Goal: Information Seeking & Learning: Learn about a topic

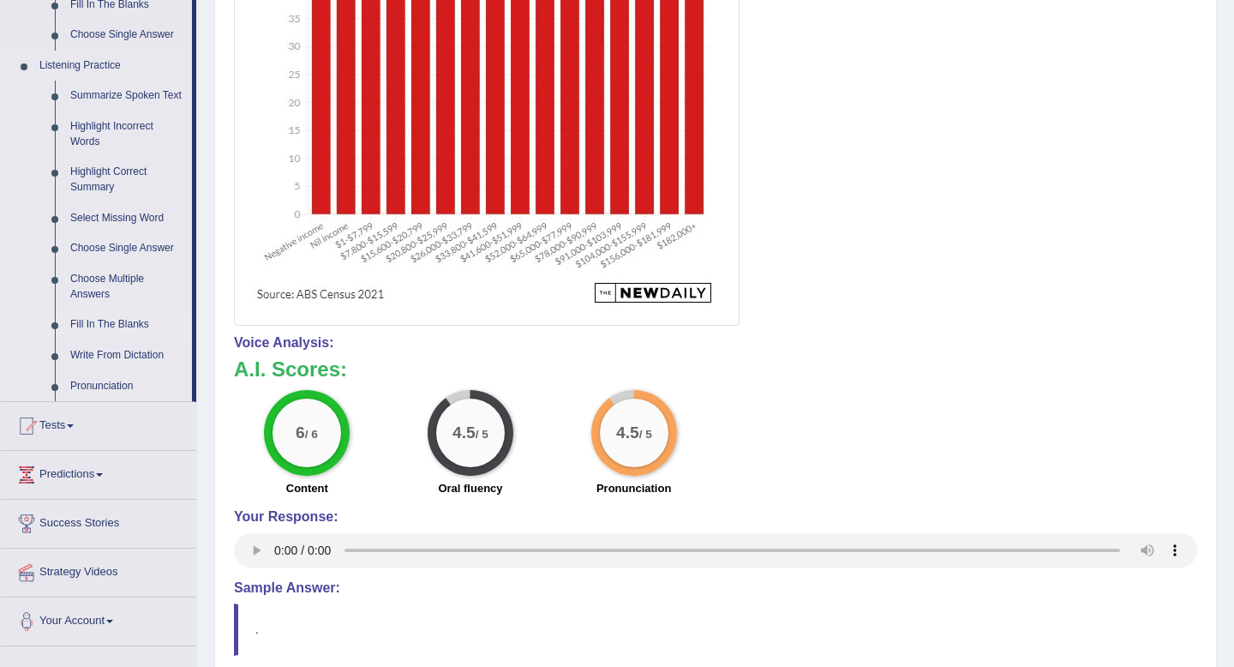
scroll to position [656, 0]
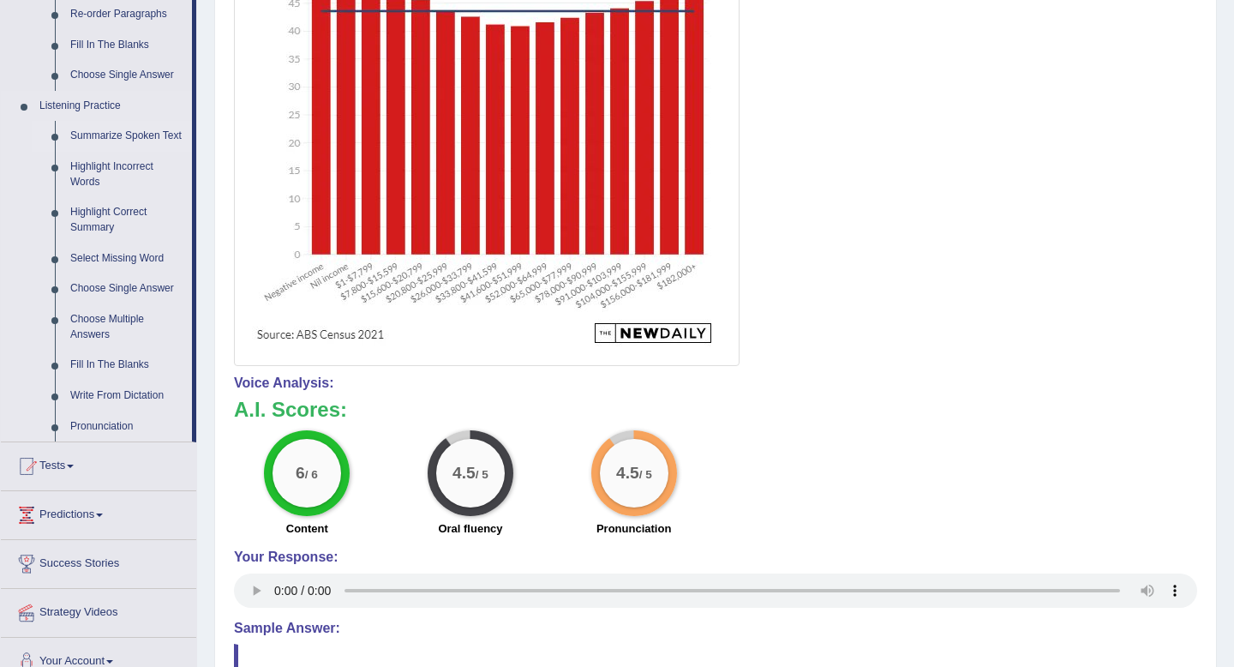
click at [104, 135] on link "Summarize Spoken Text" at bounding box center [127, 136] width 129 height 31
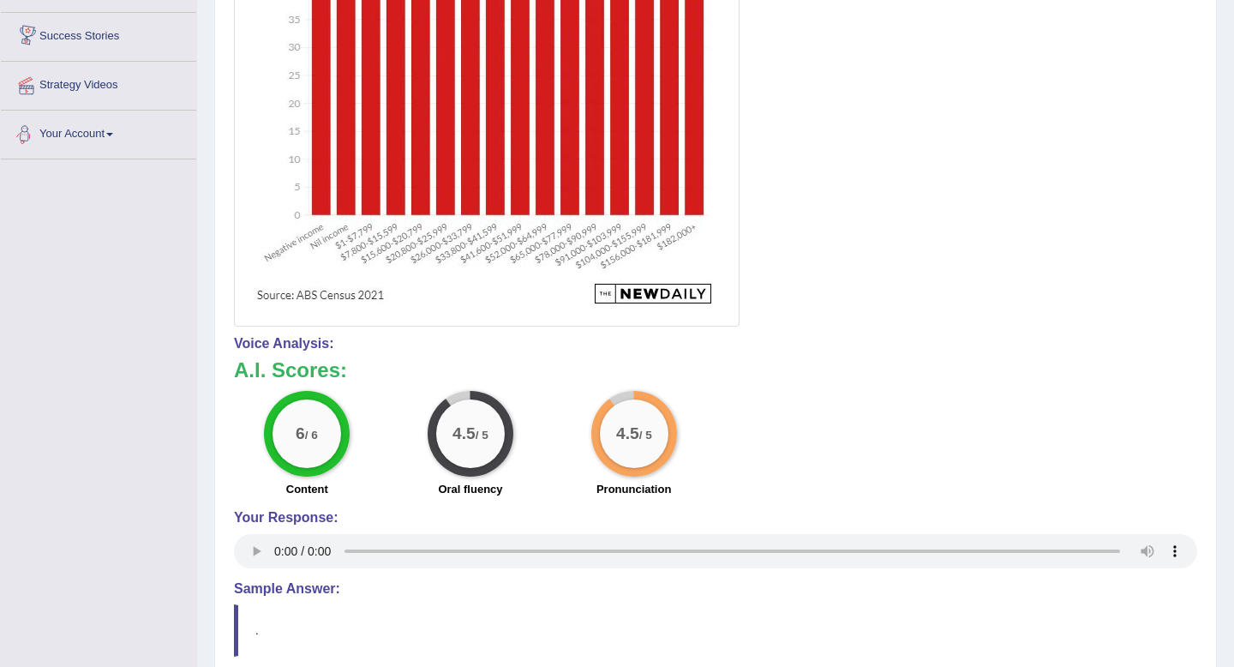
scroll to position [834, 0]
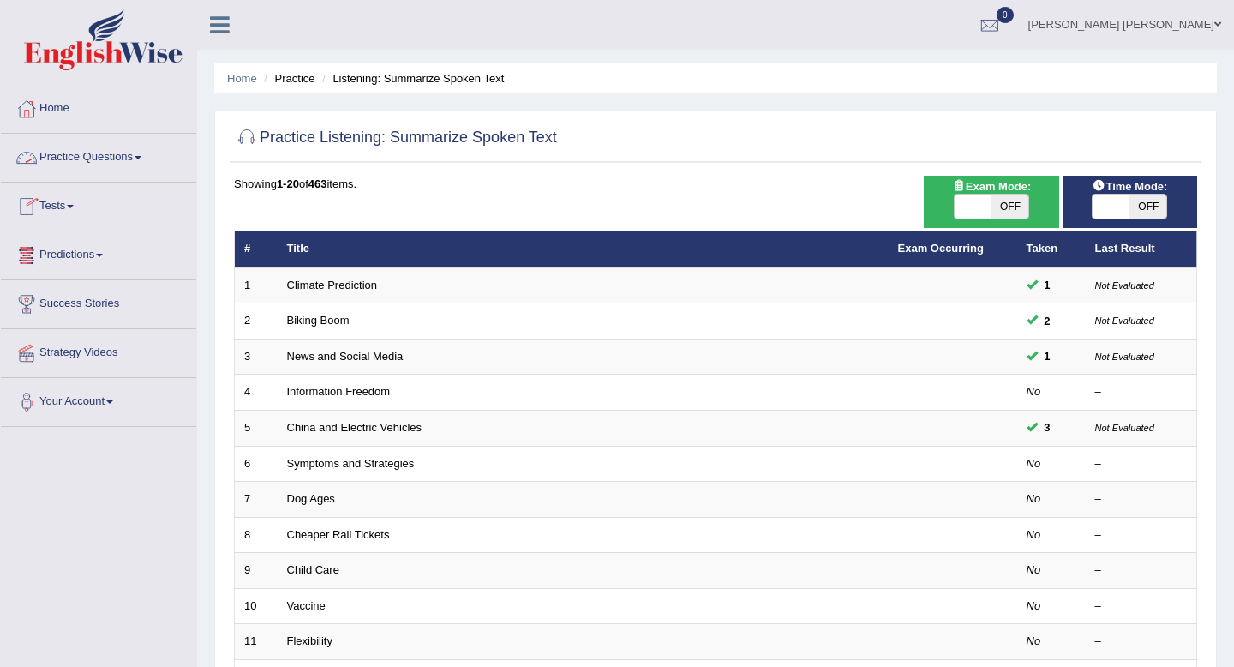
click at [105, 157] on link "Practice Questions" at bounding box center [98, 155] width 195 height 43
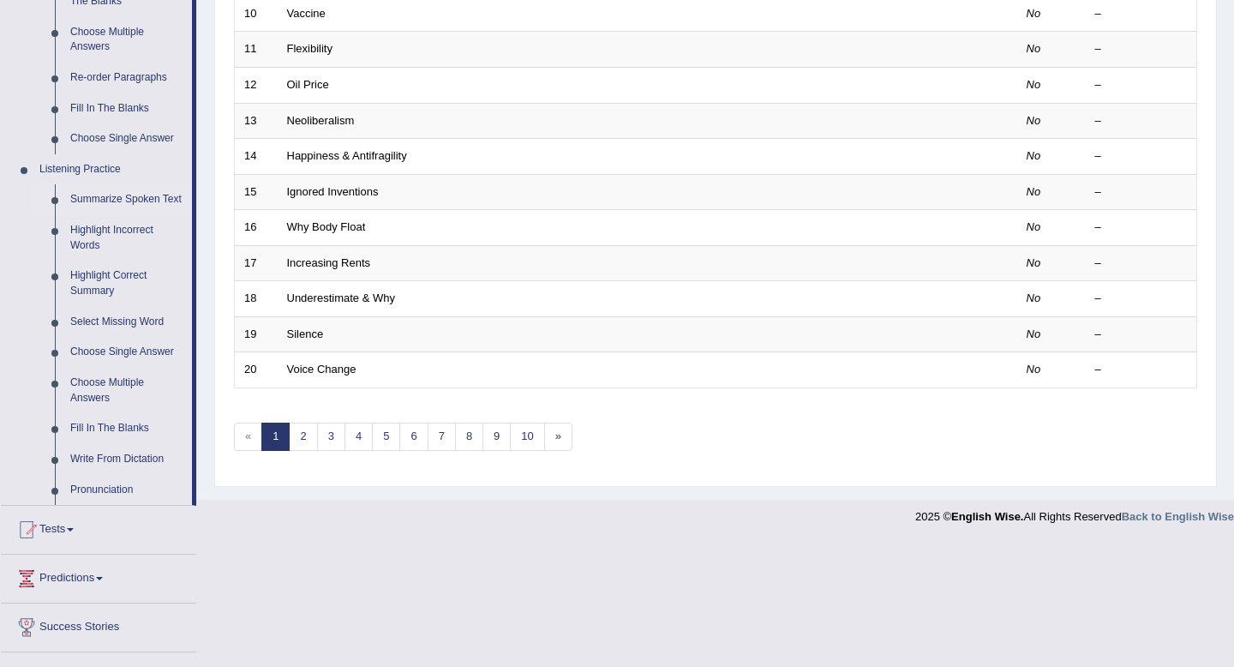
scroll to position [594, 0]
click at [122, 441] on link "Fill In The Blanks" at bounding box center [127, 426] width 129 height 31
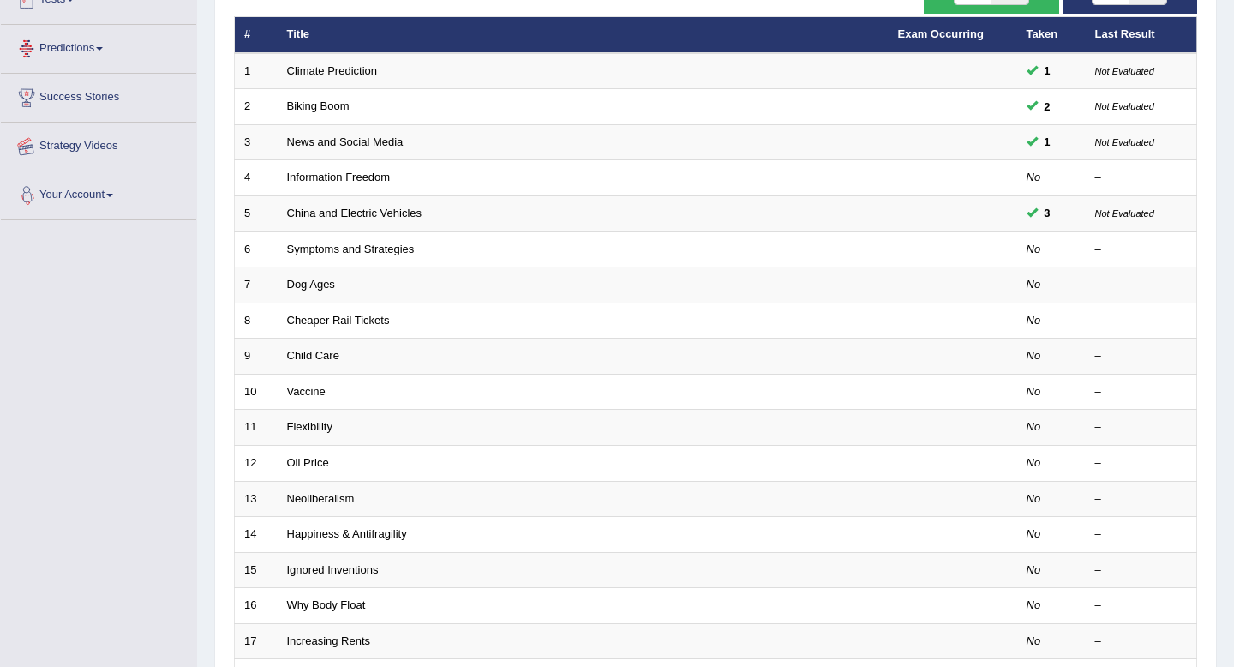
scroll to position [261, 0]
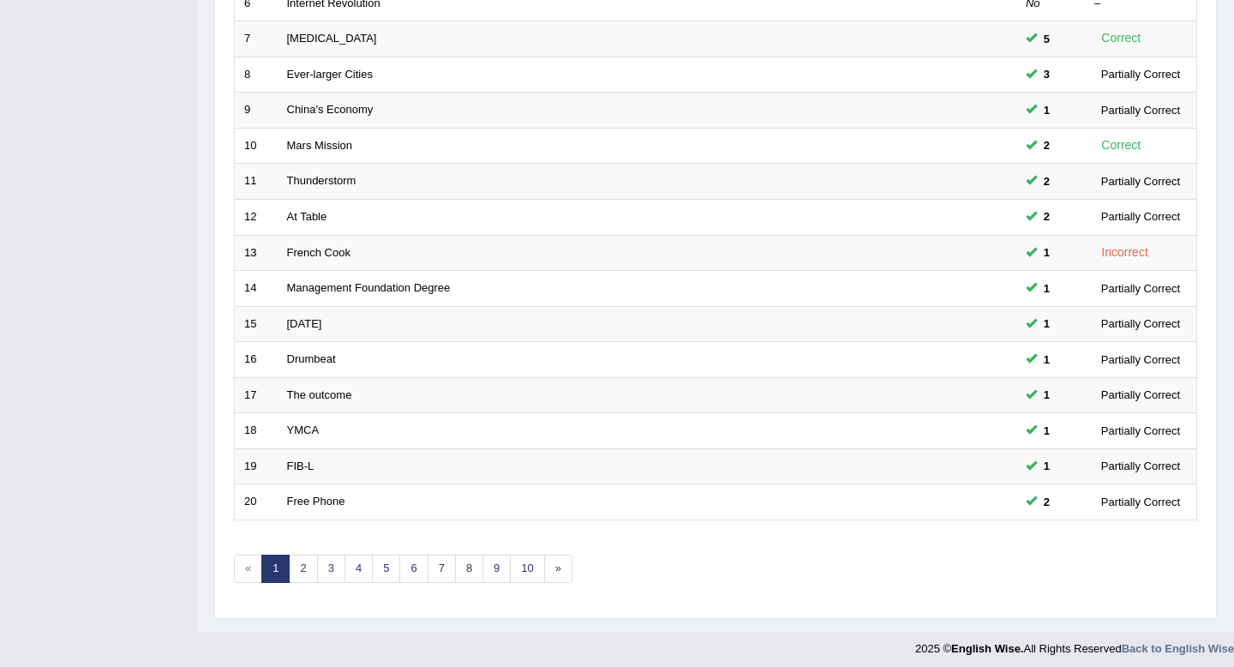
scroll to position [468, 0]
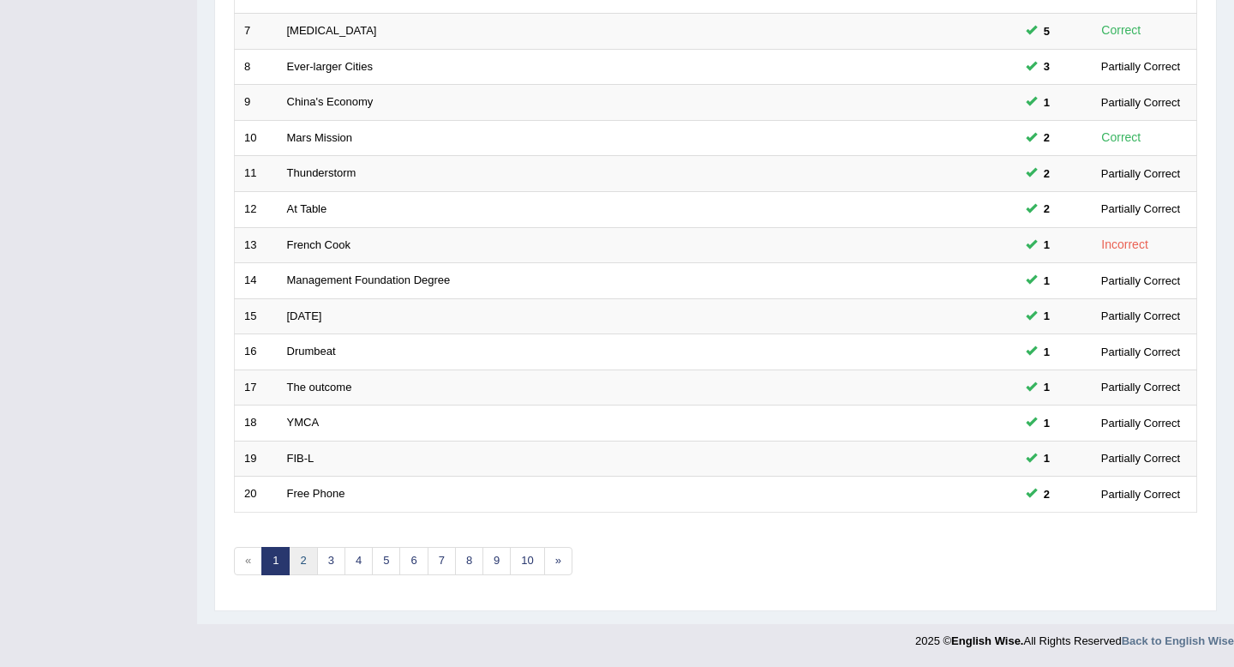
click at [299, 562] on link "2" at bounding box center [303, 561] width 28 height 28
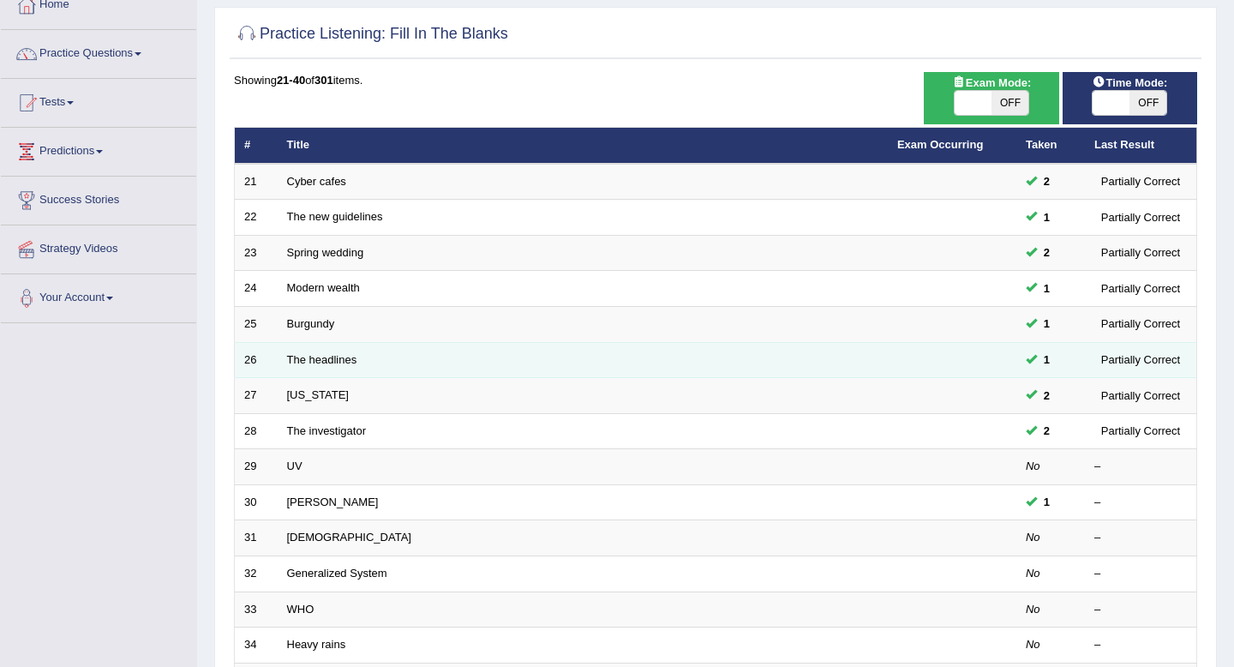
scroll to position [139, 0]
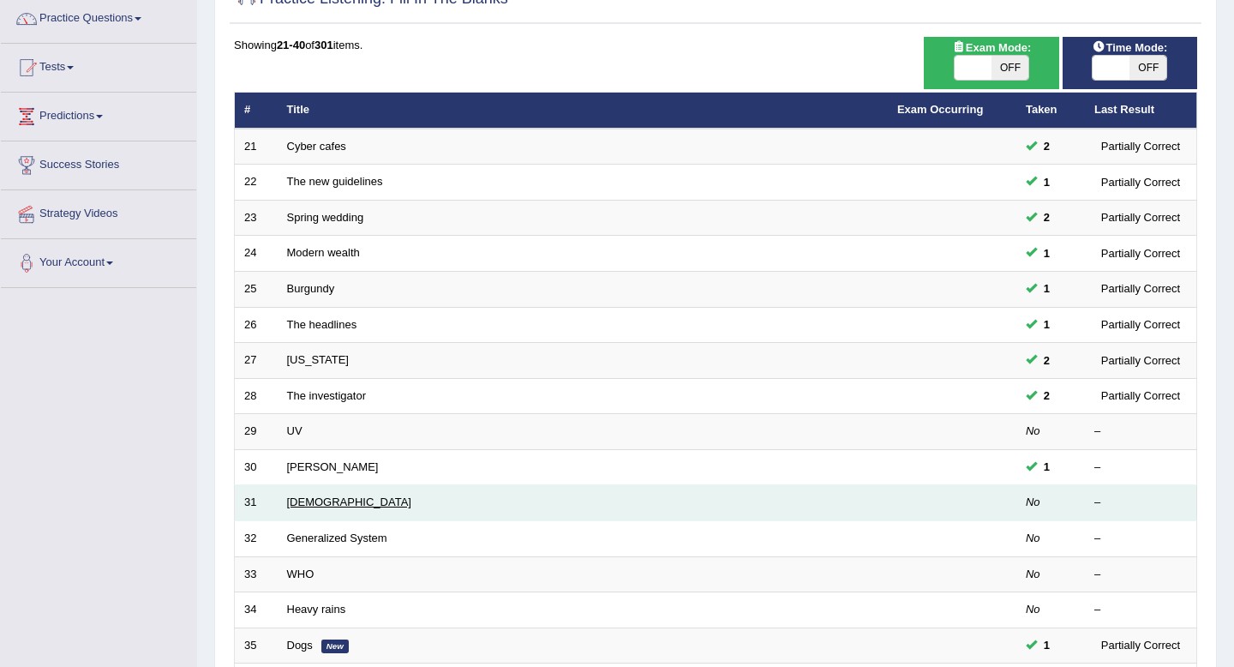
click at [298, 504] on link "Thais" at bounding box center [349, 501] width 124 height 13
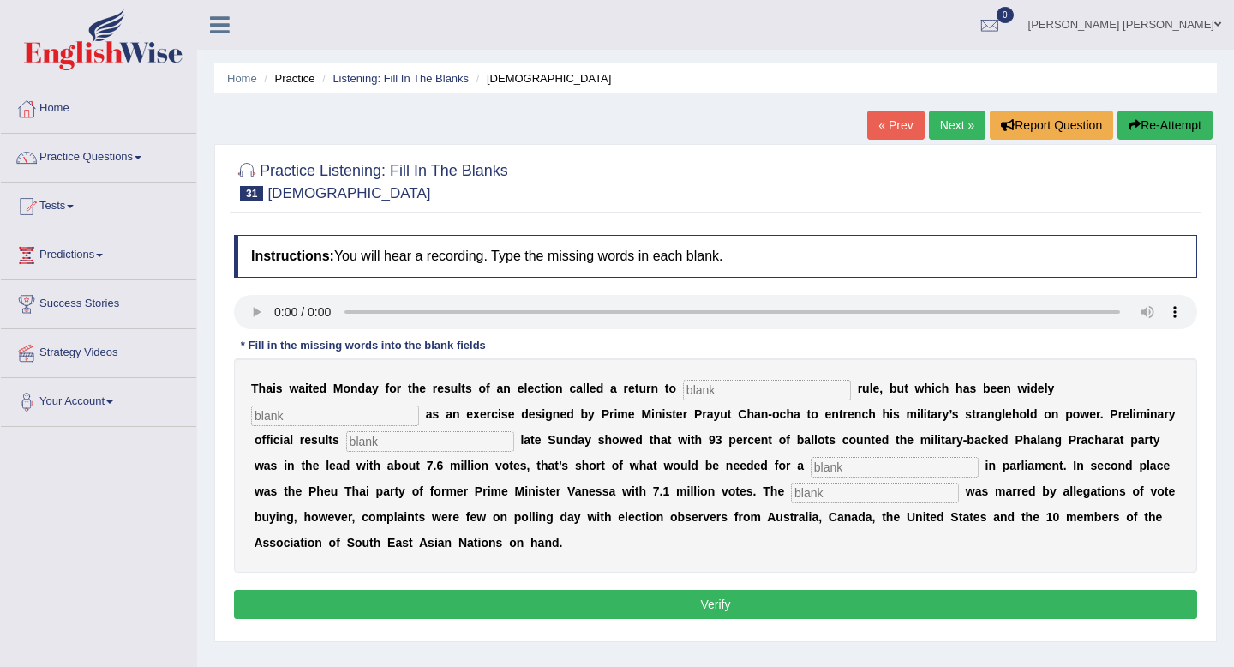
click at [740, 392] on input "text" at bounding box center [767, 390] width 168 height 21
click at [419, 405] on input "text" at bounding box center [335, 415] width 168 height 21
type input "military"
drag, startPoint x: 778, startPoint y: 415, endPoint x: 742, endPoint y: 415, distance: 35.1
click at [742, 415] on div "T h a i s w a i t e d M o n d a y f o r t h e r e s u l t s o f a n e l e c t i…" at bounding box center [716, 465] width 964 height 214
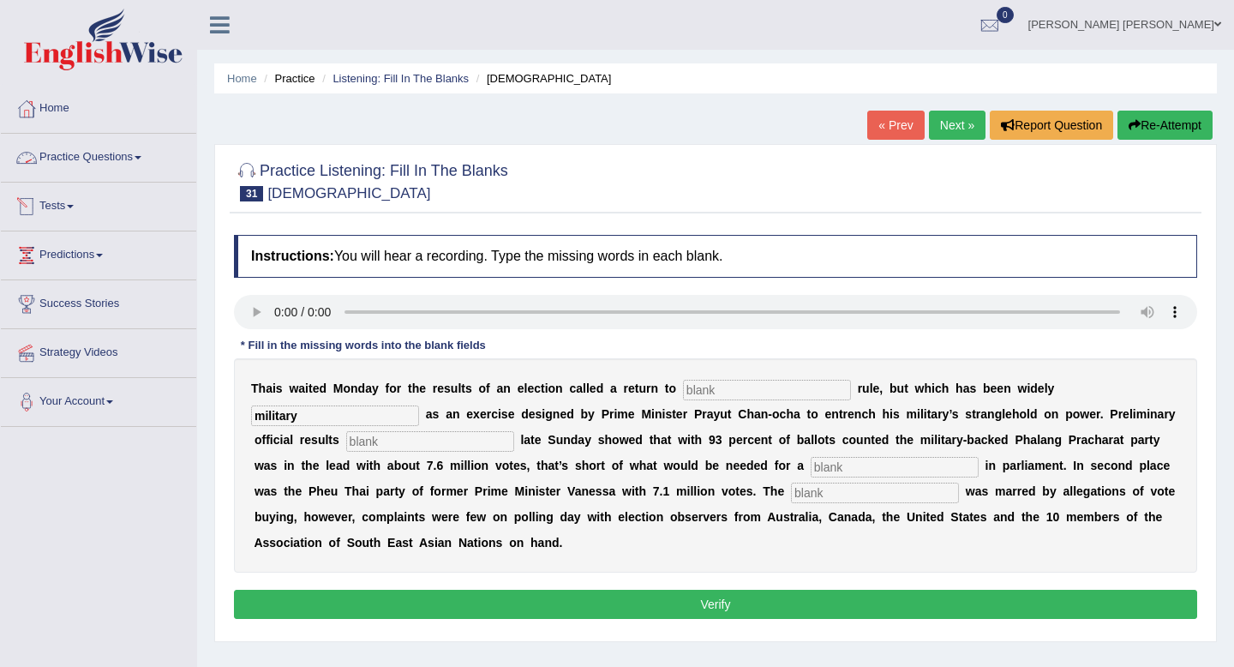
click at [110, 153] on link "Practice Questions" at bounding box center [98, 155] width 195 height 43
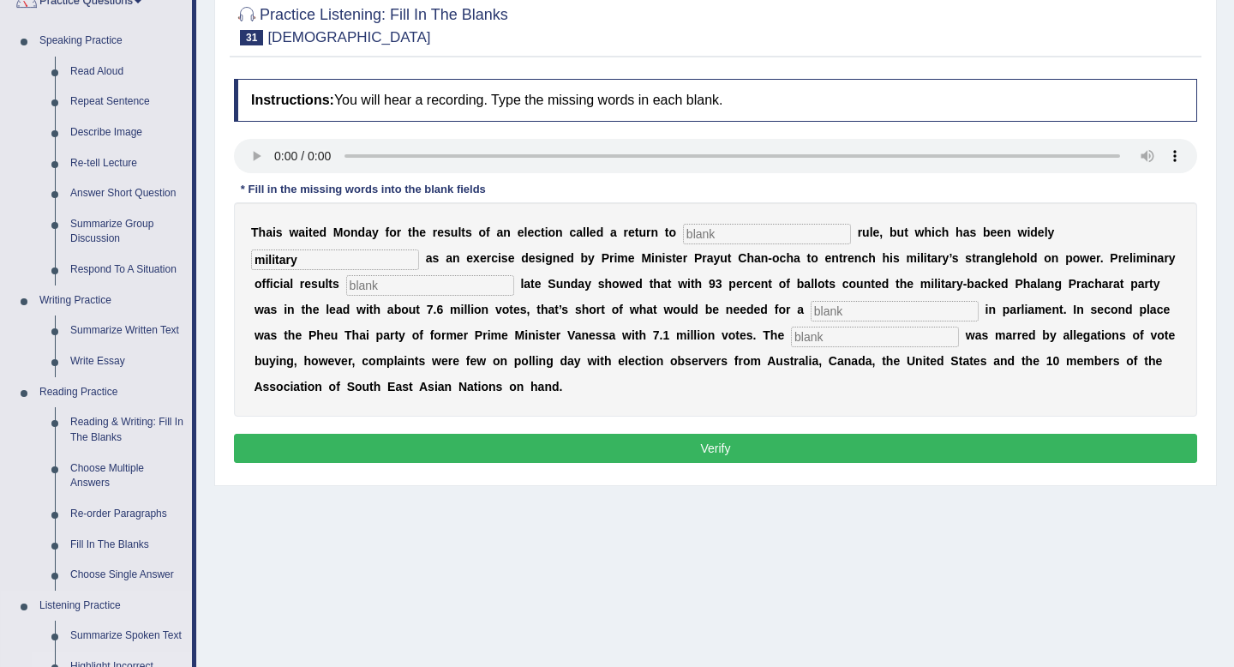
scroll to position [155, 0]
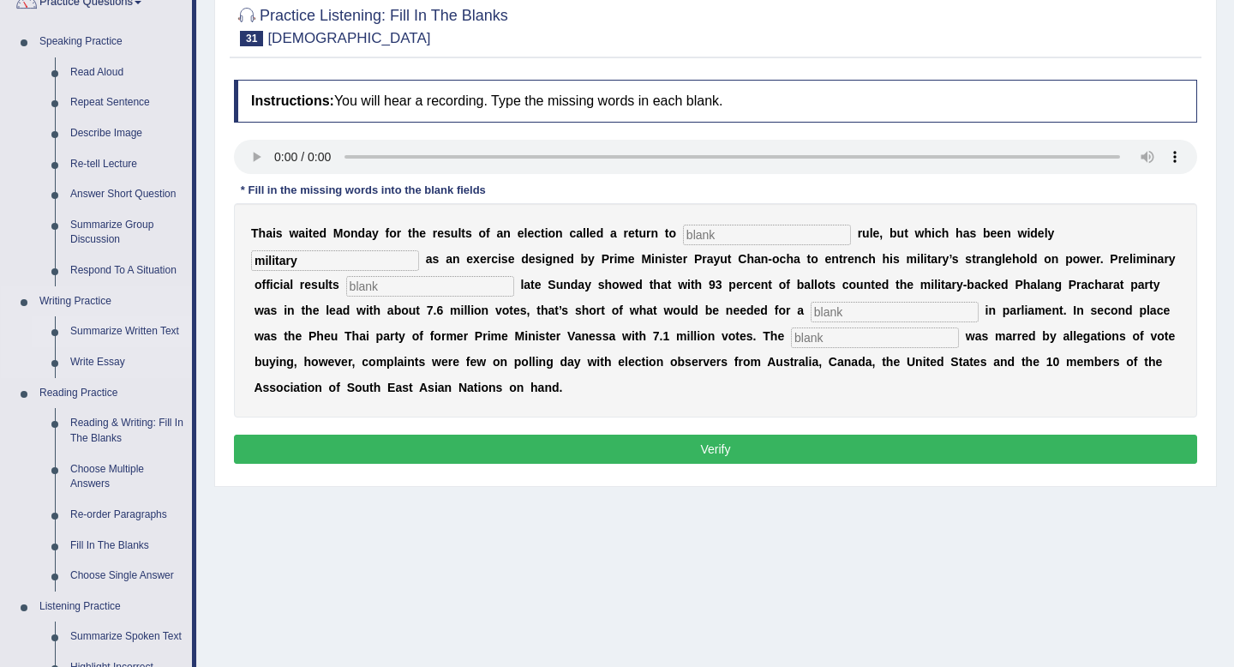
click at [126, 333] on link "Summarize Written Text" at bounding box center [127, 331] width 129 height 31
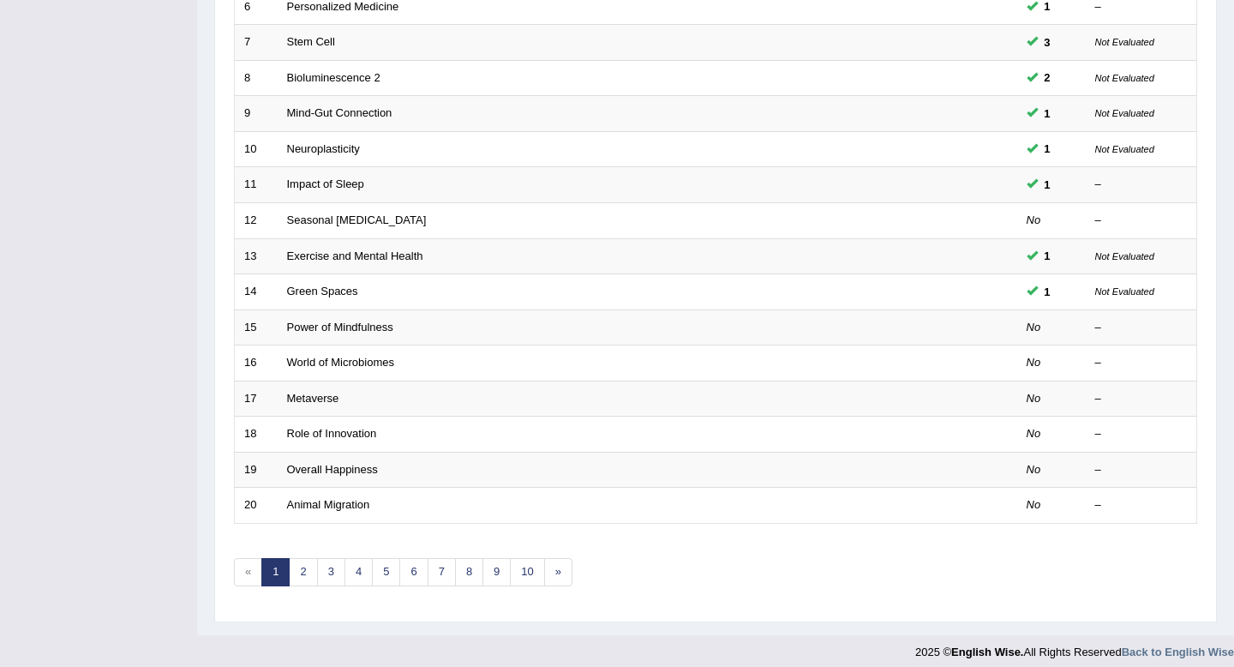
scroll to position [459, 0]
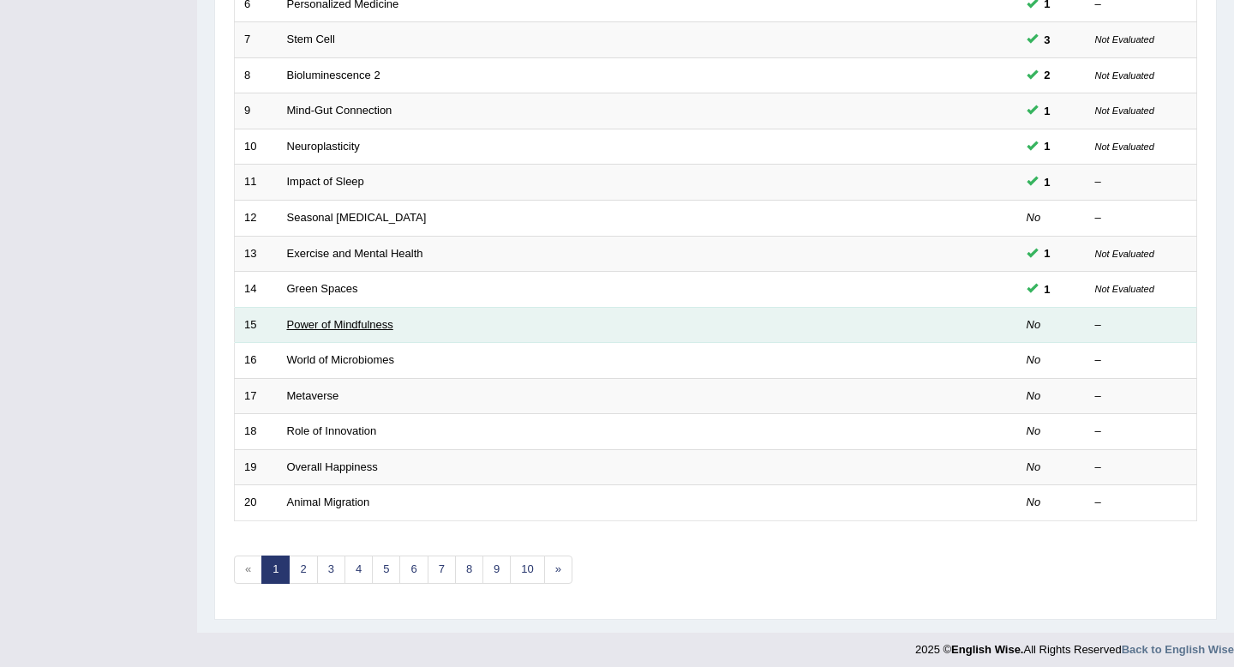
click at [354, 324] on link "Power of Mindfulness" at bounding box center [340, 324] width 106 height 13
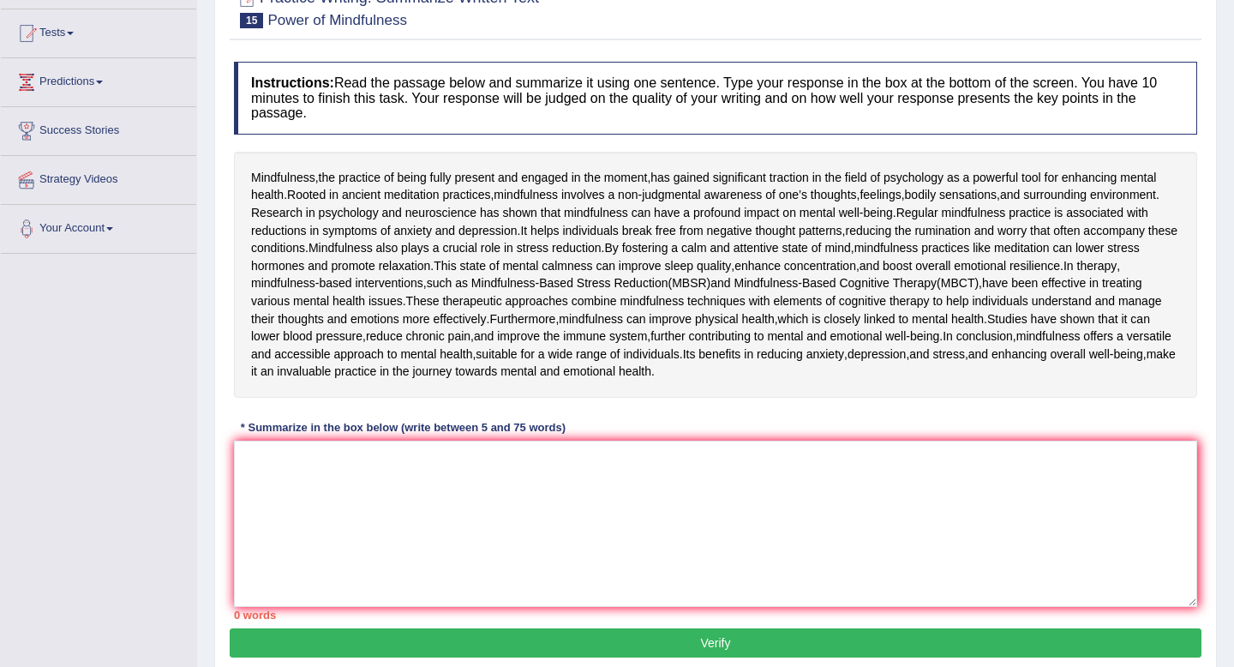
scroll to position [175, 0]
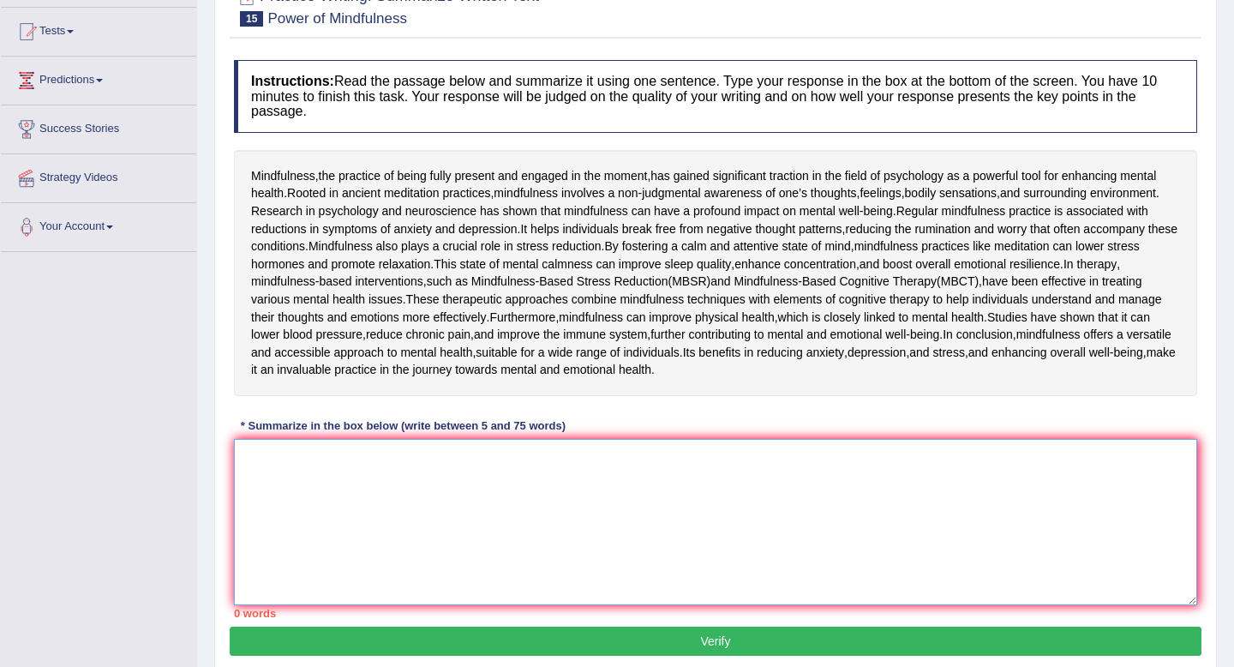
click at [411, 605] on textarea at bounding box center [716, 522] width 964 height 166
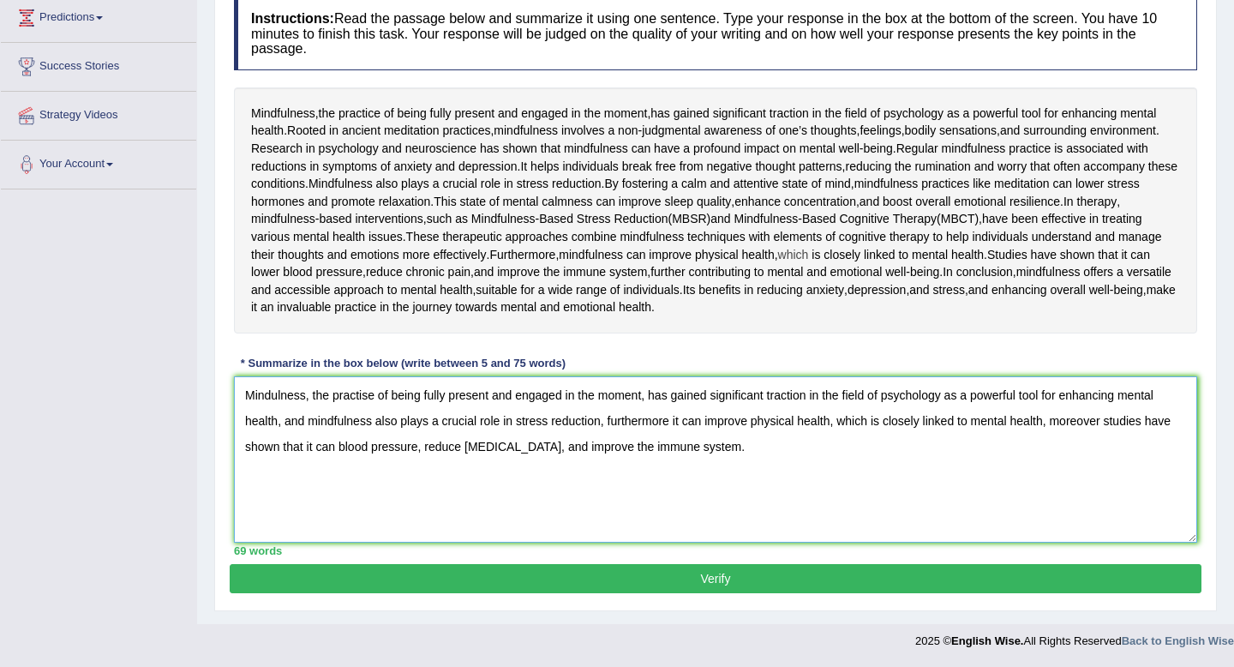
scroll to position [379, 0]
type textarea "Mindulness, the practise of being fully present and engaged in the moment, has …"
click at [749, 587] on button "Verify" at bounding box center [716, 578] width 972 height 29
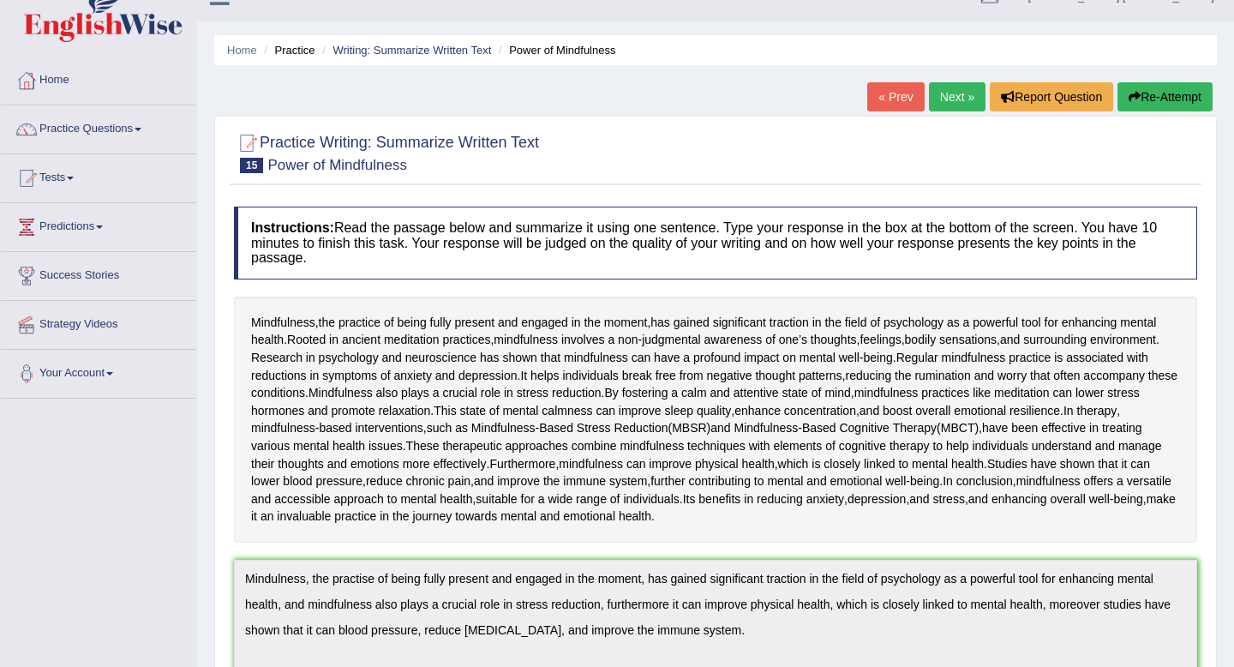
scroll to position [26, 0]
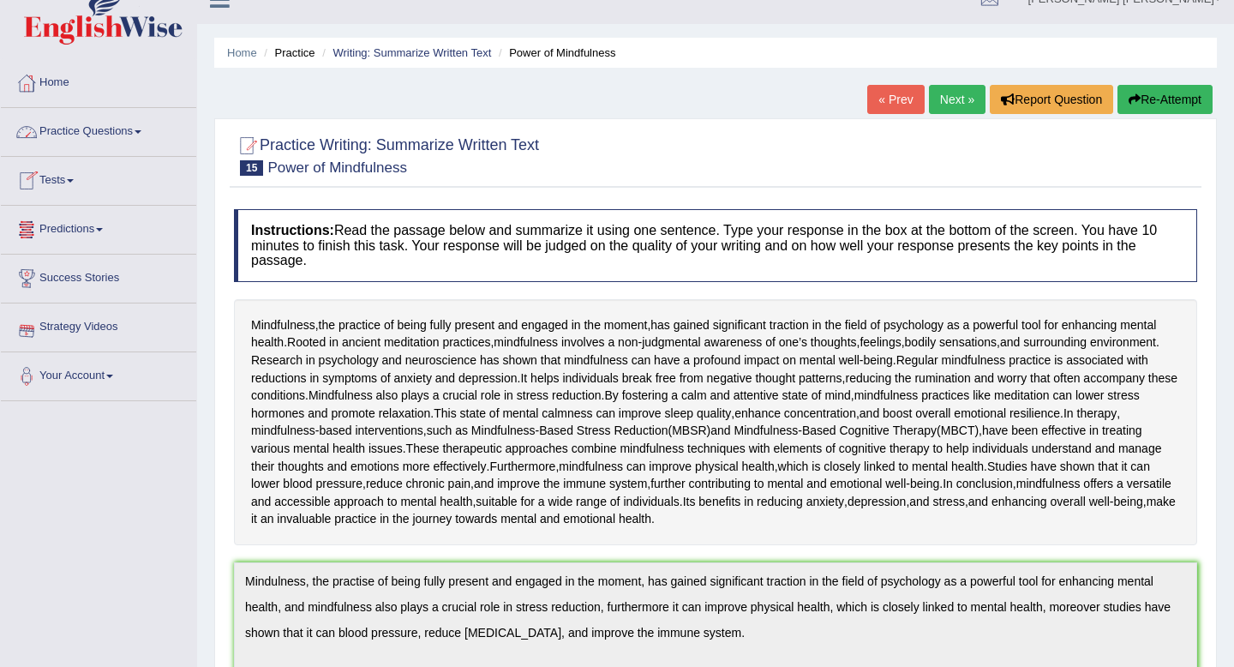
click at [115, 139] on link "Practice Questions" at bounding box center [98, 129] width 195 height 43
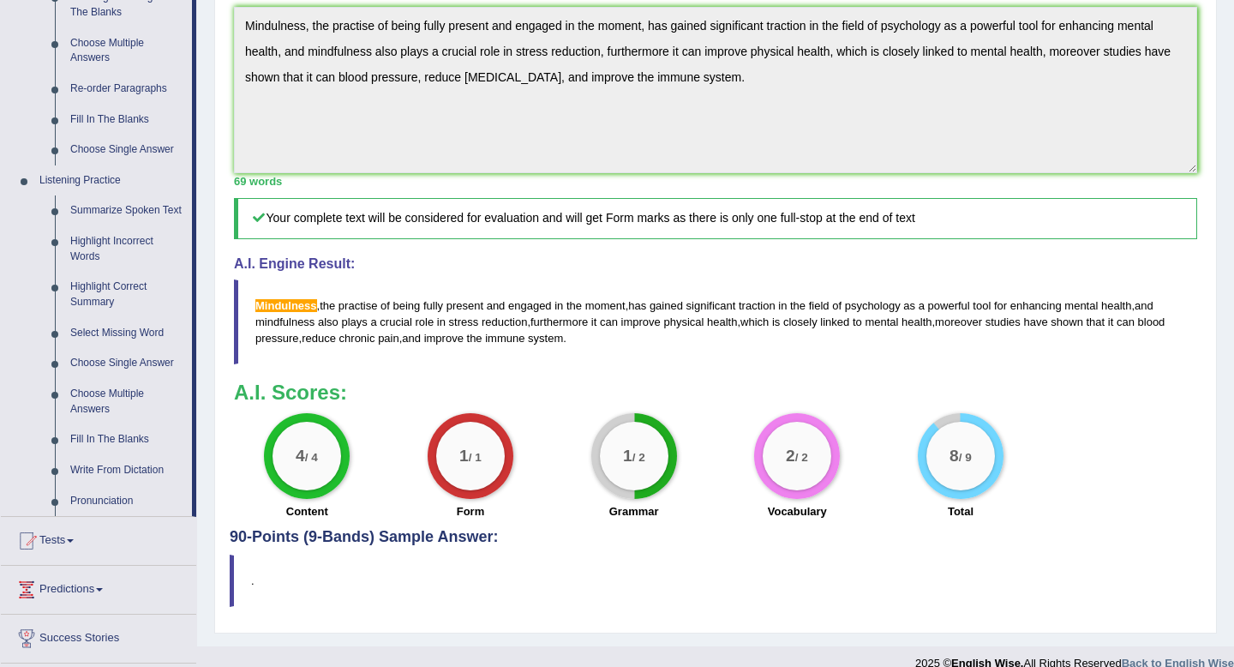
scroll to position [589, 0]
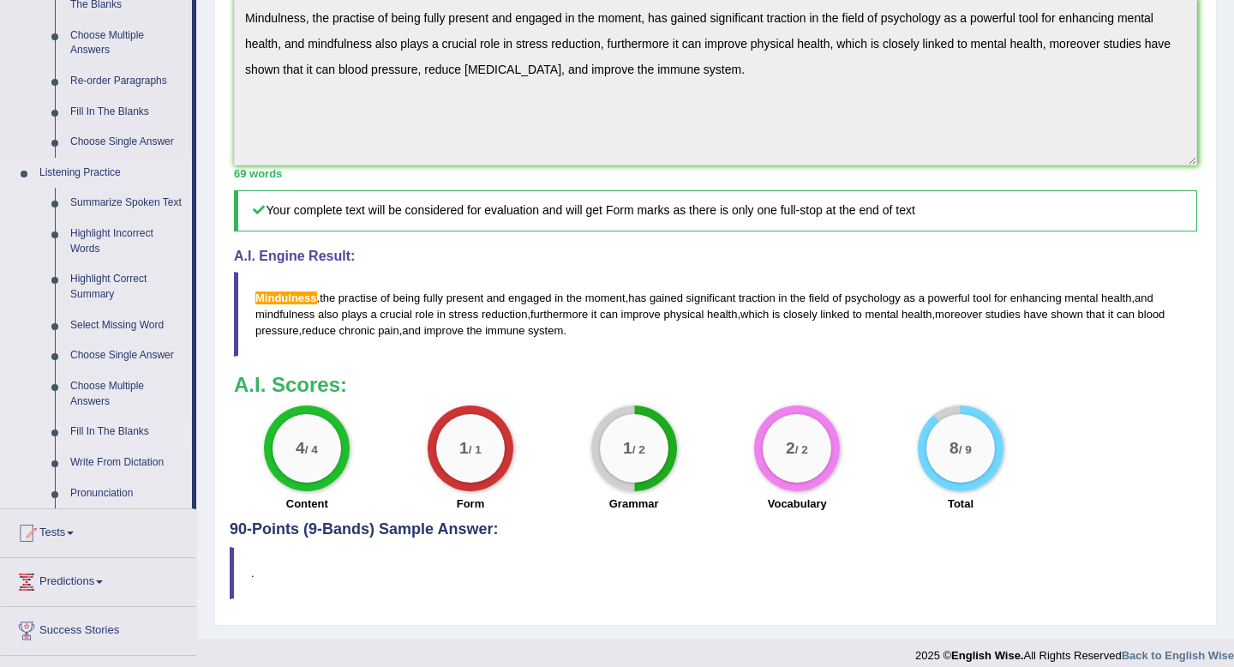
click at [115, 446] on link "Fill In The Blanks" at bounding box center [127, 432] width 129 height 31
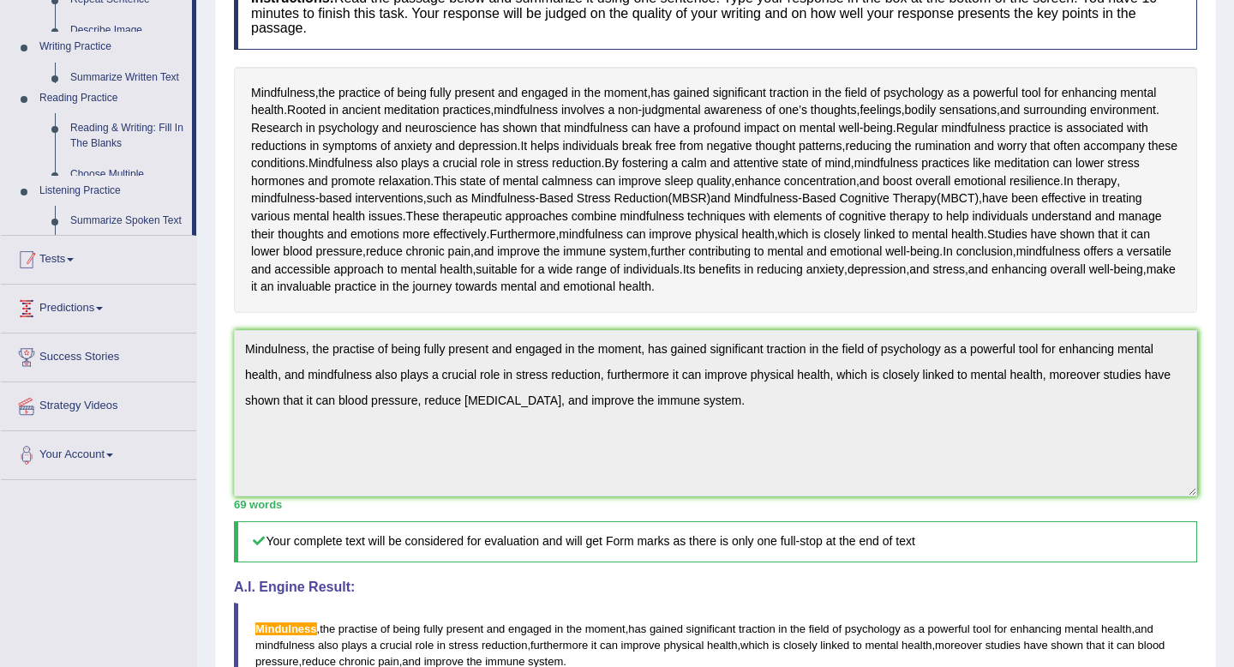
scroll to position [267, 0]
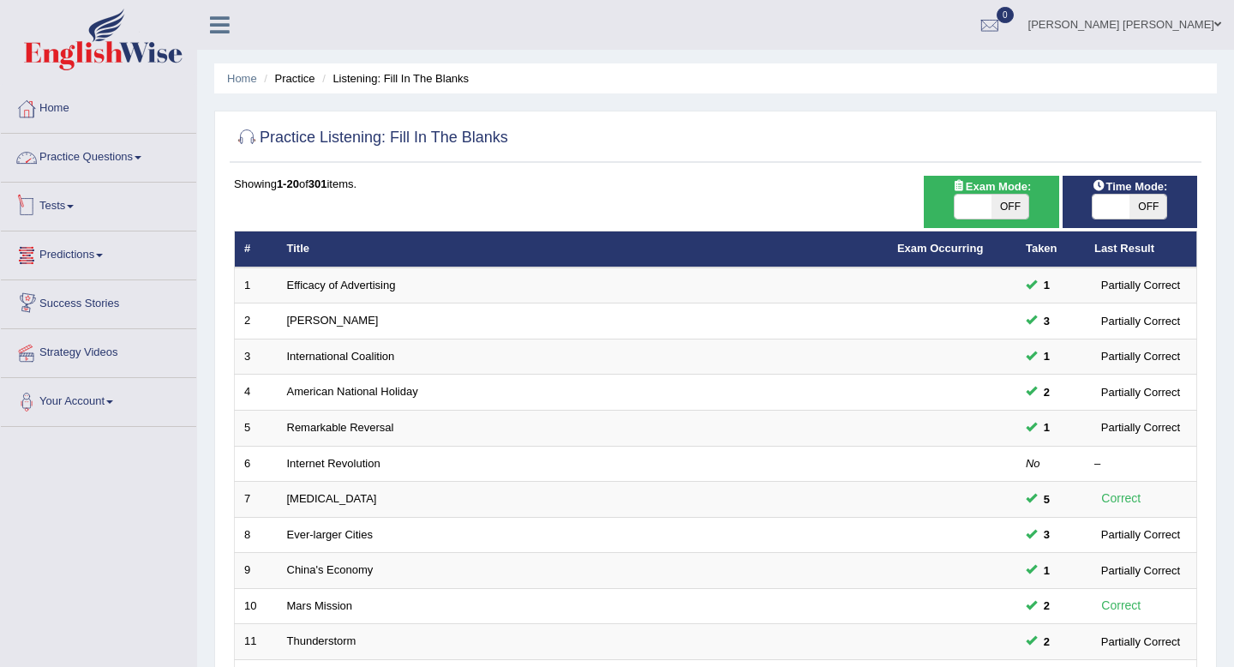
click at [85, 153] on link "Practice Questions" at bounding box center [98, 155] width 195 height 43
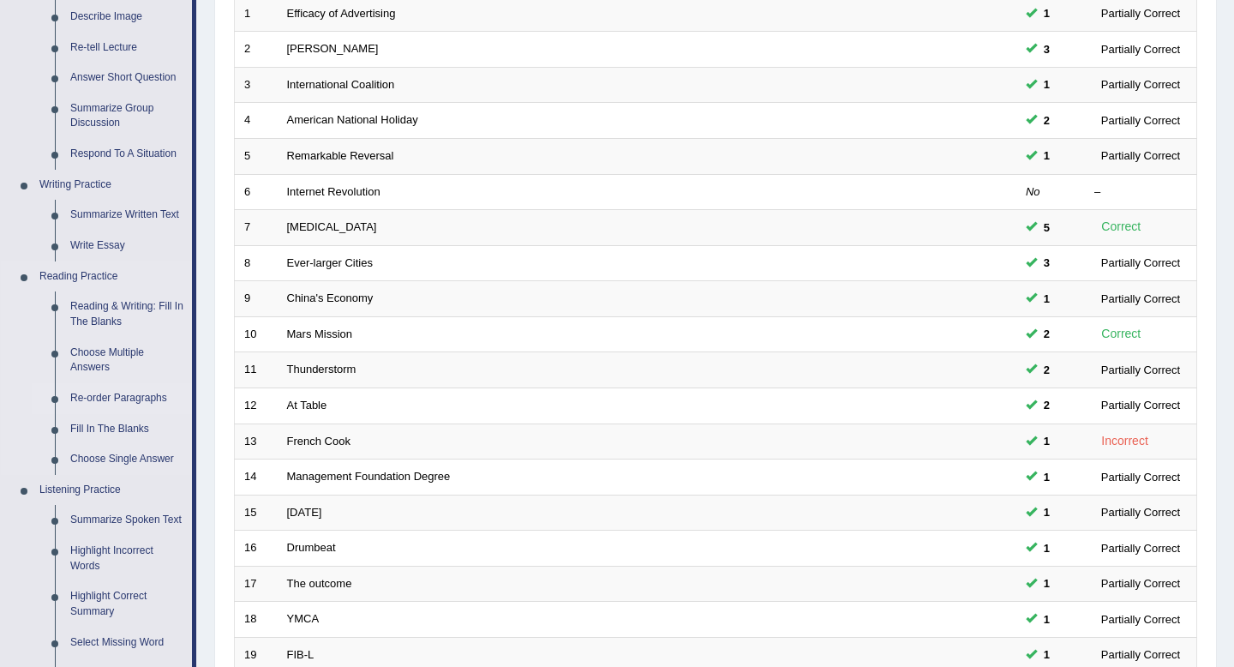
scroll to position [299, 0]
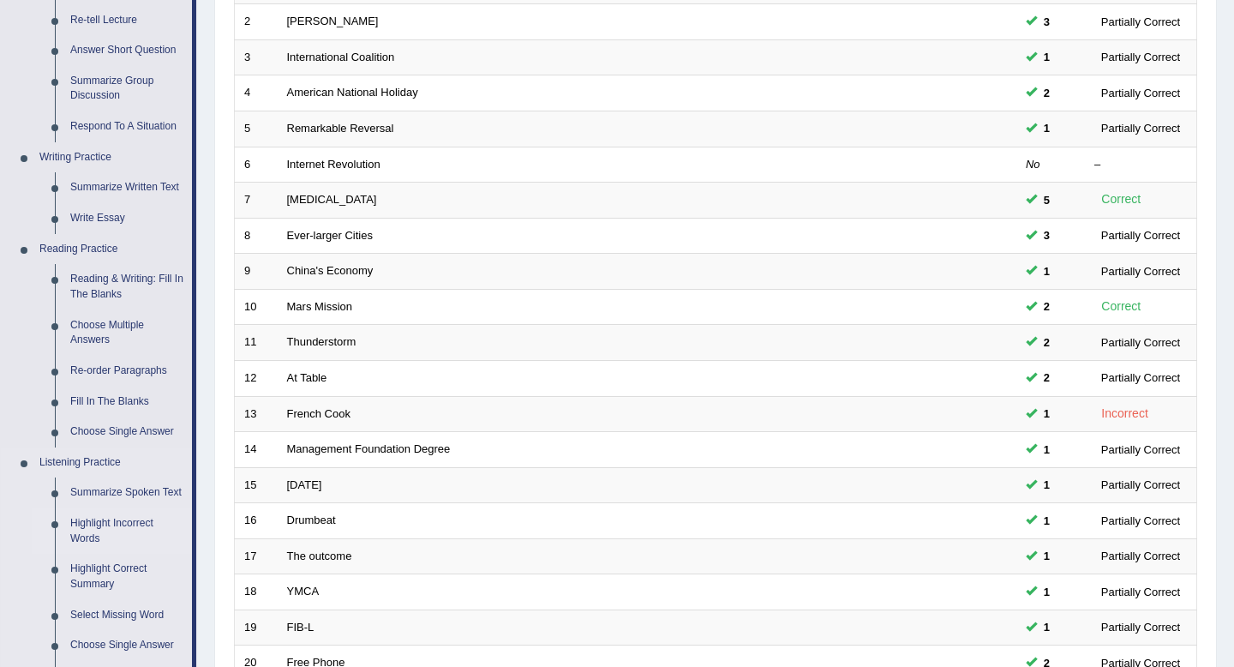
click at [105, 538] on link "Highlight Incorrect Words" at bounding box center [127, 530] width 129 height 45
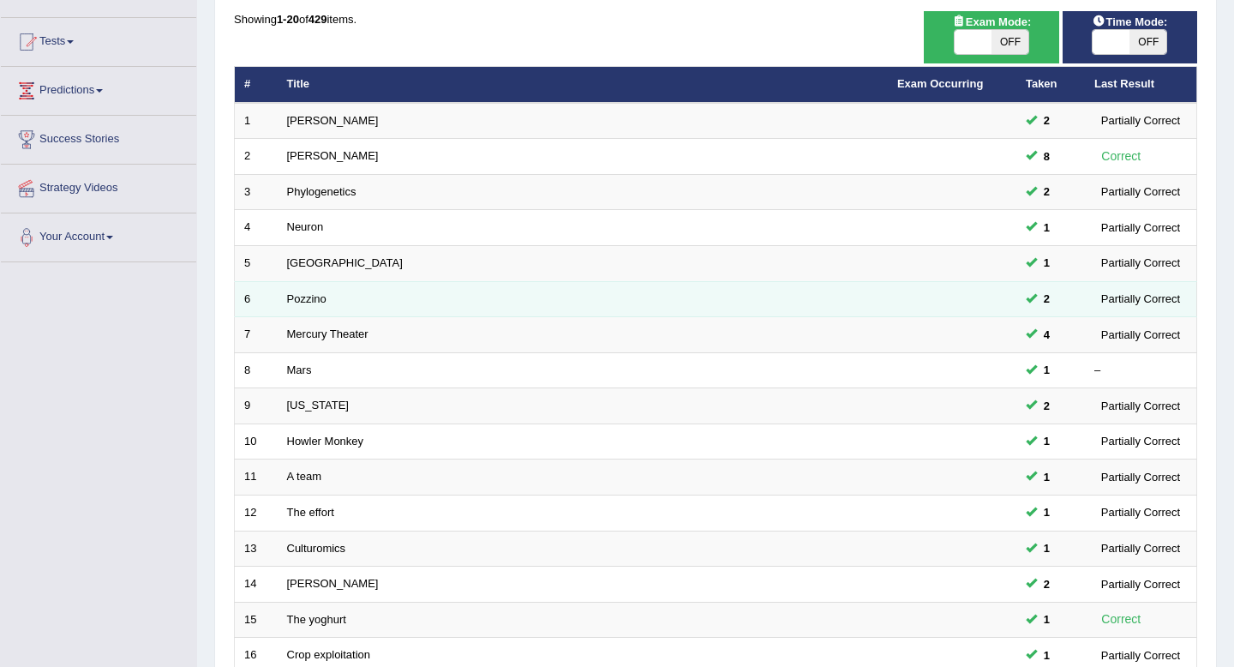
scroll to position [468, 0]
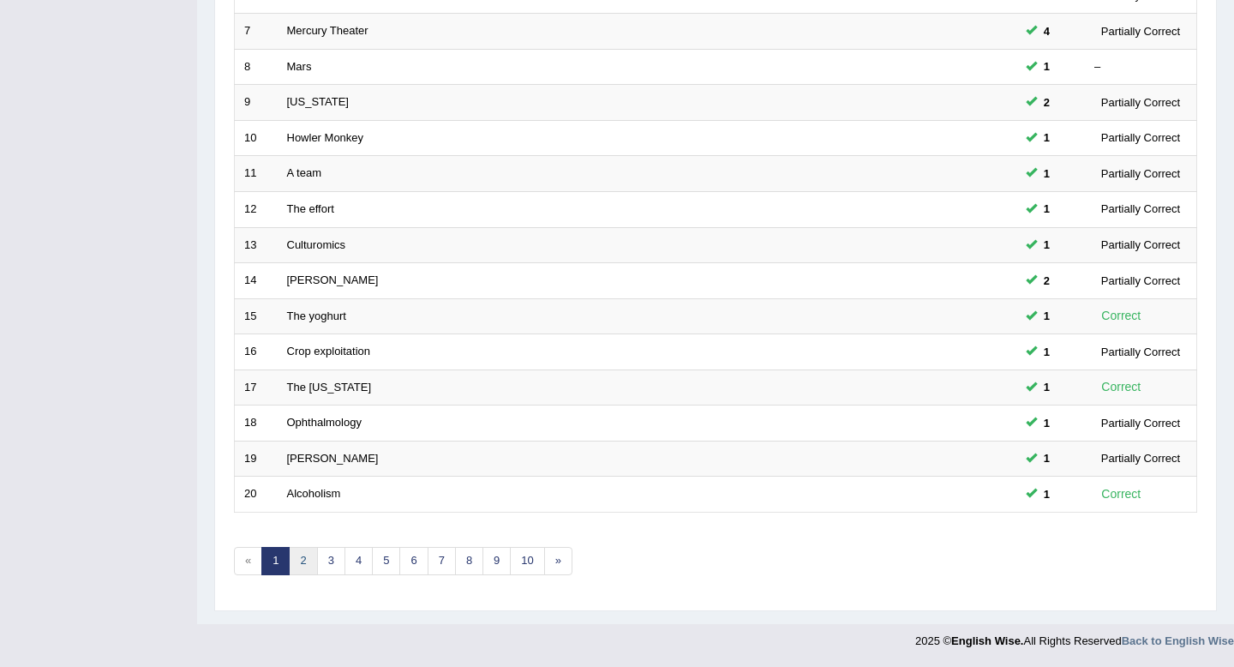
click at [297, 563] on link "2" at bounding box center [303, 561] width 28 height 28
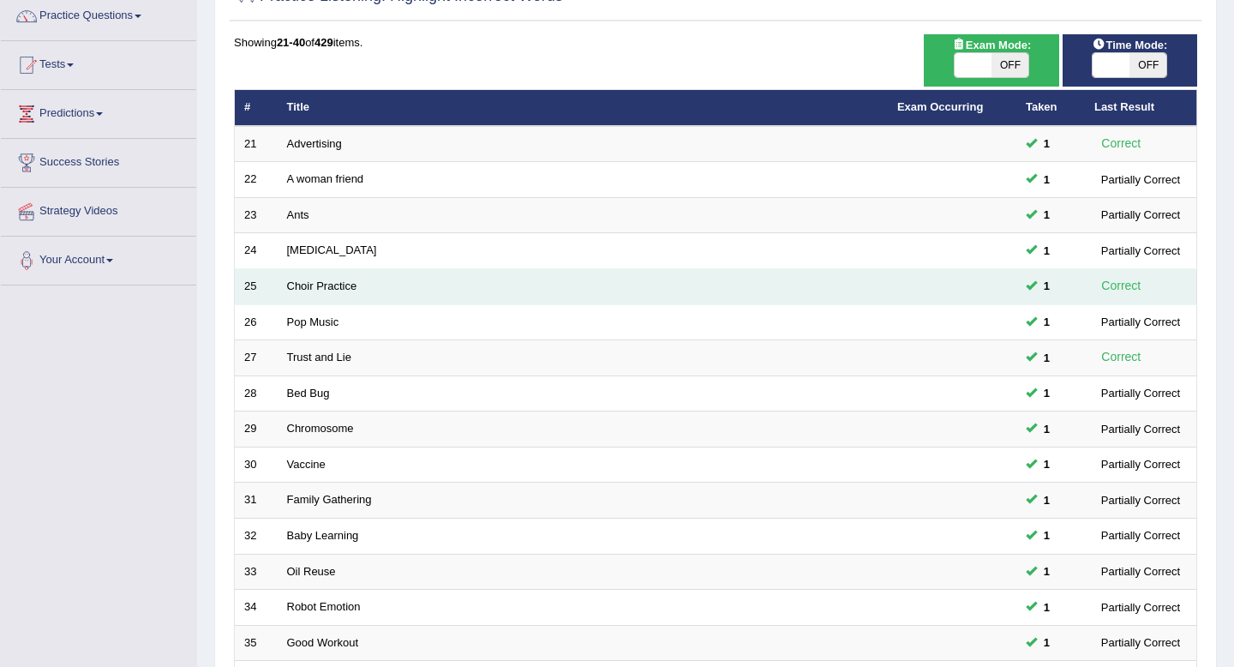
scroll to position [468, 0]
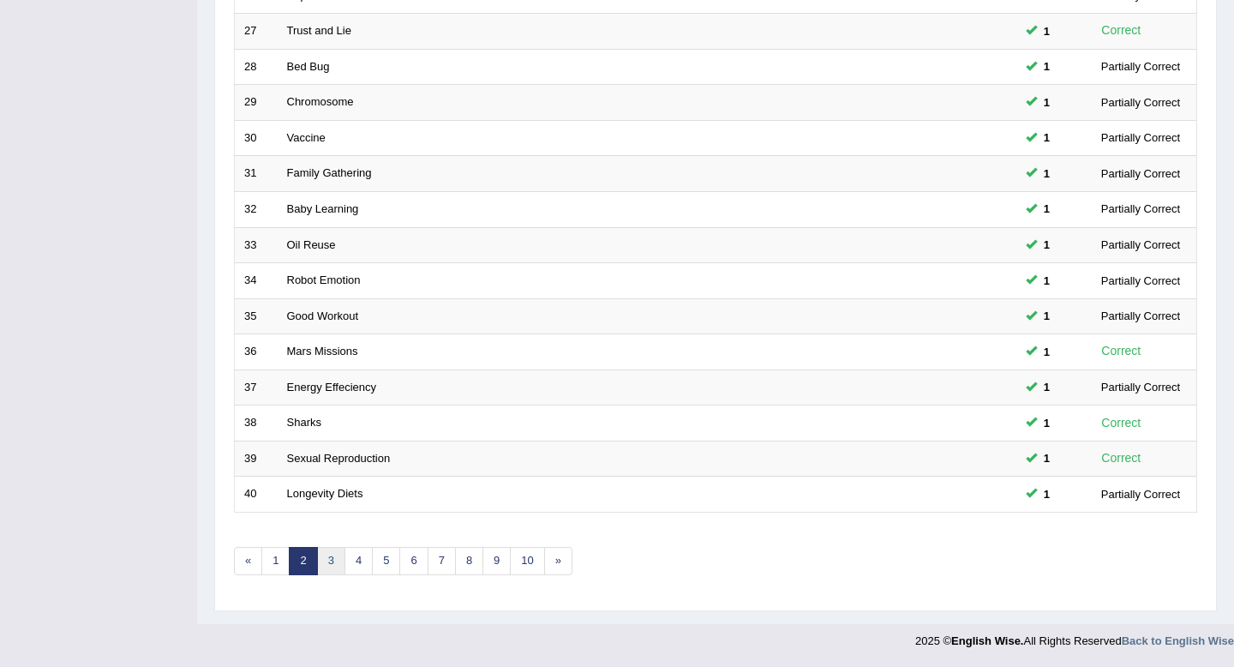
click at [322, 570] on link "3" at bounding box center [331, 561] width 28 height 28
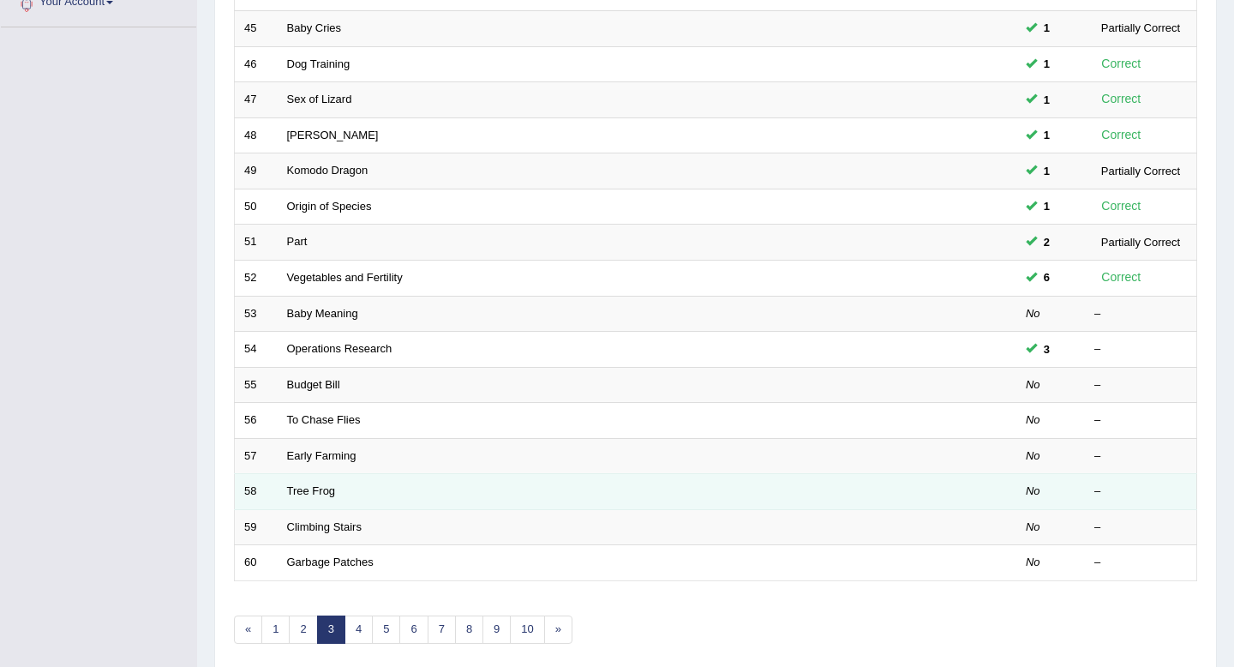
scroll to position [405, 0]
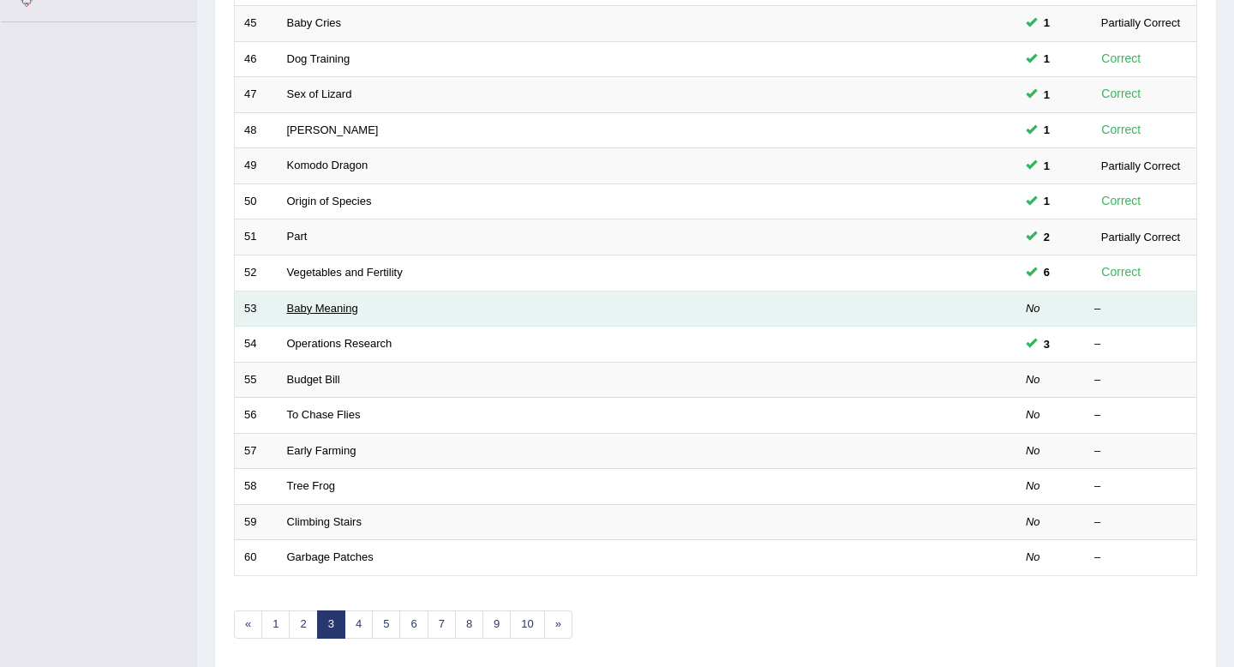
click at [318, 304] on link "Baby Meaning" at bounding box center [322, 308] width 71 height 13
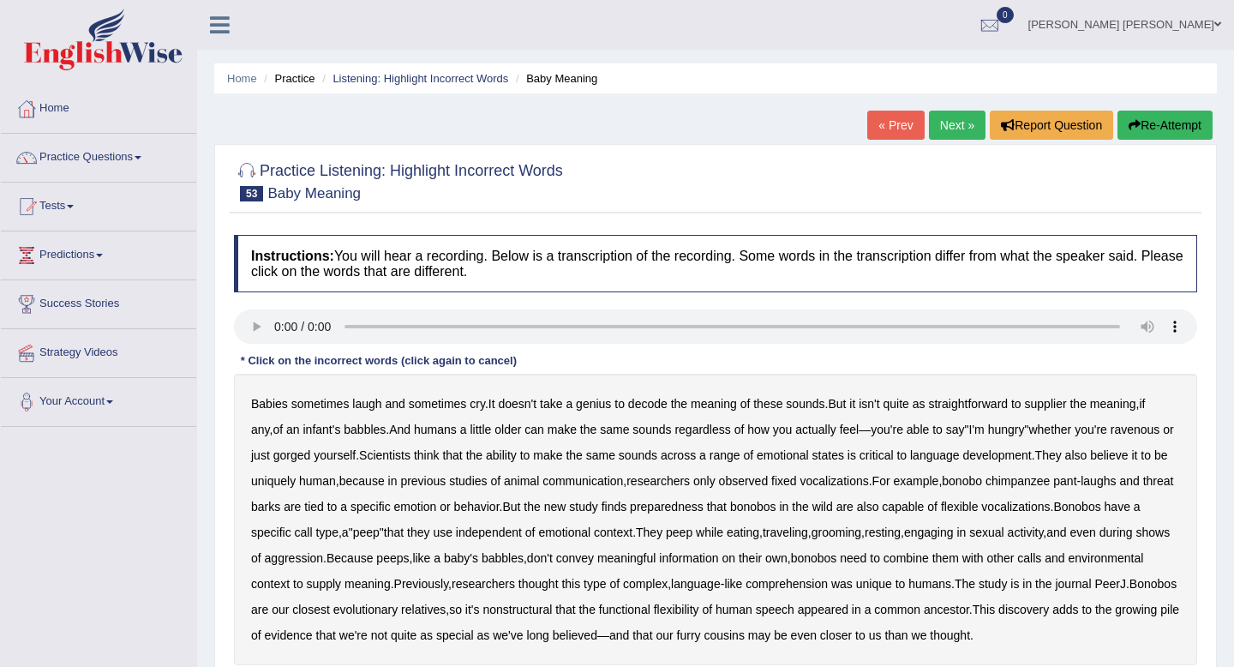
click at [1067, 409] on b "supplier" at bounding box center [1046, 404] width 42 height 14
click at [704, 511] on b "preparedness" at bounding box center [667, 507] width 74 height 14
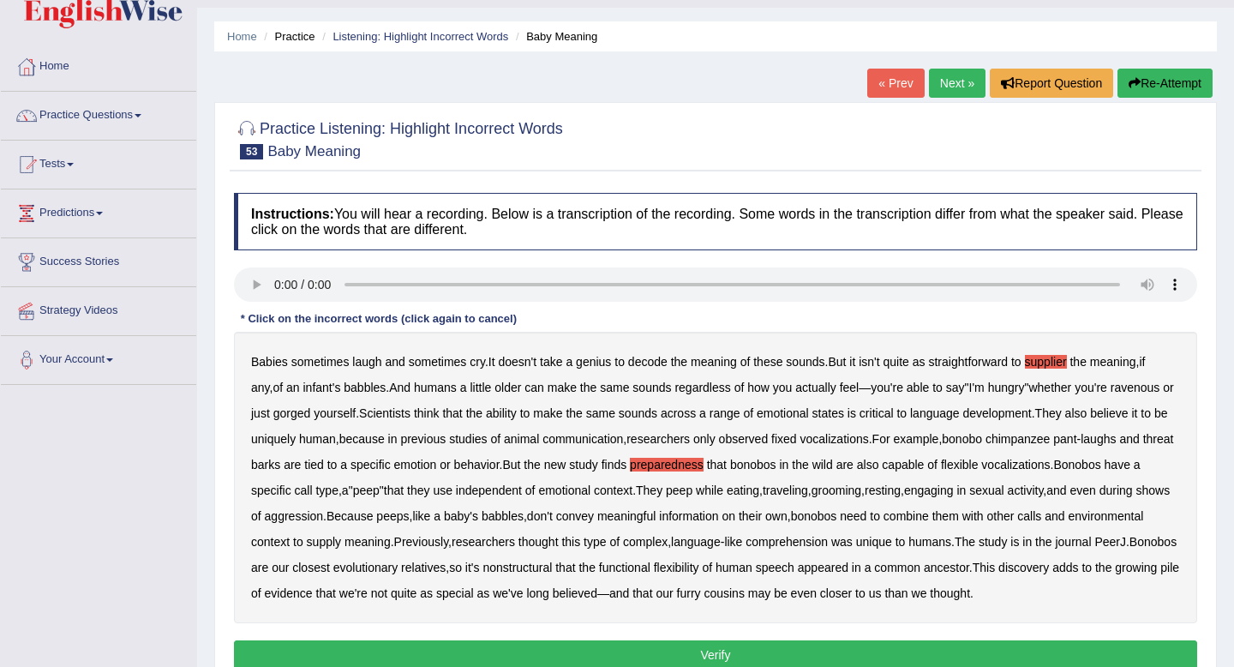
scroll to position [61, 0]
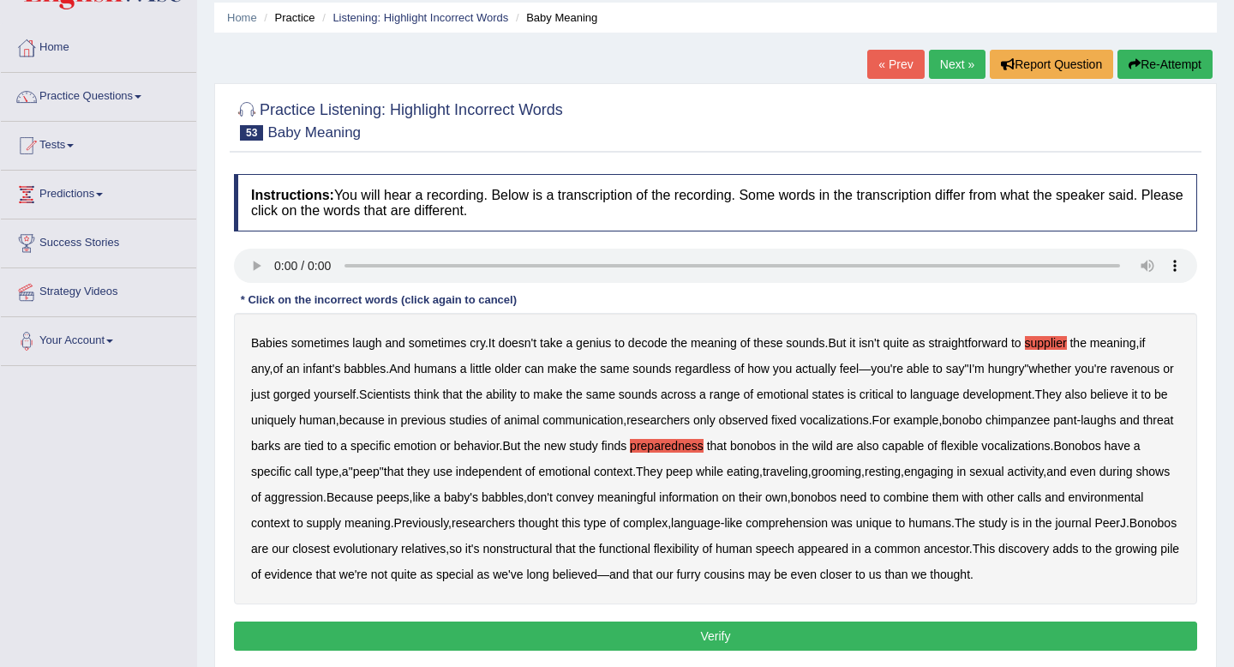
click at [867, 480] on div "Babies sometimes laugh and sometimes cry . It doesn't take a genius to decode t…" at bounding box center [716, 458] width 964 height 291
click at [693, 474] on b "peep" at bounding box center [679, 472] width 27 height 14
click at [863, 463] on div "Babies sometimes laugh and sometimes cry . It doesn't take a genius to decode t…" at bounding box center [716, 458] width 964 height 291
click at [693, 469] on b "peep" at bounding box center [679, 472] width 27 height 14
click at [552, 549] on b "nonstructural" at bounding box center [517, 549] width 69 height 14
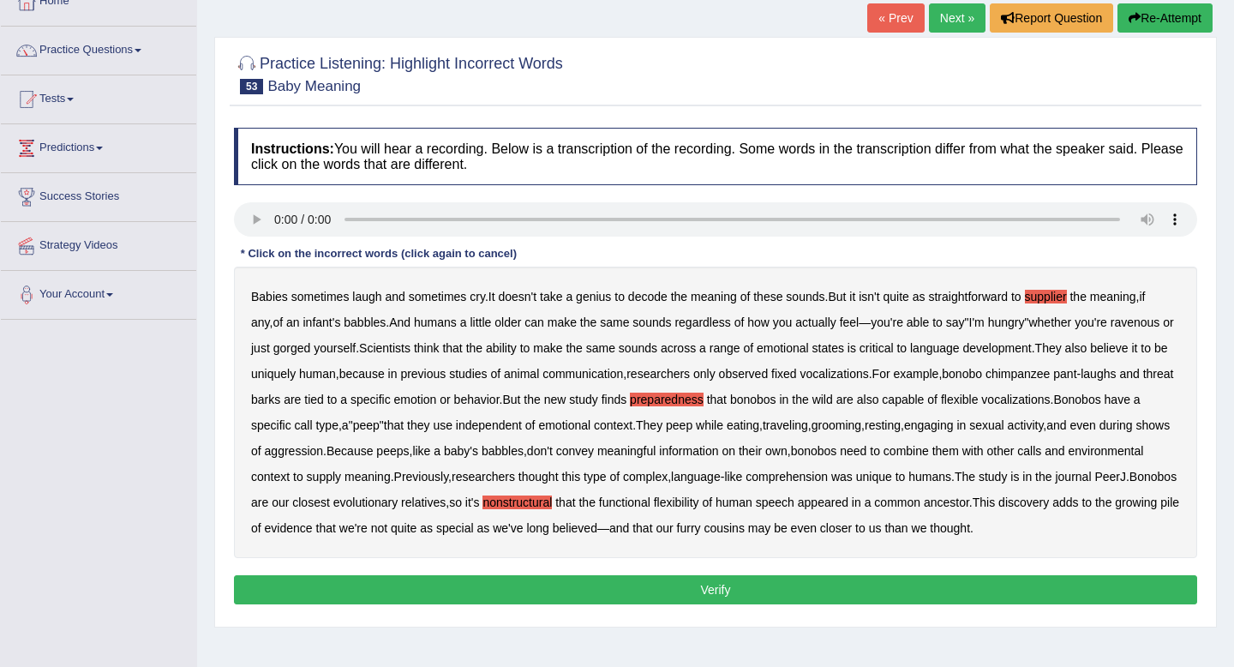
scroll to position [109, 0]
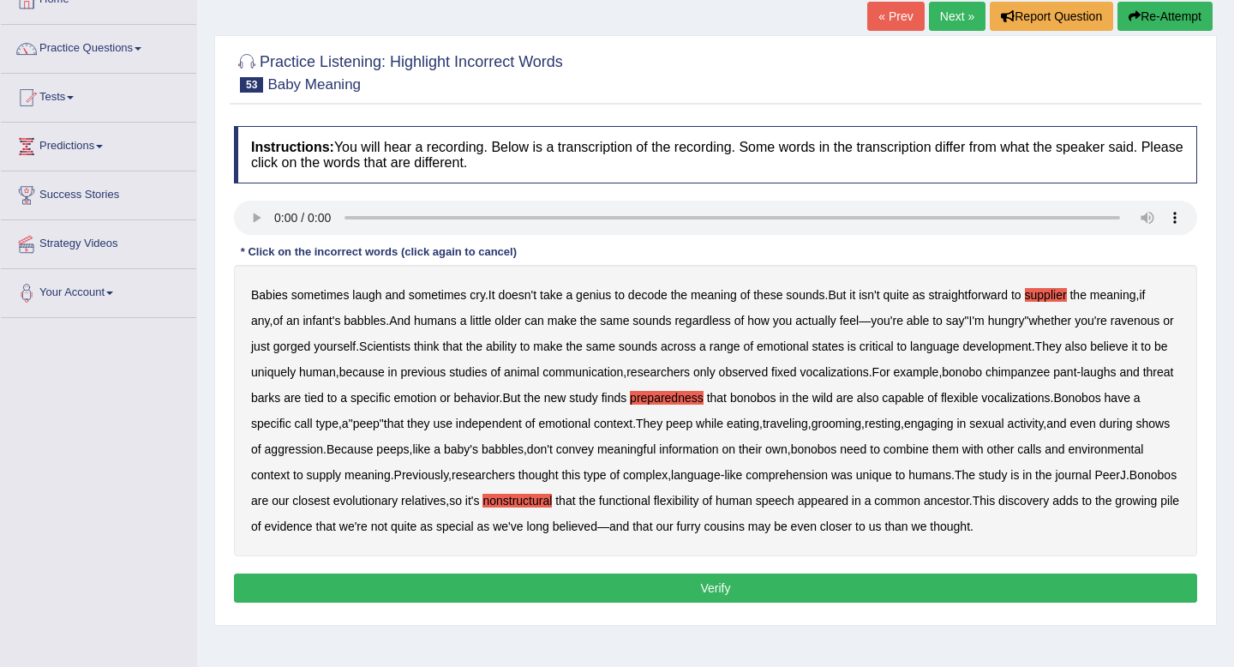
click at [718, 603] on button "Verify" at bounding box center [716, 588] width 964 height 29
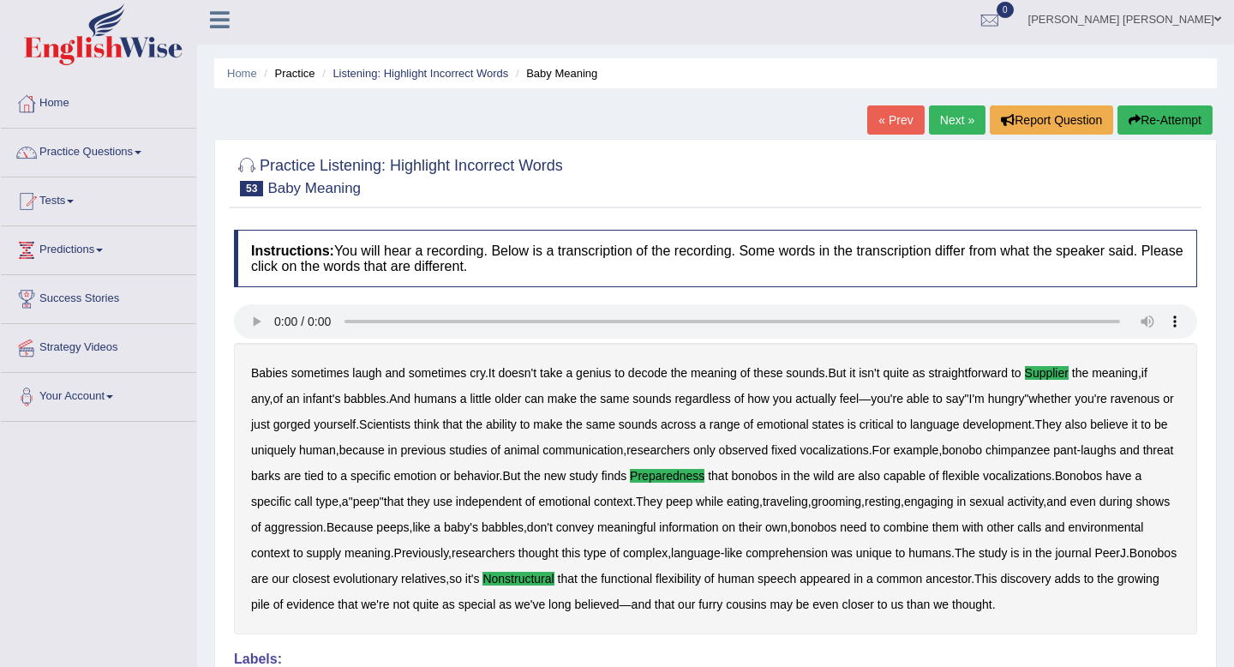
scroll to position [4, 0]
click at [961, 127] on link "Next »" at bounding box center [957, 120] width 57 height 29
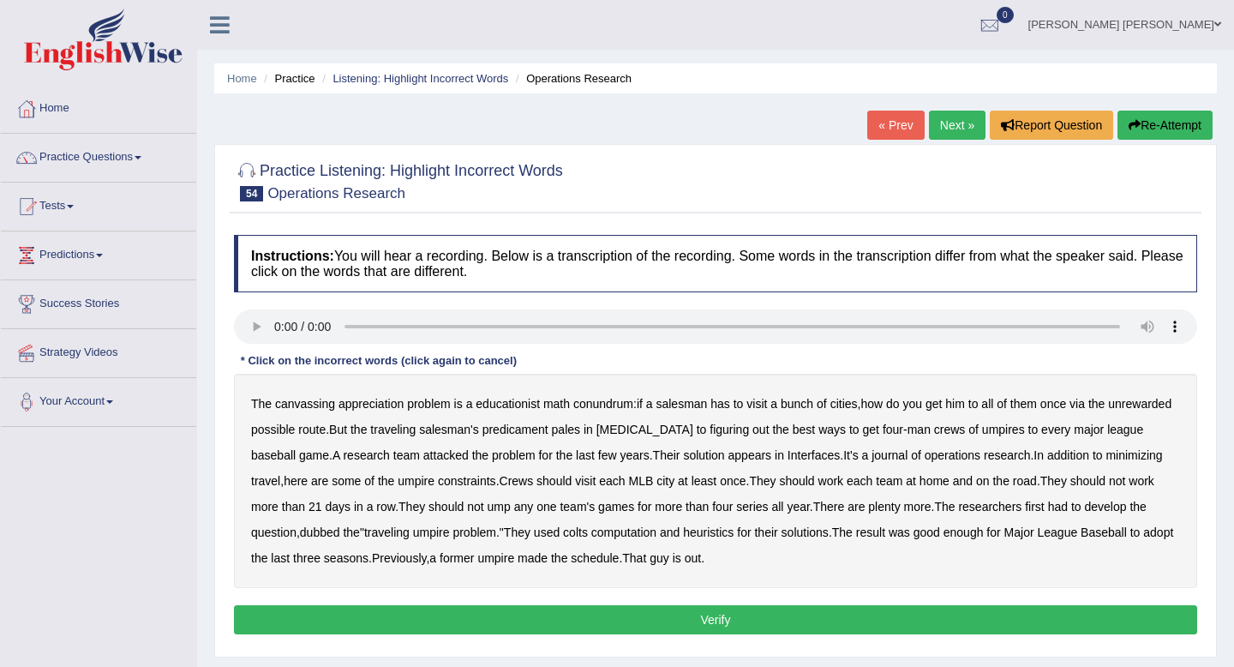
click at [308, 406] on b "canvassing" at bounding box center [305, 404] width 60 height 14
click at [1108, 411] on b "unrewarded" at bounding box center [1139, 404] width 63 height 14
click at [694, 433] on b "[MEDICAL_DATA]" at bounding box center [645, 430] width 97 height 14
click at [588, 533] on b "colts" at bounding box center [575, 532] width 25 height 14
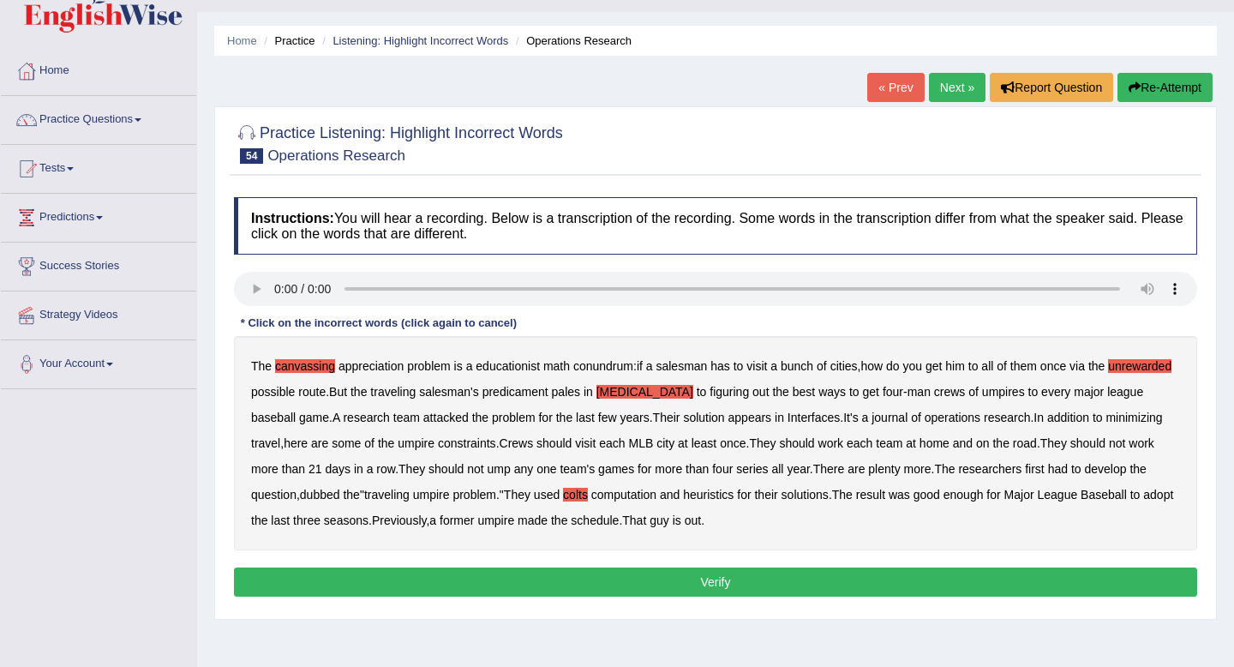
scroll to position [39, 0]
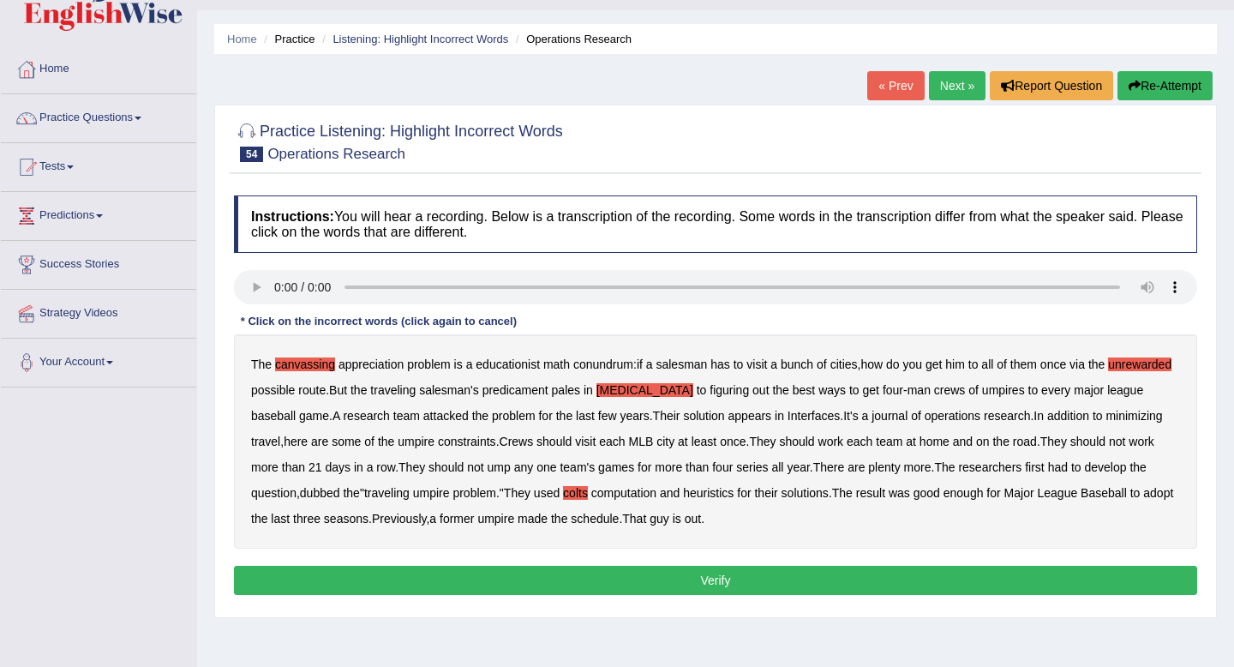
click at [694, 579] on button "Verify" at bounding box center [716, 580] width 964 height 29
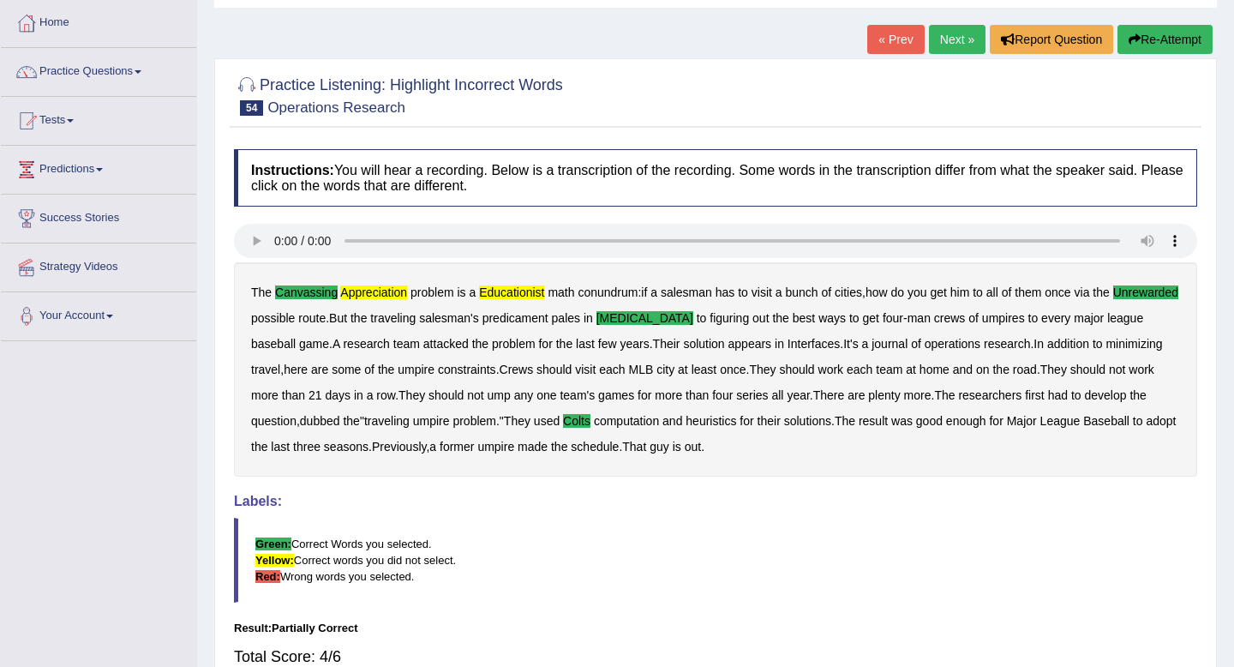
scroll to position [81, 0]
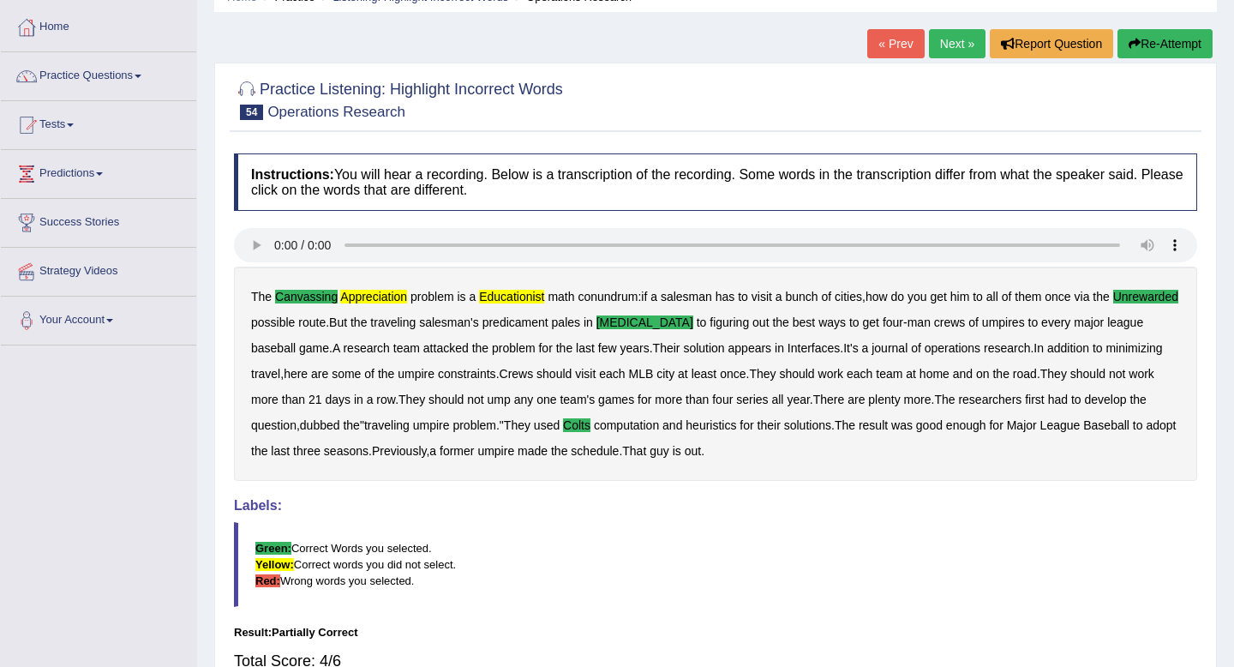
click at [1162, 51] on button "Re-Attempt" at bounding box center [1165, 43] width 95 height 29
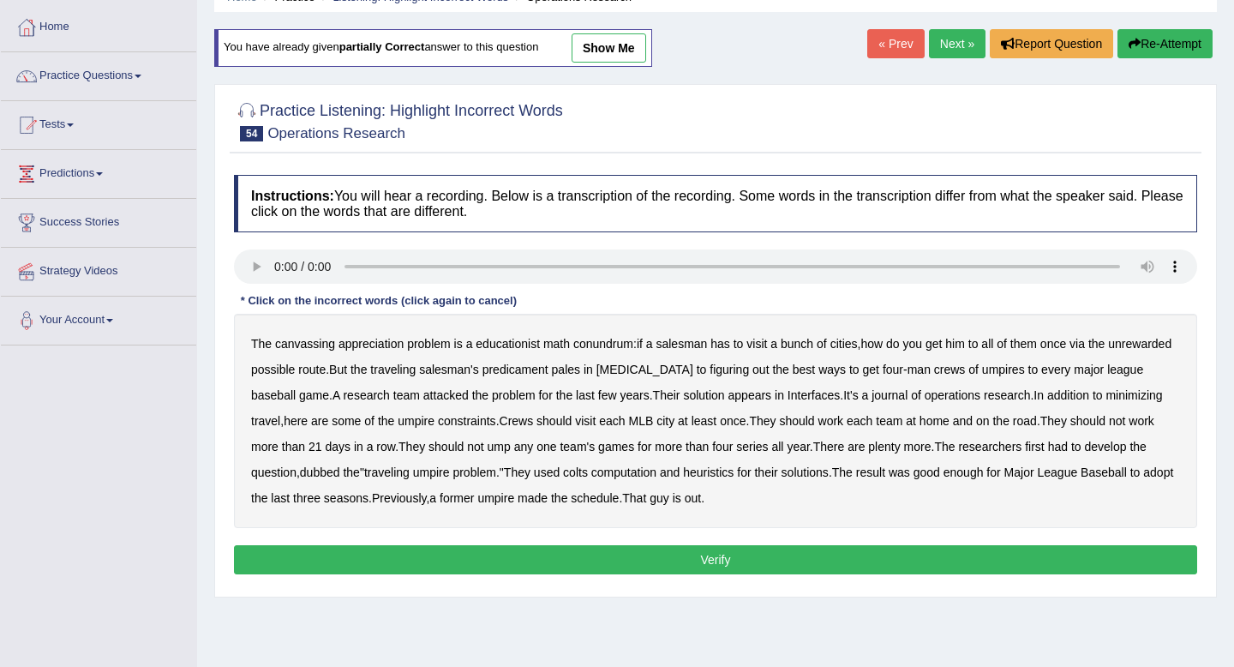
click at [307, 348] on b "canvassing" at bounding box center [305, 344] width 60 height 14
click at [363, 347] on b "appreciation" at bounding box center [371, 344] width 65 height 14
click at [520, 345] on b "educationist" at bounding box center [508, 344] width 64 height 14
click at [1108, 351] on b "unrewarded" at bounding box center [1139, 344] width 63 height 14
click at [694, 369] on b "nitroglycerine" at bounding box center [645, 370] width 97 height 14
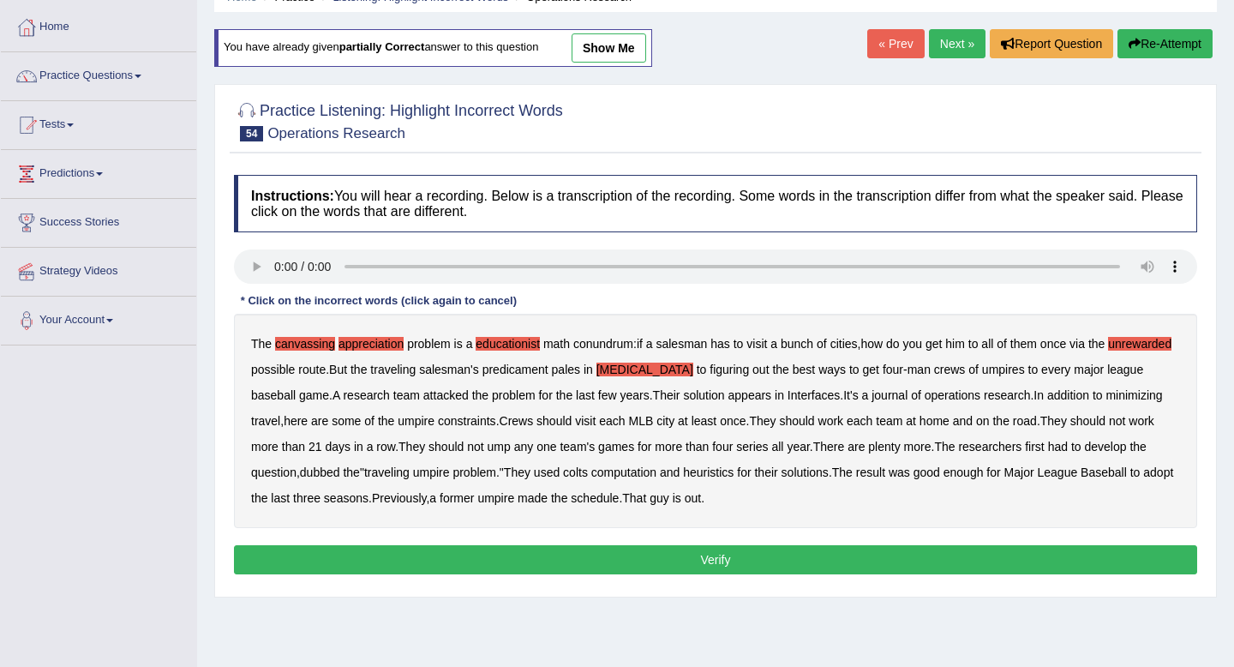
click at [588, 474] on b "colts" at bounding box center [575, 472] width 25 height 14
click at [623, 562] on button "Verify" at bounding box center [716, 559] width 964 height 29
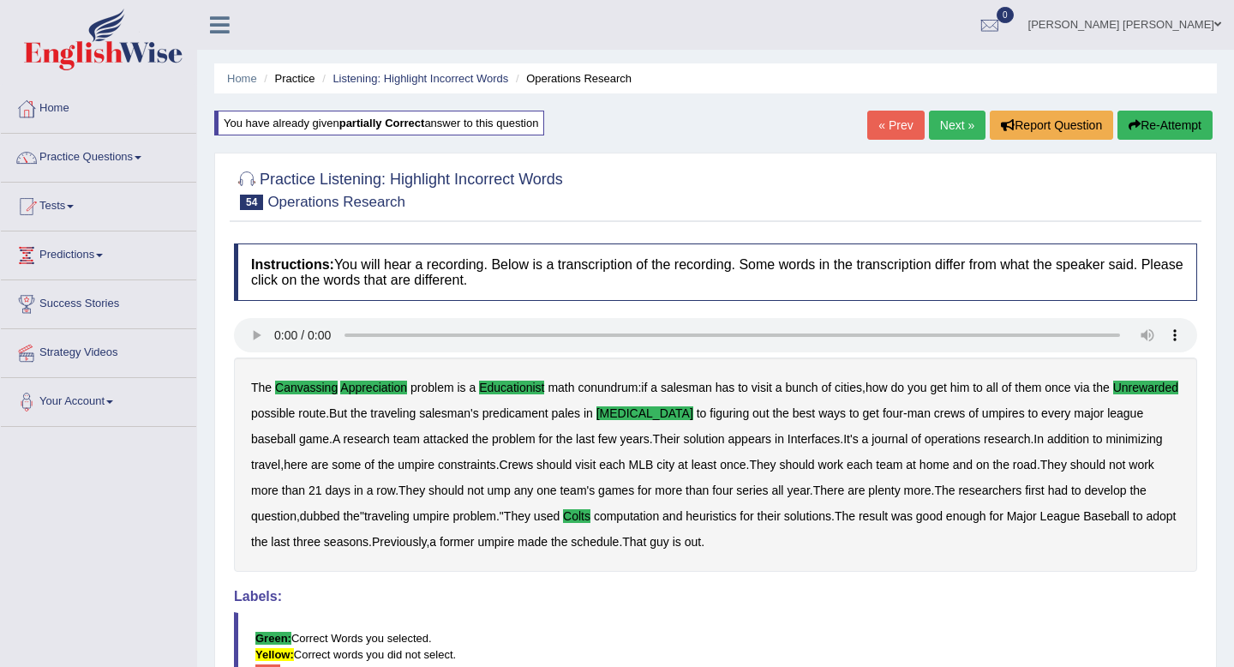
click at [934, 123] on link "Next »" at bounding box center [957, 125] width 57 height 29
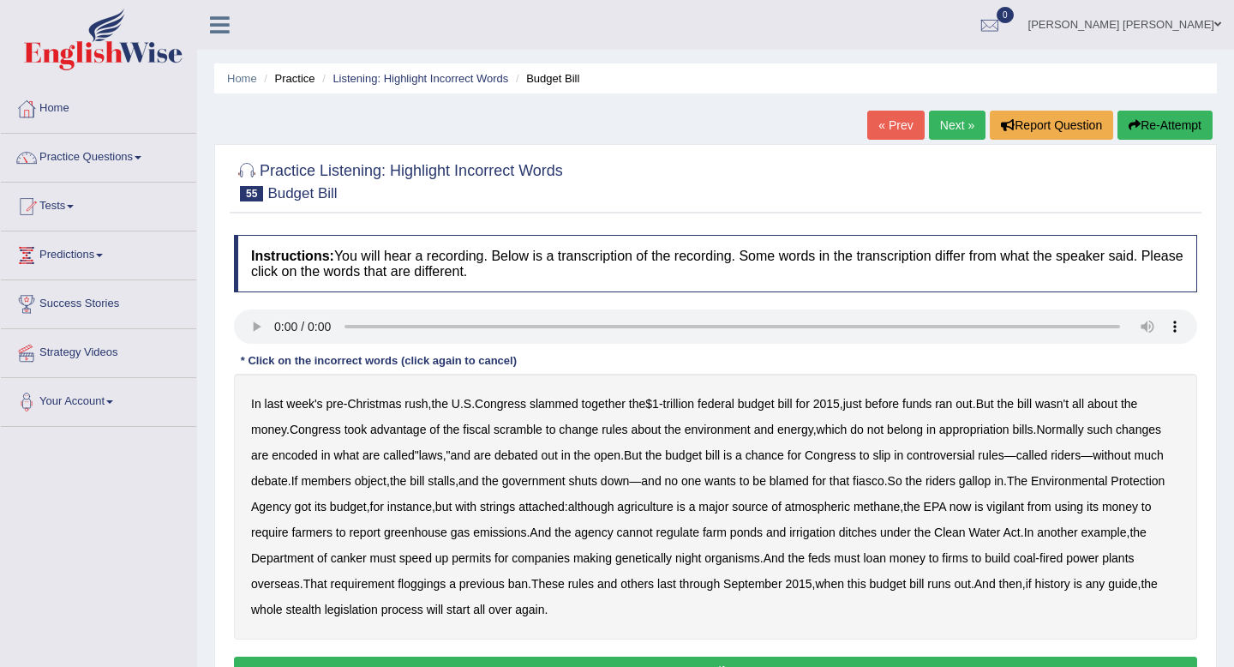
click at [987, 513] on b "vigilant" at bounding box center [1006, 507] width 38 height 14
click at [367, 561] on b "canker" at bounding box center [349, 558] width 36 height 14
click at [701, 561] on b "night" at bounding box center [689, 558] width 26 height 14
click at [446, 590] on b "floggings" at bounding box center [422, 584] width 48 height 14
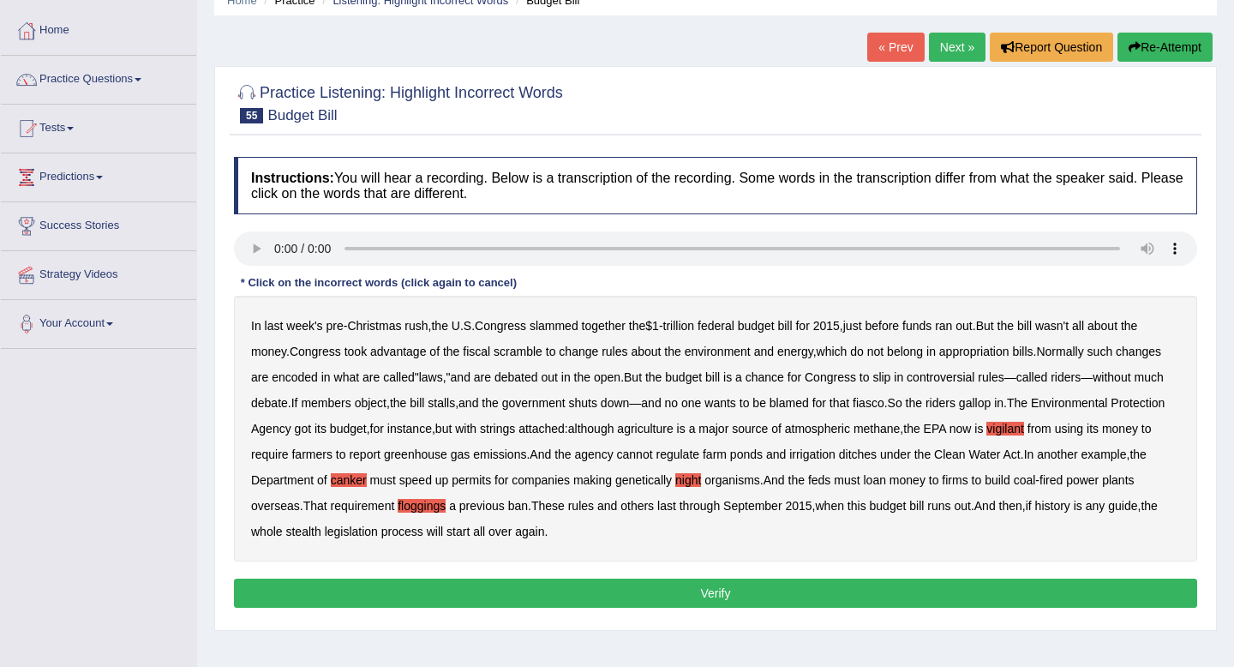
click at [658, 587] on button "Verify" at bounding box center [716, 593] width 964 height 29
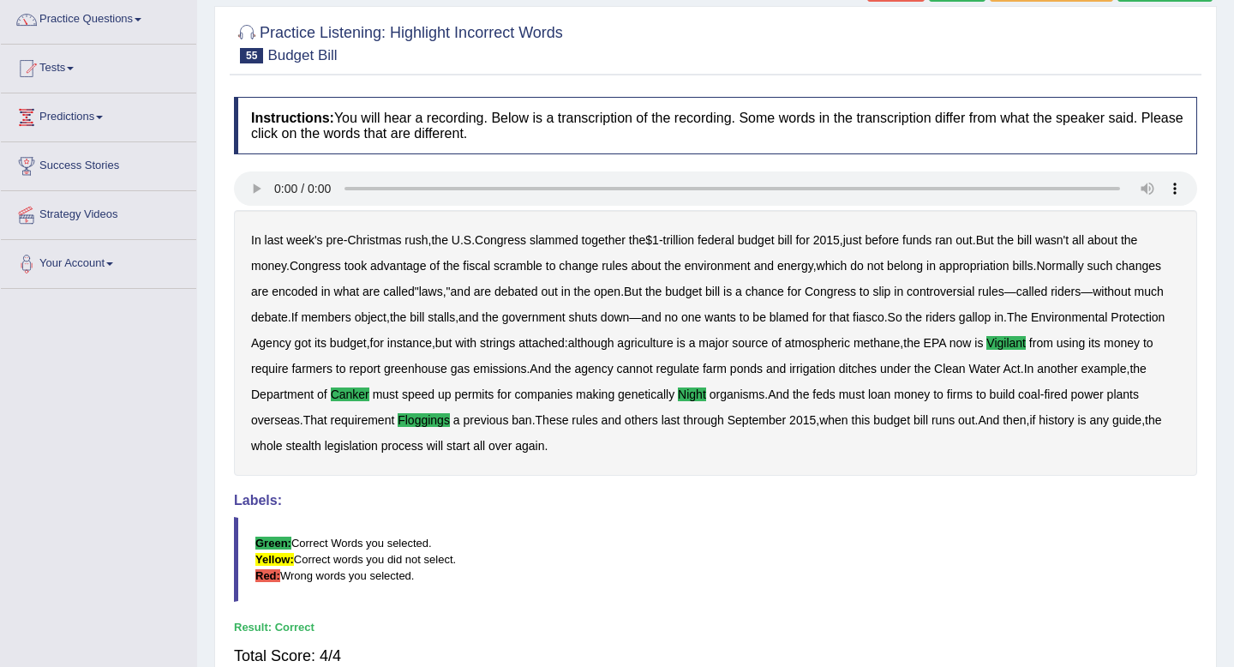
scroll to position [0, 0]
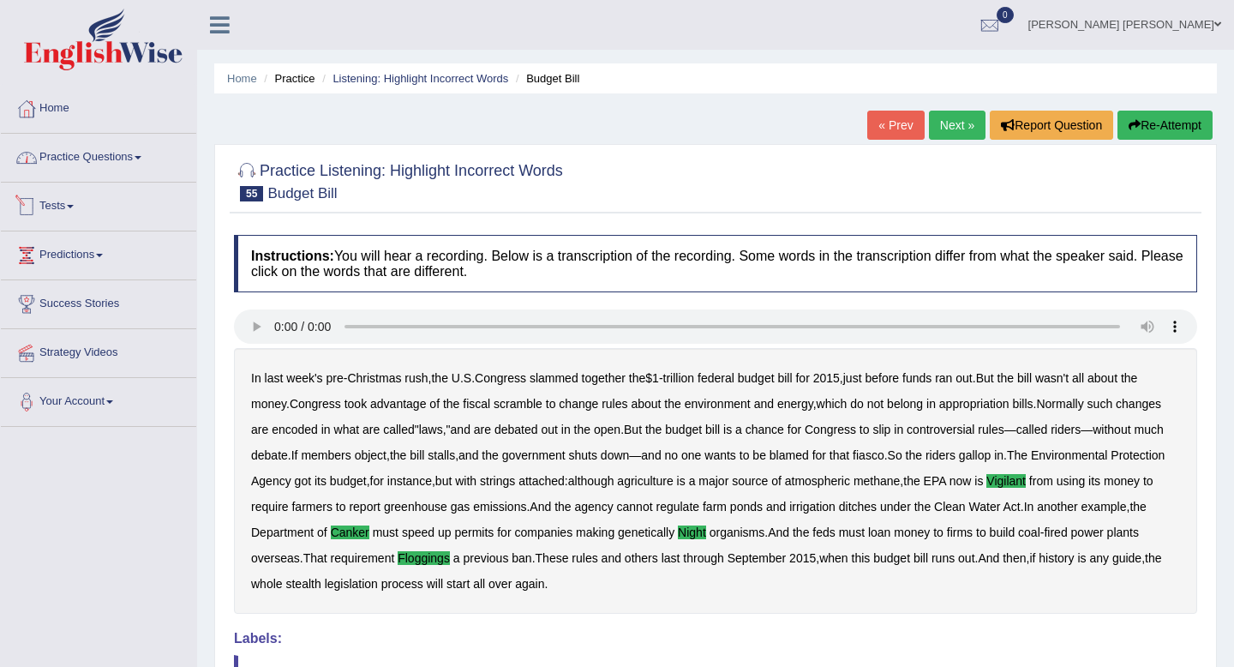
click at [113, 163] on link "Practice Questions" at bounding box center [98, 155] width 195 height 43
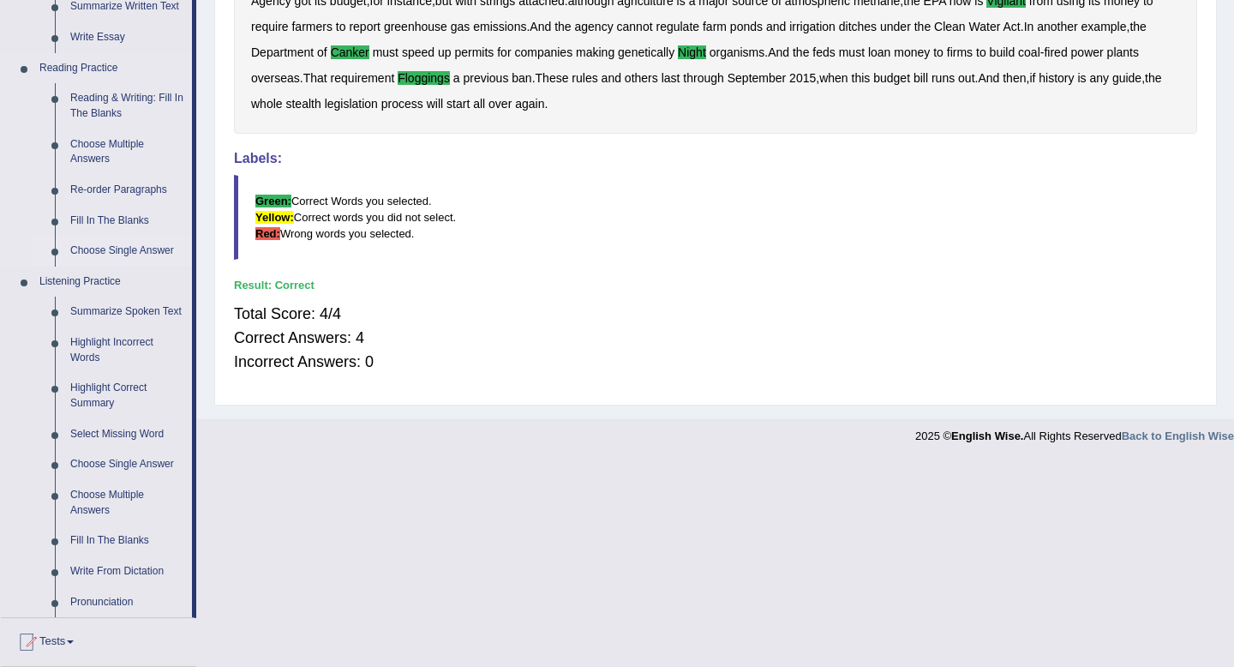
scroll to position [484, 0]
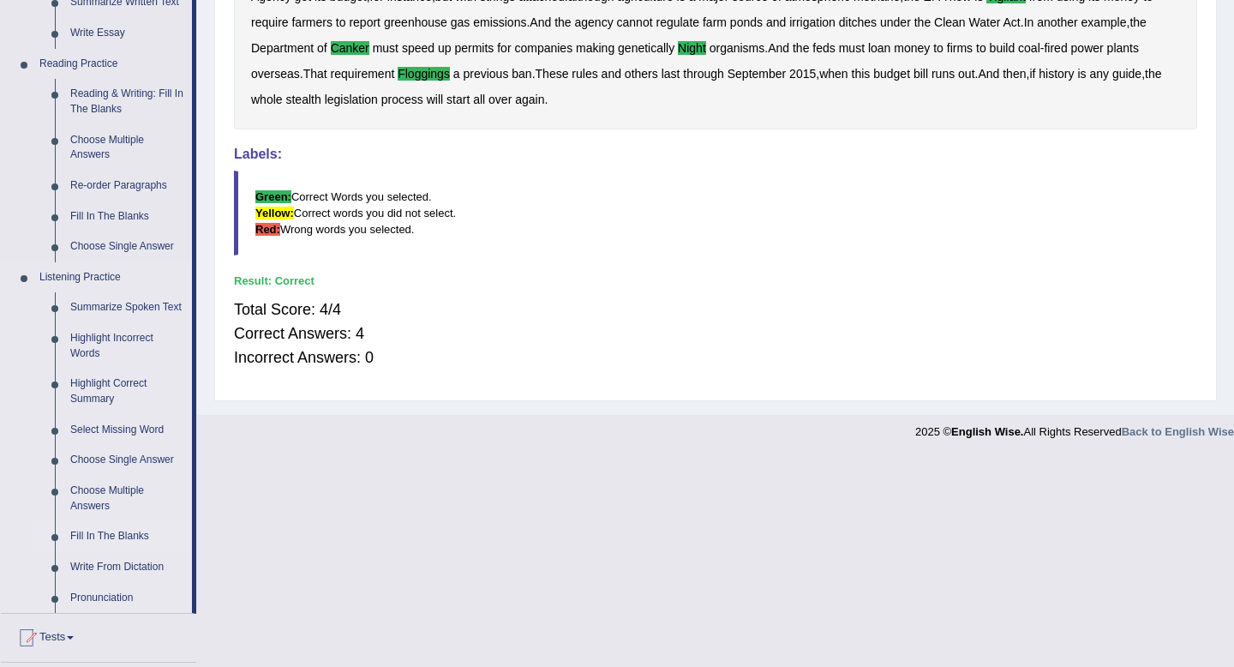
click at [101, 549] on link "Fill In The Blanks" at bounding box center [127, 536] width 129 height 31
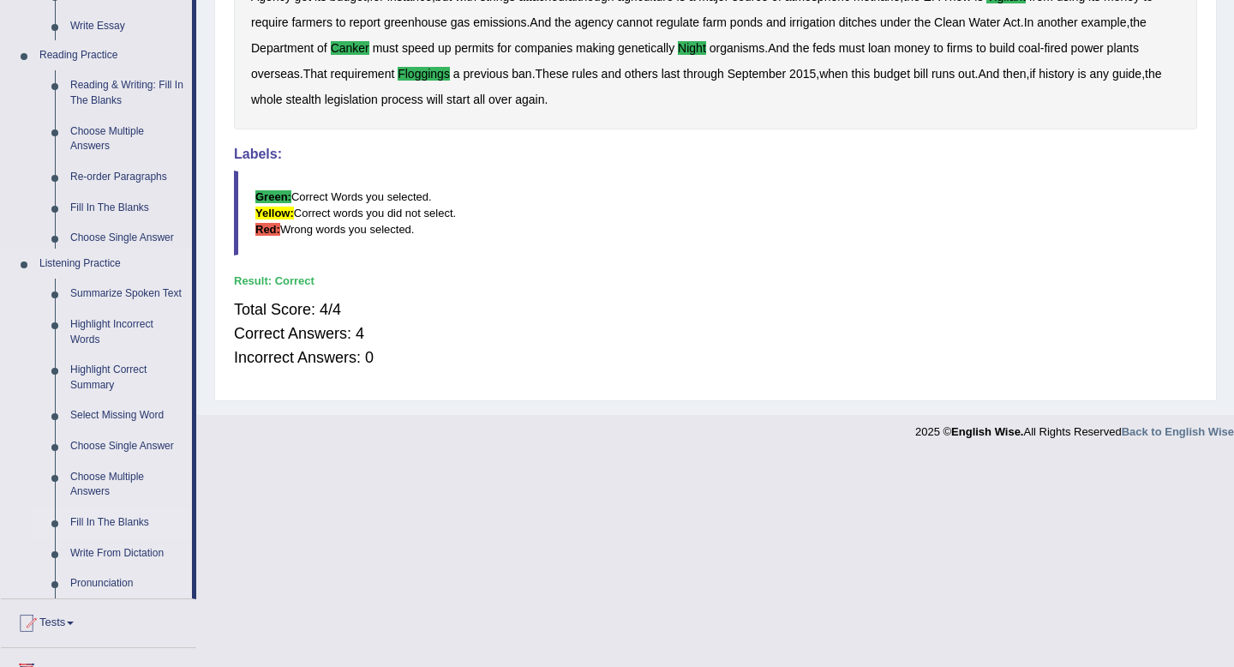
scroll to position [275, 0]
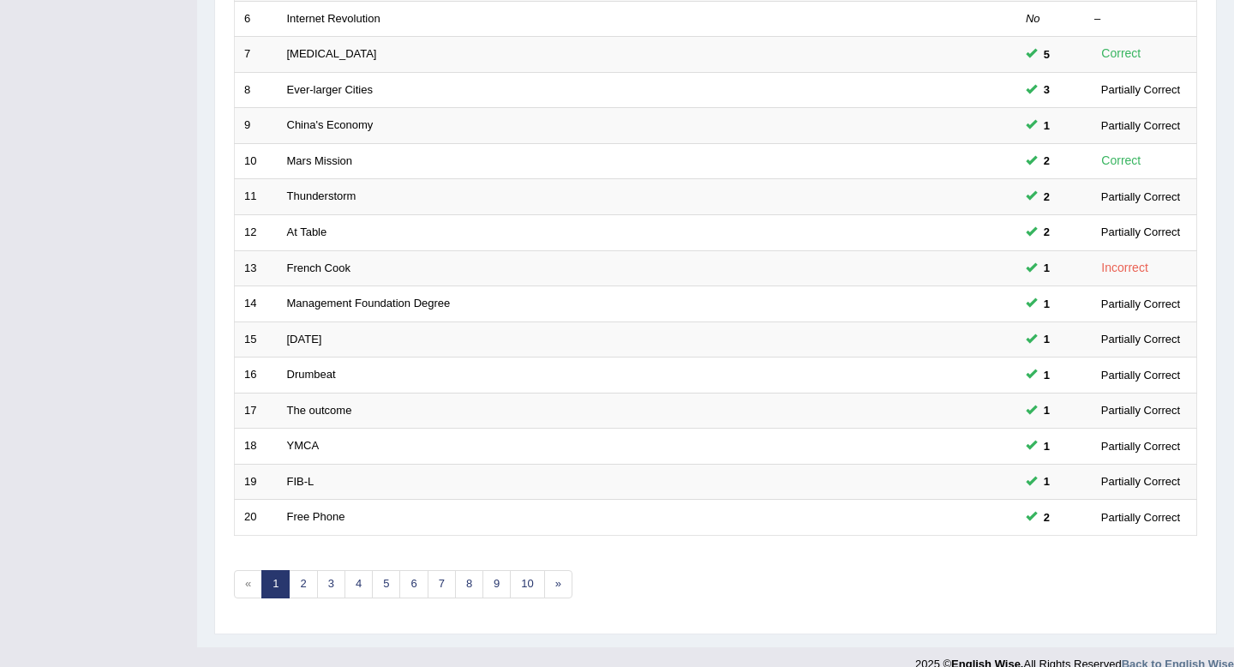
scroll to position [450, 0]
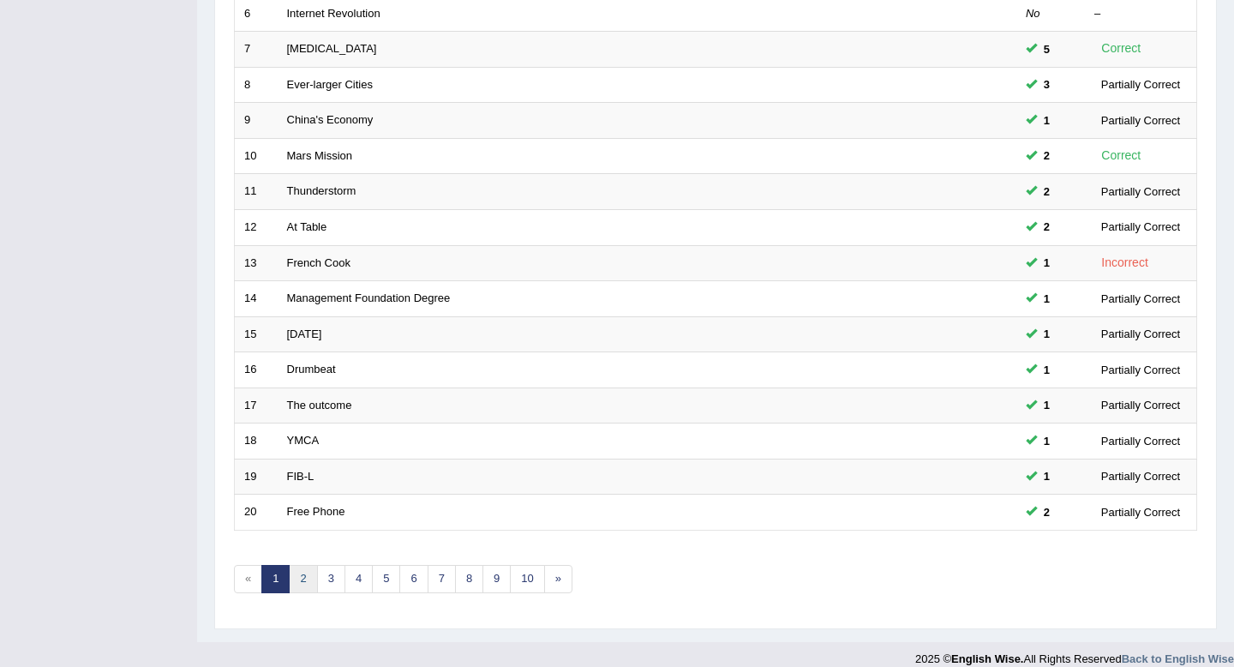
click at [303, 578] on link "2" at bounding box center [303, 579] width 28 height 28
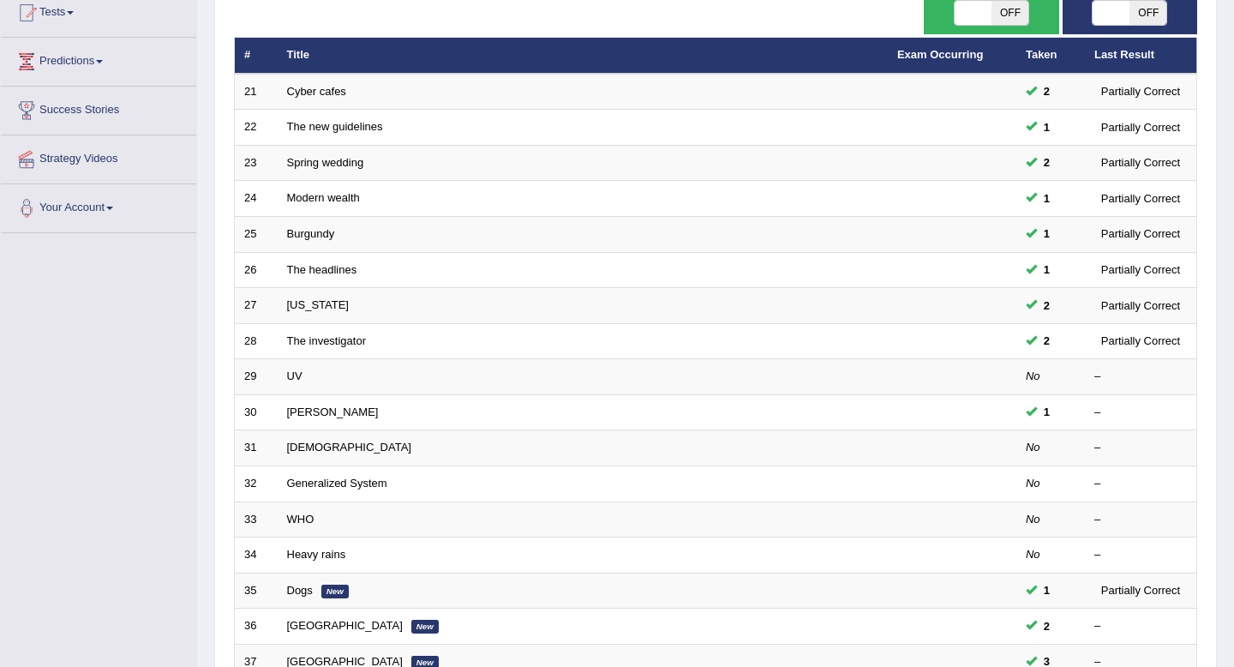
scroll to position [196, 0]
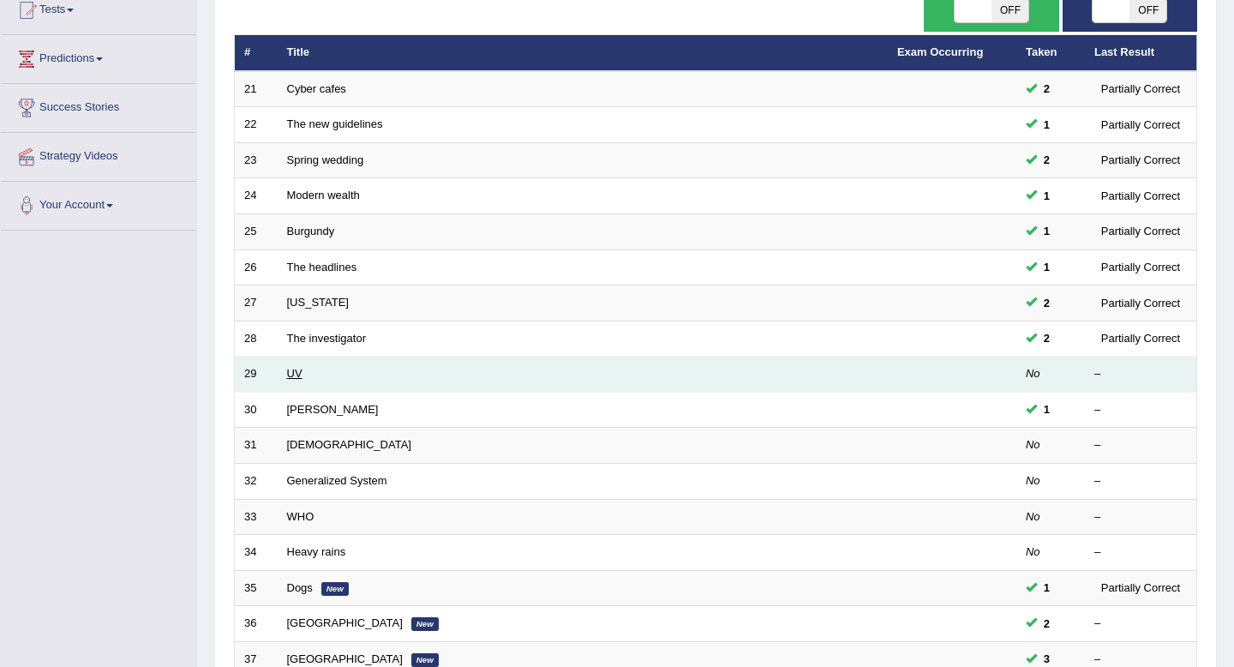
click at [299, 379] on link "UV" at bounding box center [294, 373] width 15 height 13
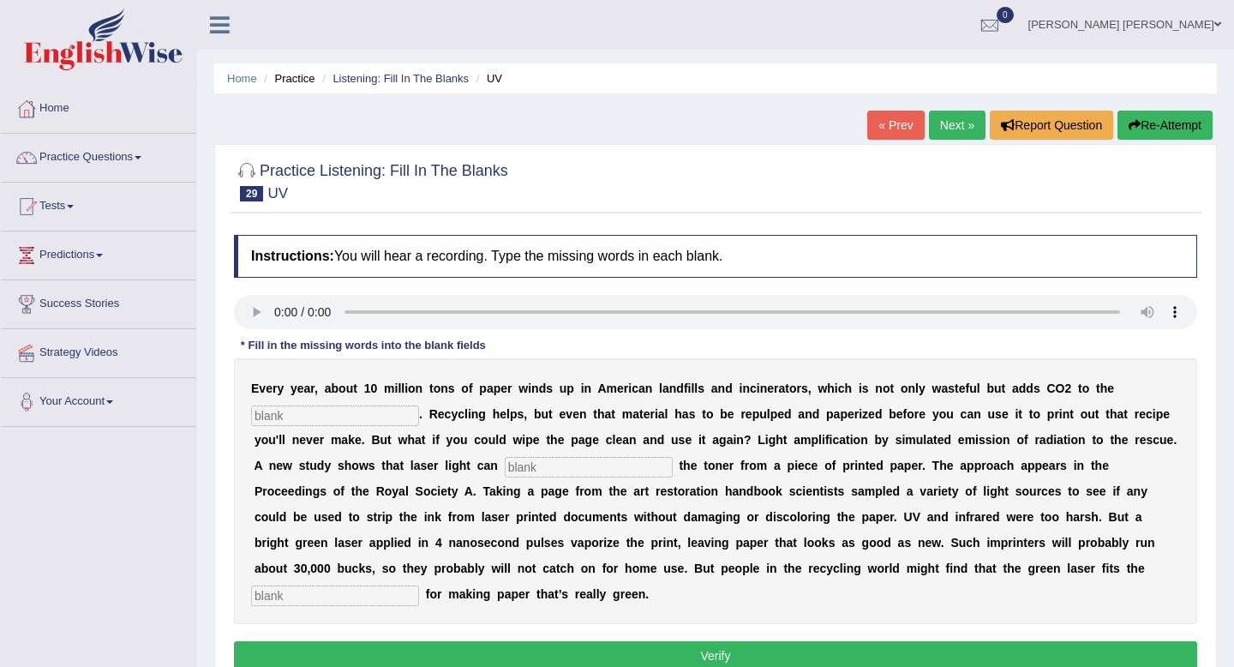
click at [309, 420] on input "text" at bounding box center [335, 415] width 168 height 21
type input "atmoshpere"
click at [557, 469] on input "text" at bounding box center [589, 467] width 168 height 21
type input "erase"
click at [419, 586] on input "text" at bounding box center [335, 596] width 168 height 21
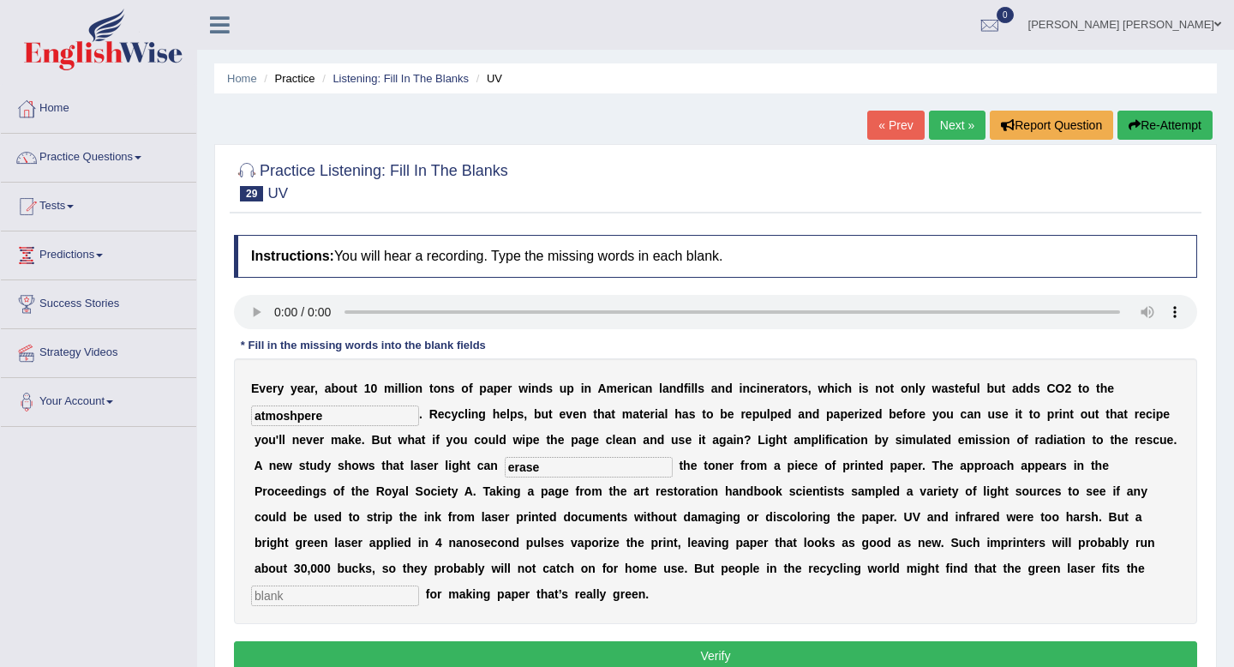
click at [419, 586] on input "text" at bounding box center [335, 596] width 168 height 21
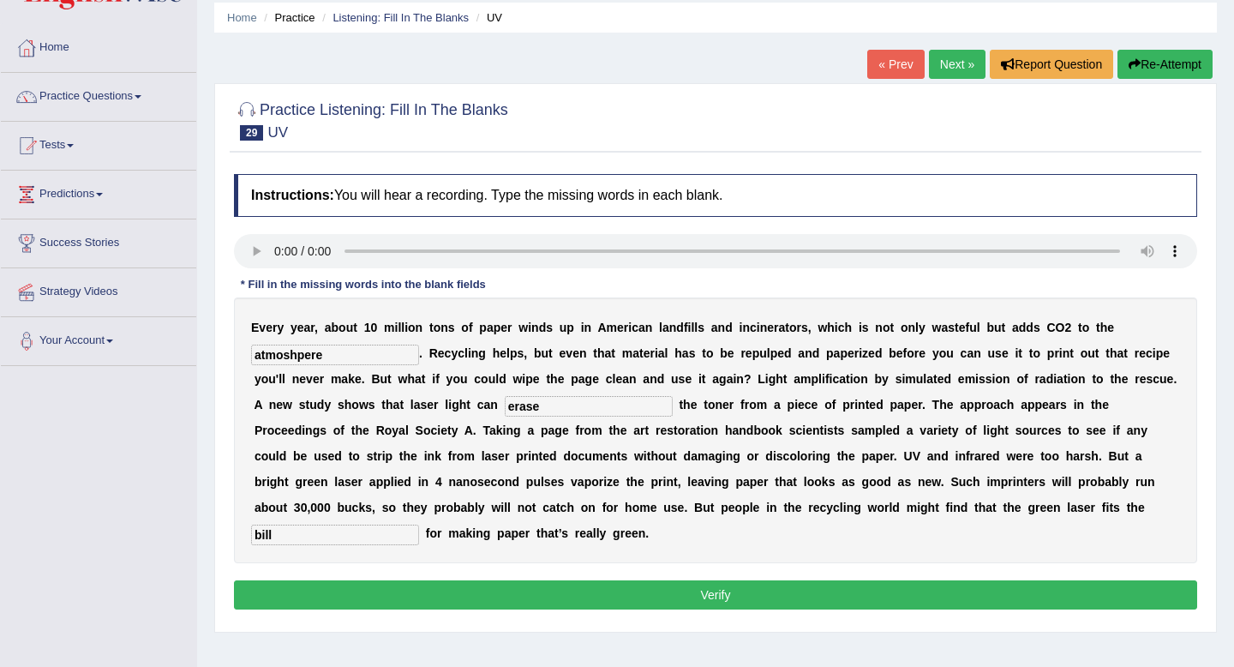
scroll to position [66, 0]
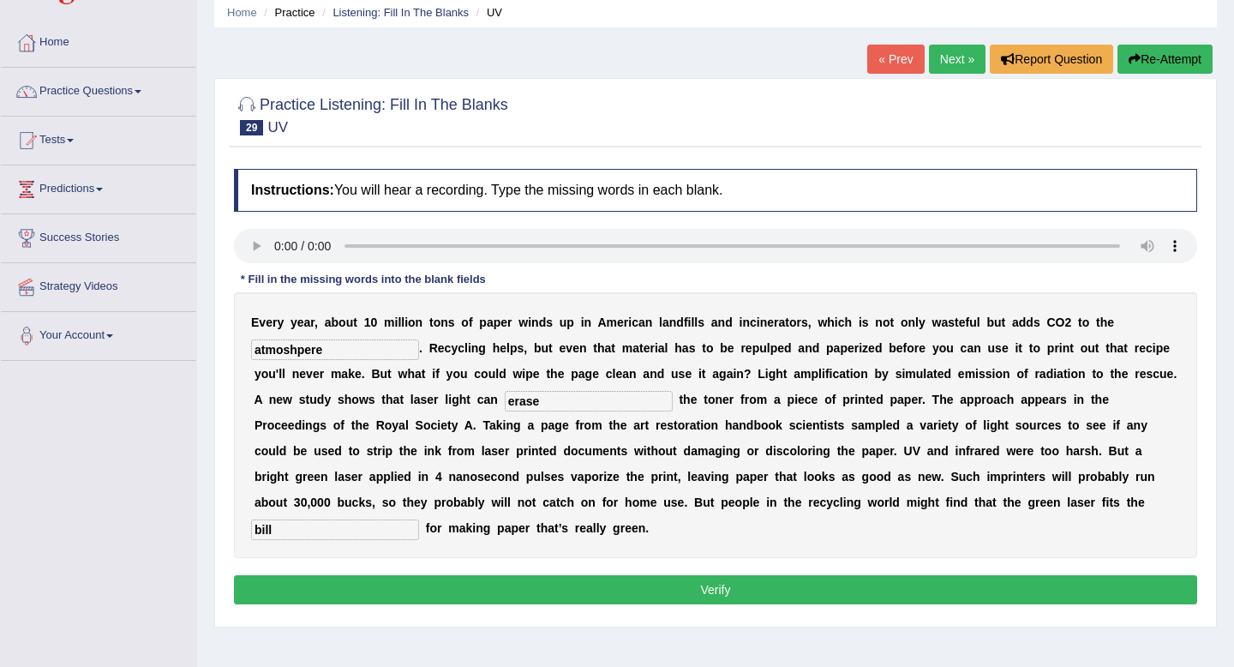
type input "bill"
click at [892, 592] on button "Verify" at bounding box center [716, 589] width 964 height 29
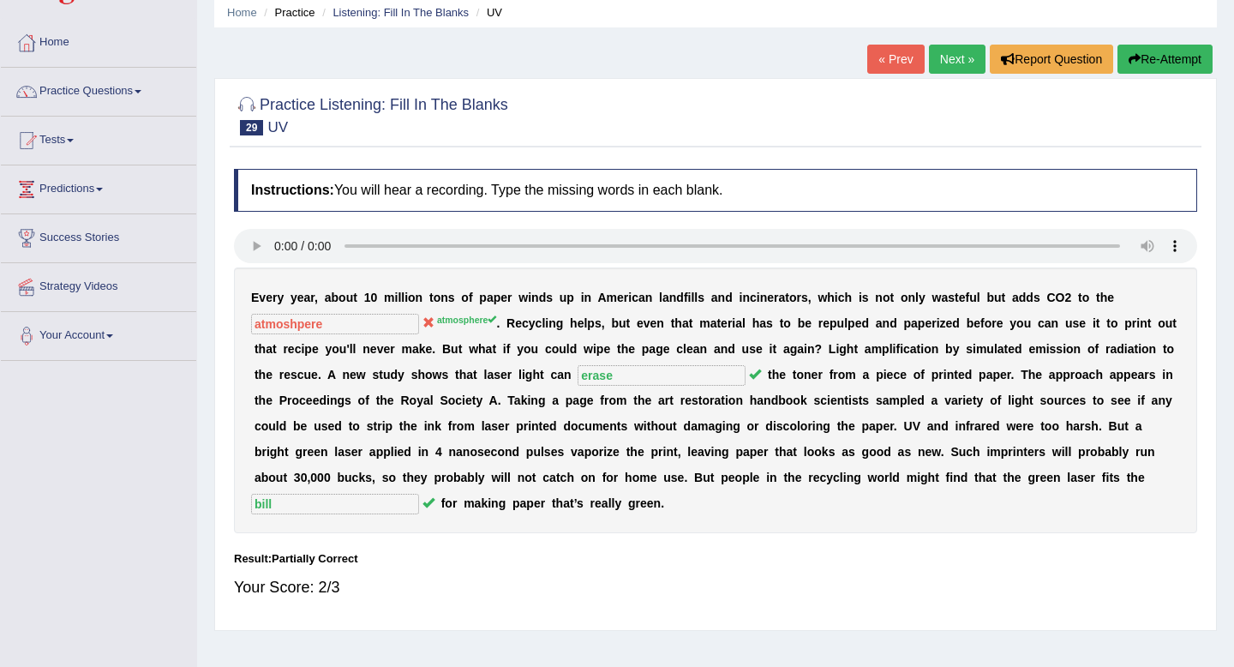
click at [1132, 60] on icon "button" at bounding box center [1135, 59] width 12 height 12
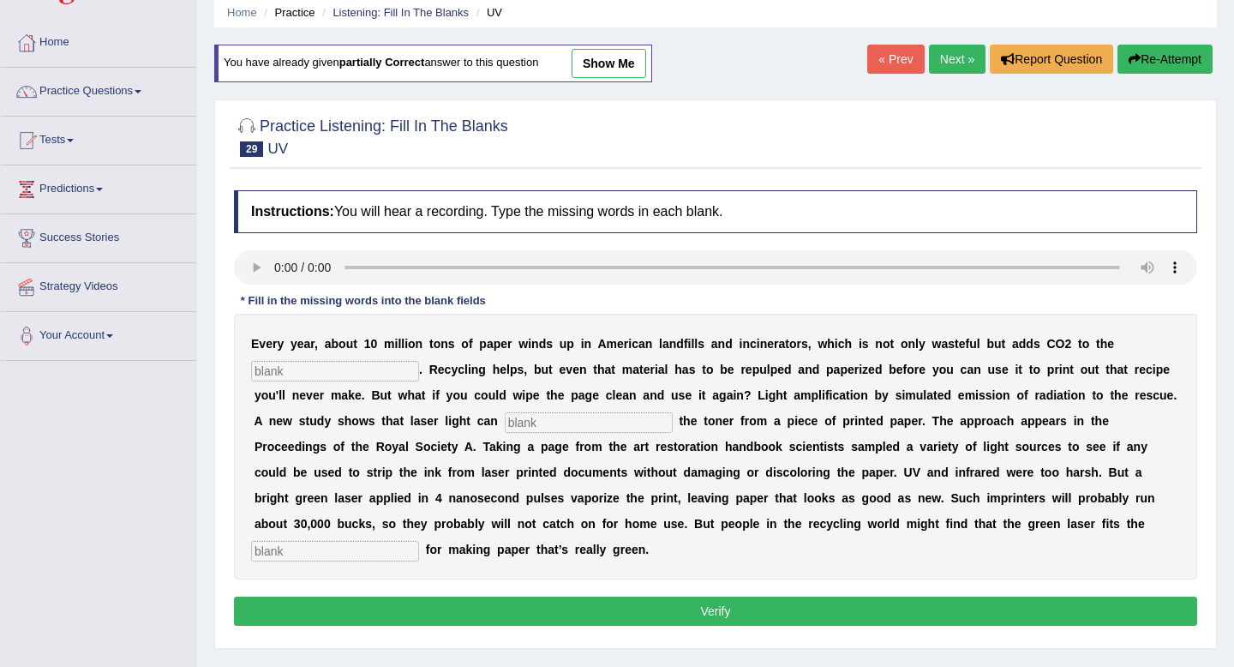
click at [312, 375] on input "text" at bounding box center [335, 371] width 168 height 21
click at [313, 374] on input "text" at bounding box center [335, 371] width 168 height 21
type input "atmosphere"
click at [527, 415] on input "text" at bounding box center [589, 422] width 168 height 21
type input "erase"
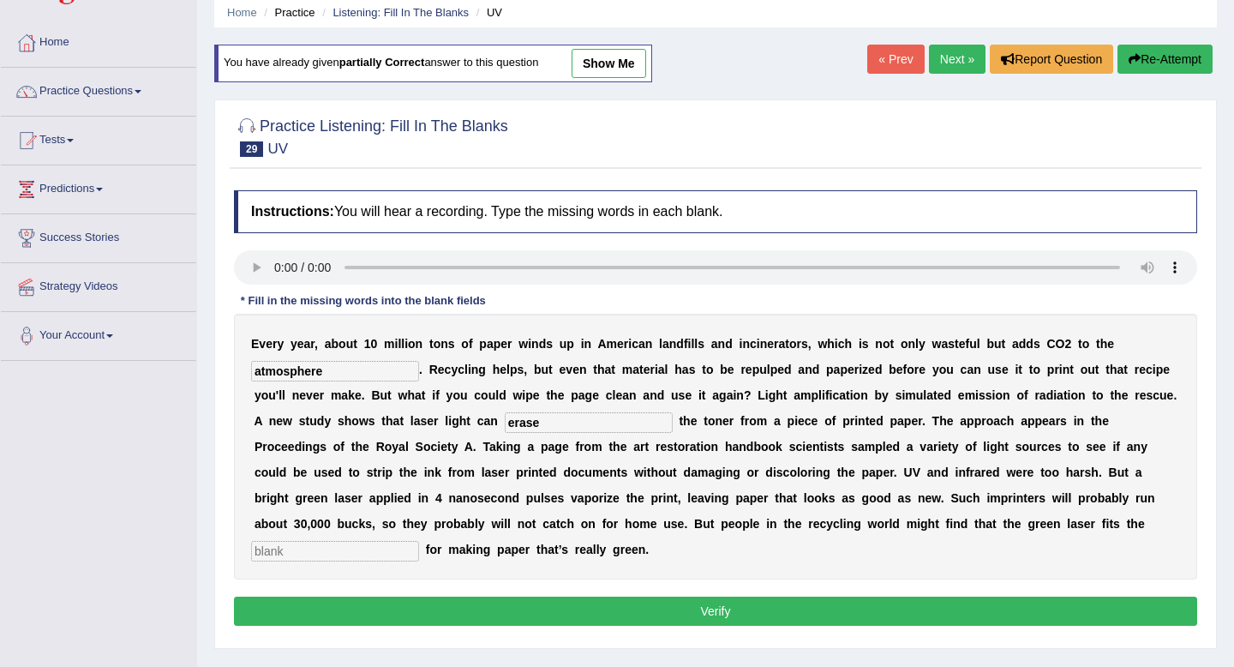
click at [419, 541] on input "text" at bounding box center [335, 551] width 168 height 21
type input "bill"
click at [952, 620] on button "Verify" at bounding box center [716, 611] width 964 height 29
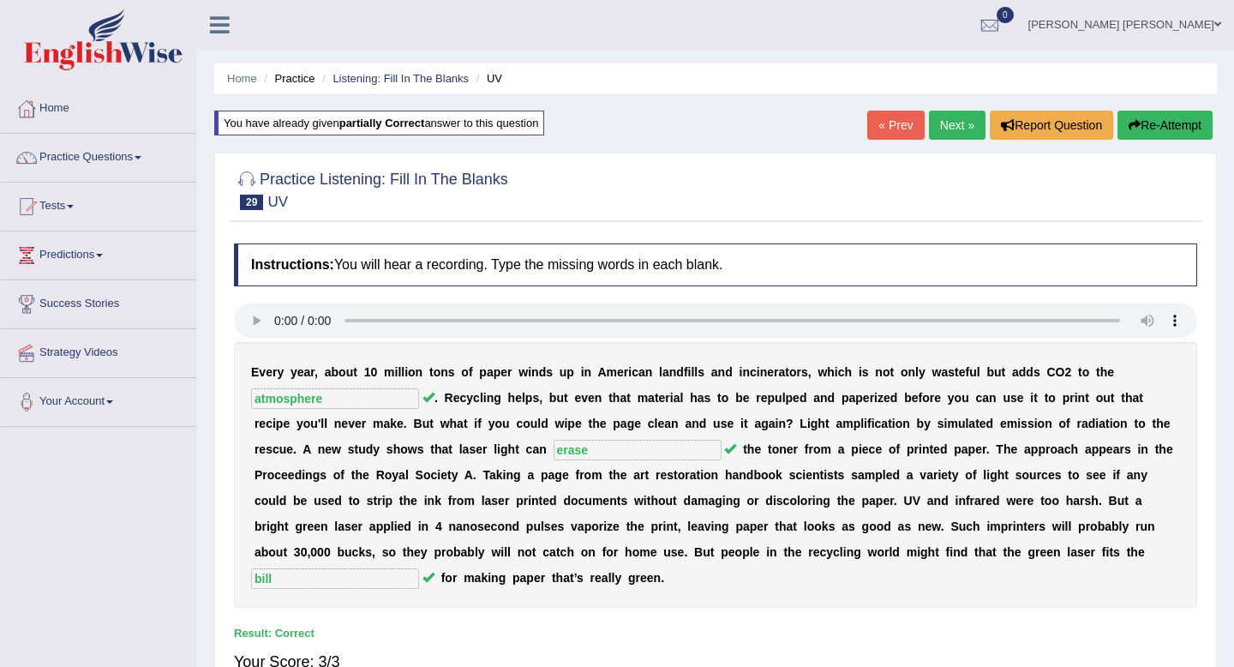
click at [944, 124] on link "Next »" at bounding box center [957, 125] width 57 height 29
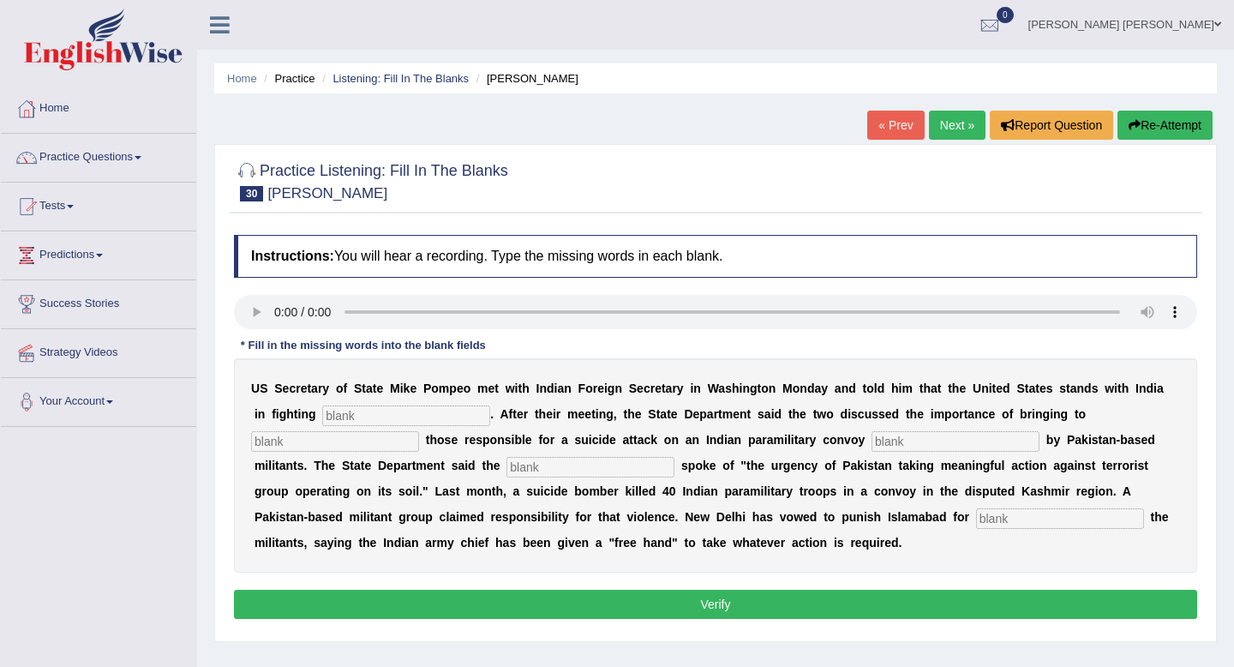
click at [363, 422] on input "text" at bounding box center [406, 415] width 168 height 21
type input "terrorism"
click at [327, 444] on input "text" at bounding box center [335, 441] width 168 height 21
click at [872, 438] on input "text" at bounding box center [956, 441] width 168 height 21
type input "claimed"
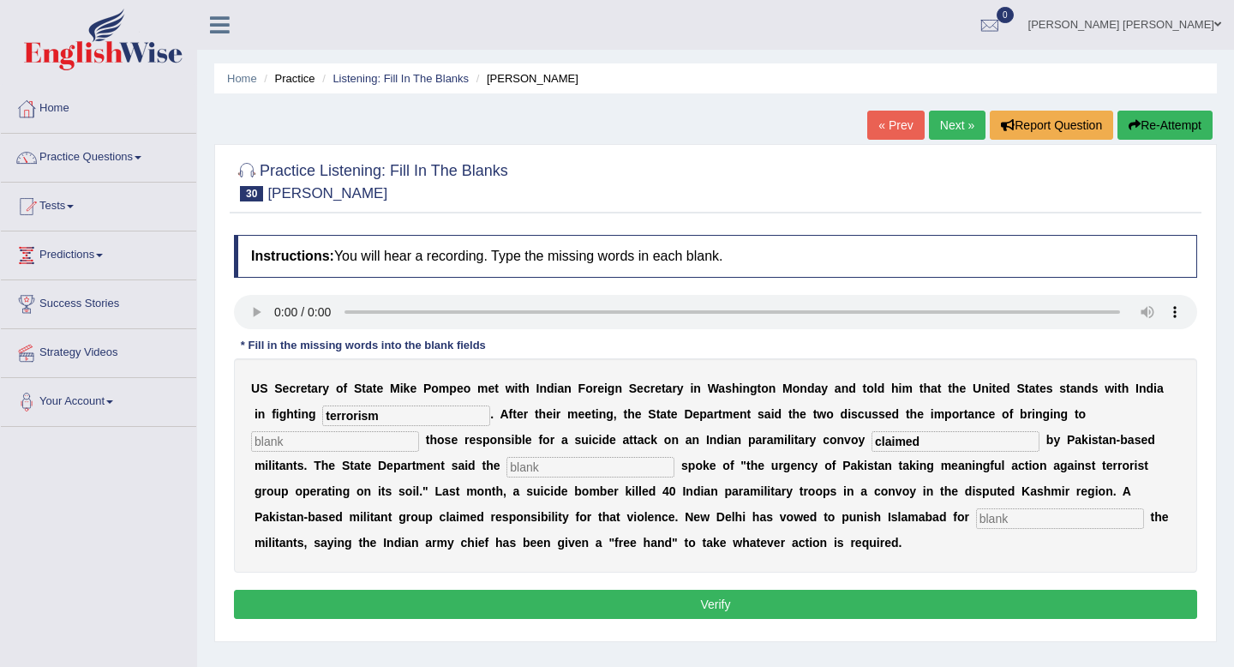
click at [539, 475] on input "text" at bounding box center [591, 467] width 168 height 21
type input "deplomates"
click at [976, 520] on input "text" at bounding box center [1060, 518] width 168 height 21
type input "sheltering"
click at [742, 608] on button "Verify" at bounding box center [716, 604] width 964 height 29
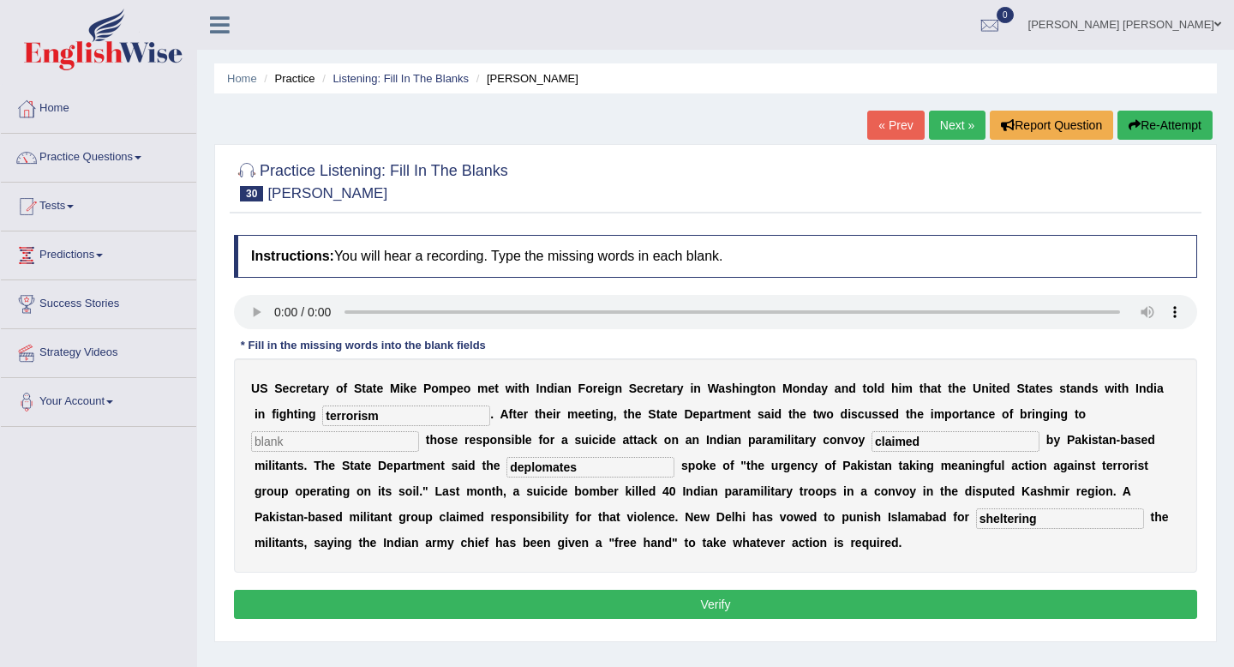
click at [513, 470] on input "deplomates" at bounding box center [591, 467] width 168 height 21
type input "deplomats"
click at [793, 598] on button "Verify" at bounding box center [716, 604] width 964 height 29
click at [288, 452] on div "U S S e c r e t a r y o f S t a t e M i k e P o m p e o m e t w i t h I n d i a…" at bounding box center [716, 465] width 964 height 214
click at [290, 446] on input "a" at bounding box center [335, 441] width 168 height 21
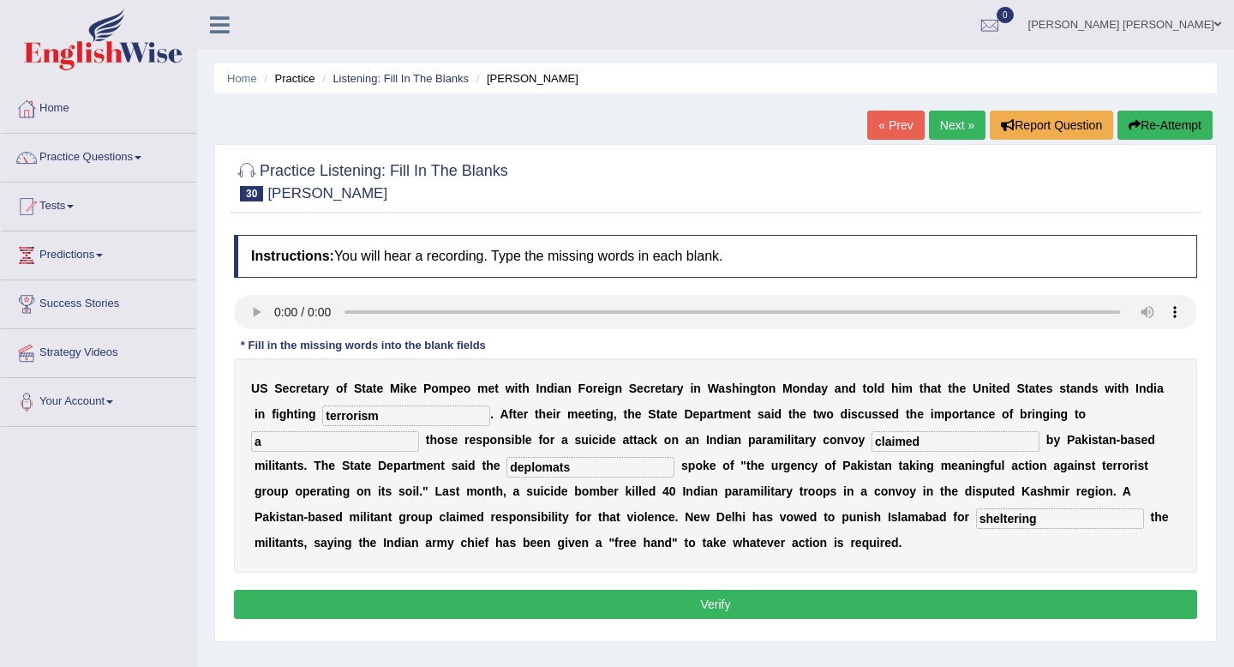
type input "a"
click at [489, 592] on button "Verify" at bounding box center [716, 604] width 964 height 29
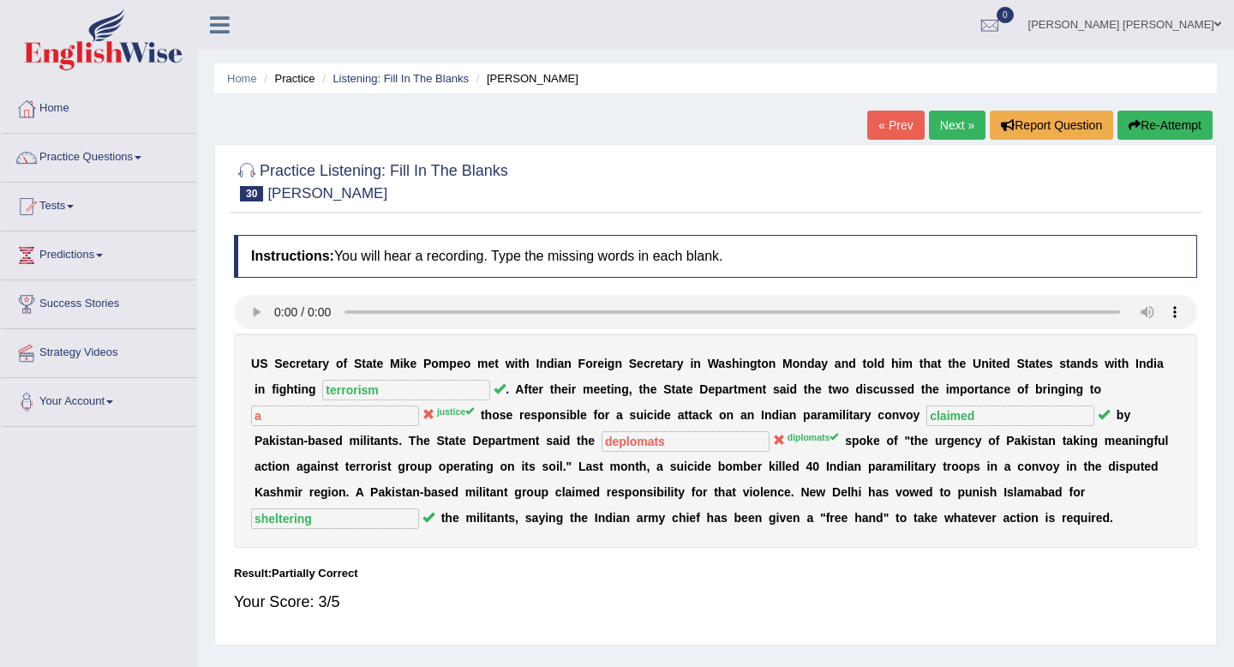
click at [1140, 129] on button "Re-Attempt" at bounding box center [1165, 125] width 95 height 29
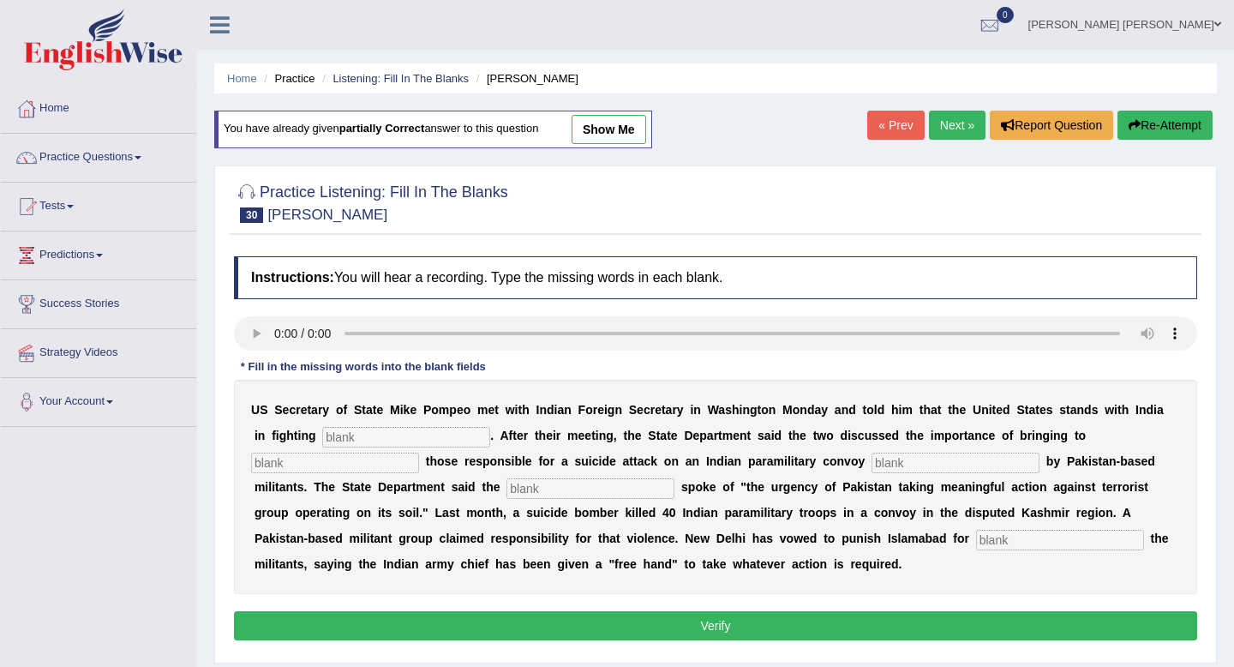
click at [430, 432] on input "text" at bounding box center [406, 437] width 168 height 21
type input "terrorism"
click at [544, 491] on input "text" at bounding box center [591, 488] width 168 height 21
type input "diplomats"
click at [331, 467] on input "text" at bounding box center [335, 463] width 168 height 21
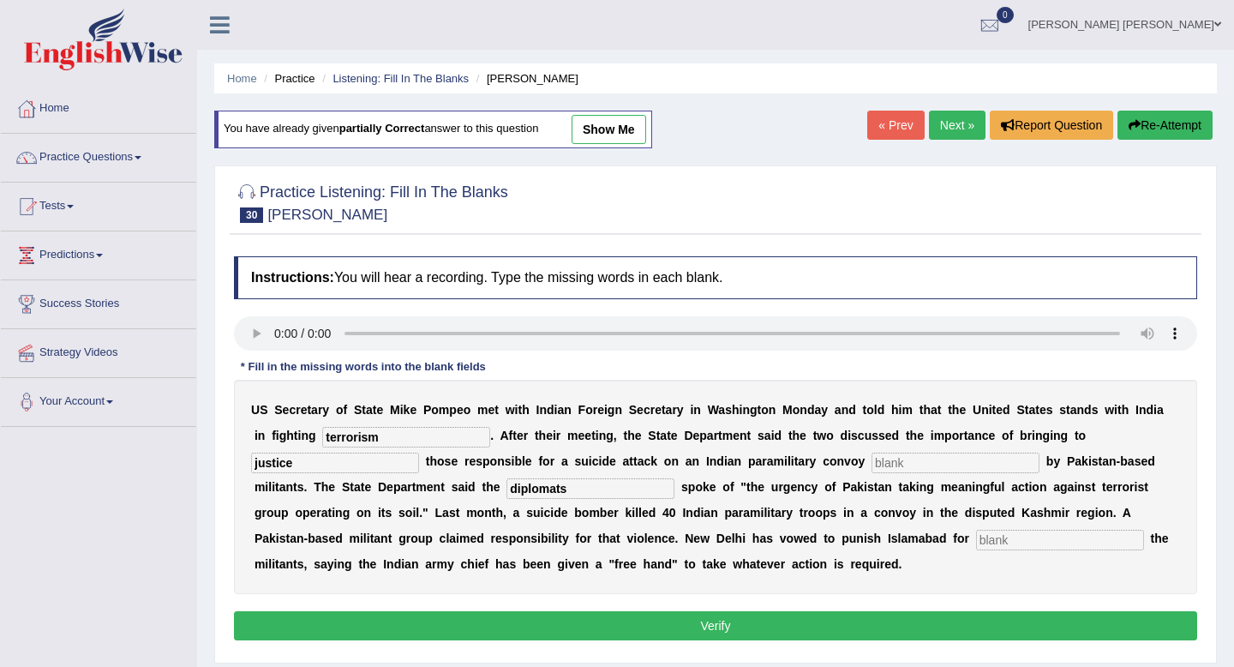
type input "justice"
click at [872, 459] on input "text" at bounding box center [956, 463] width 168 height 21
type input "claimed"
click at [976, 540] on input "text" at bounding box center [1060, 540] width 168 height 21
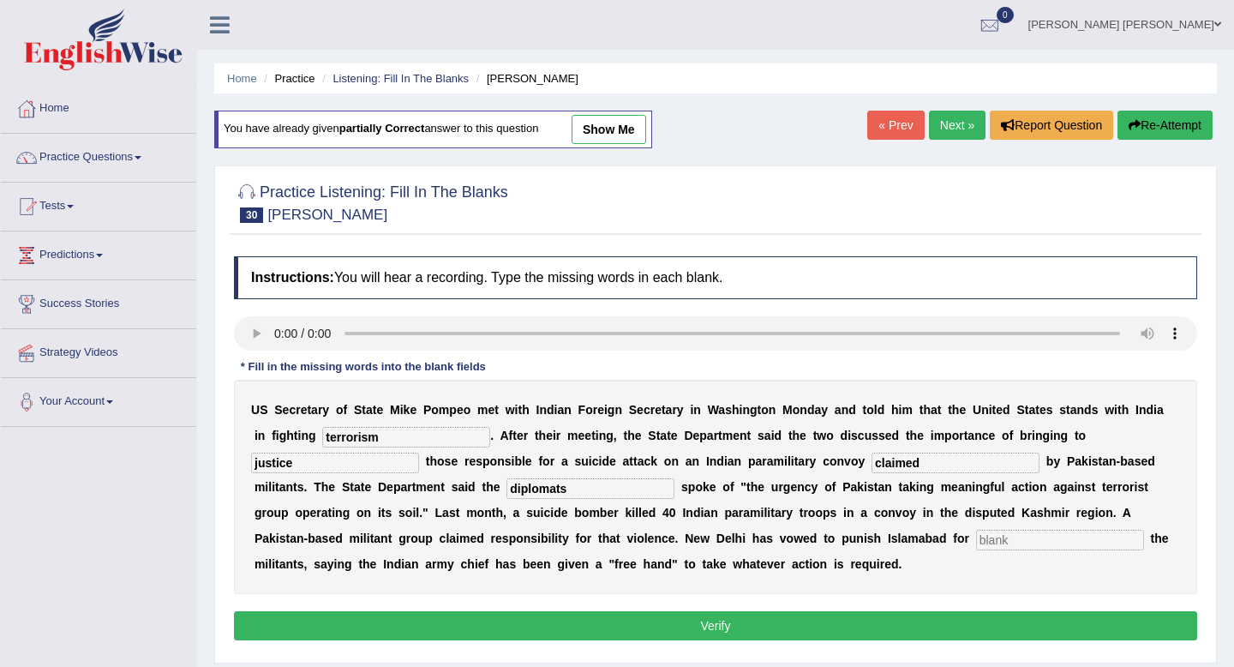
click at [976, 540] on input "text" at bounding box center [1060, 540] width 168 height 21
type input "sheltering"
click at [846, 622] on button "Verify" at bounding box center [716, 625] width 964 height 29
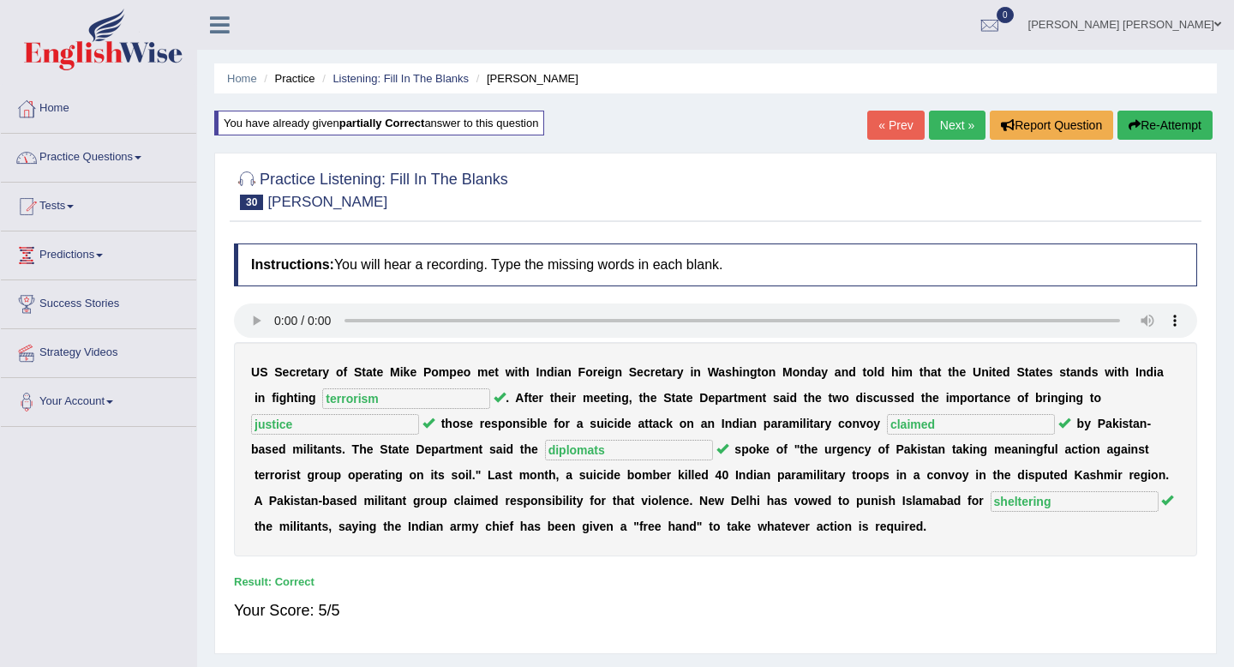
click at [950, 123] on link "Next »" at bounding box center [957, 125] width 57 height 29
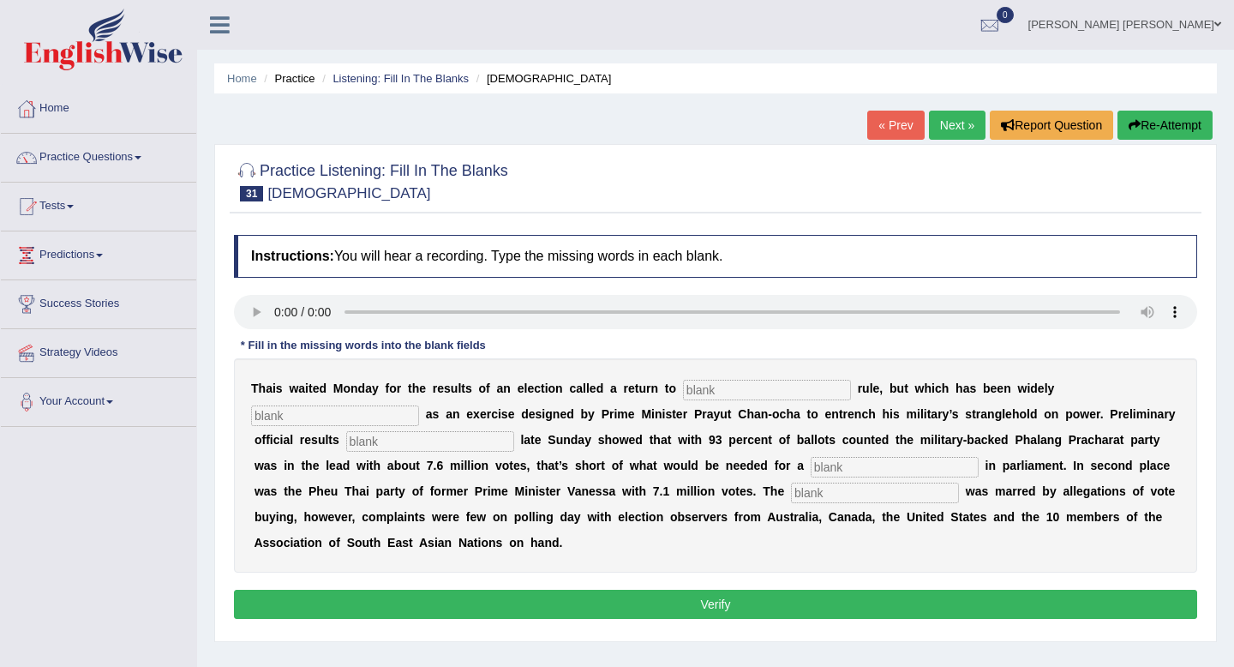
click at [105, 151] on link "Practice Questions" at bounding box center [98, 155] width 195 height 43
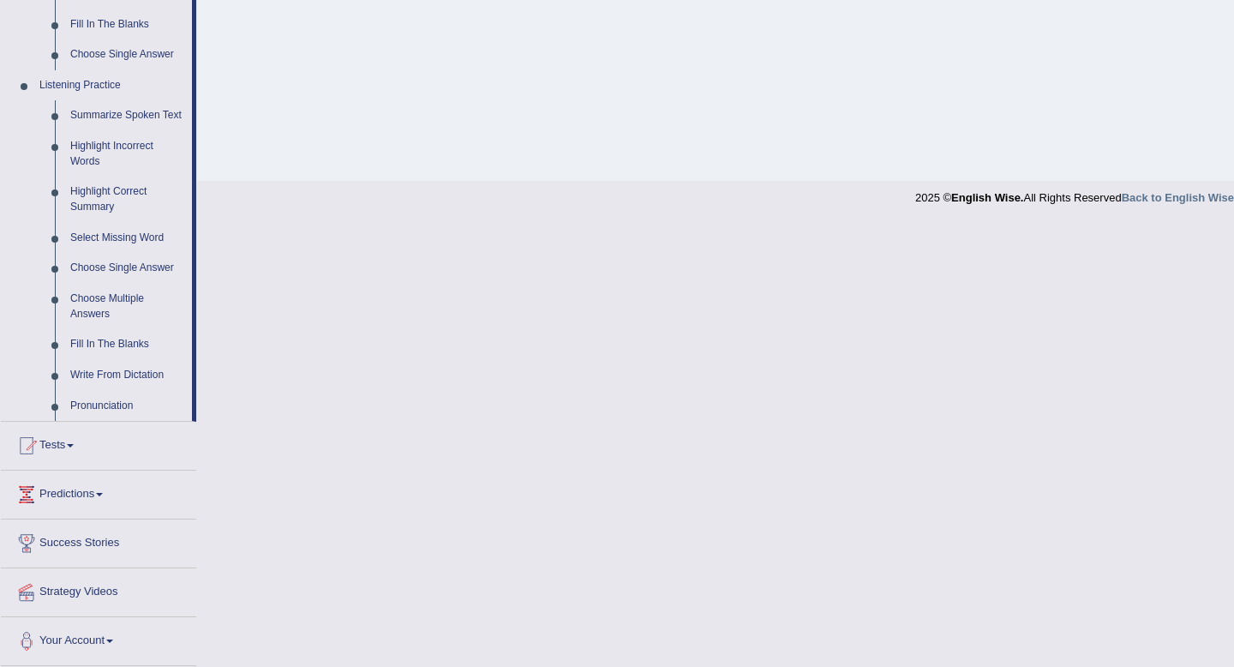
scroll to position [692, 0]
click at [121, 346] on link "Fill In The Blanks" at bounding box center [127, 344] width 129 height 31
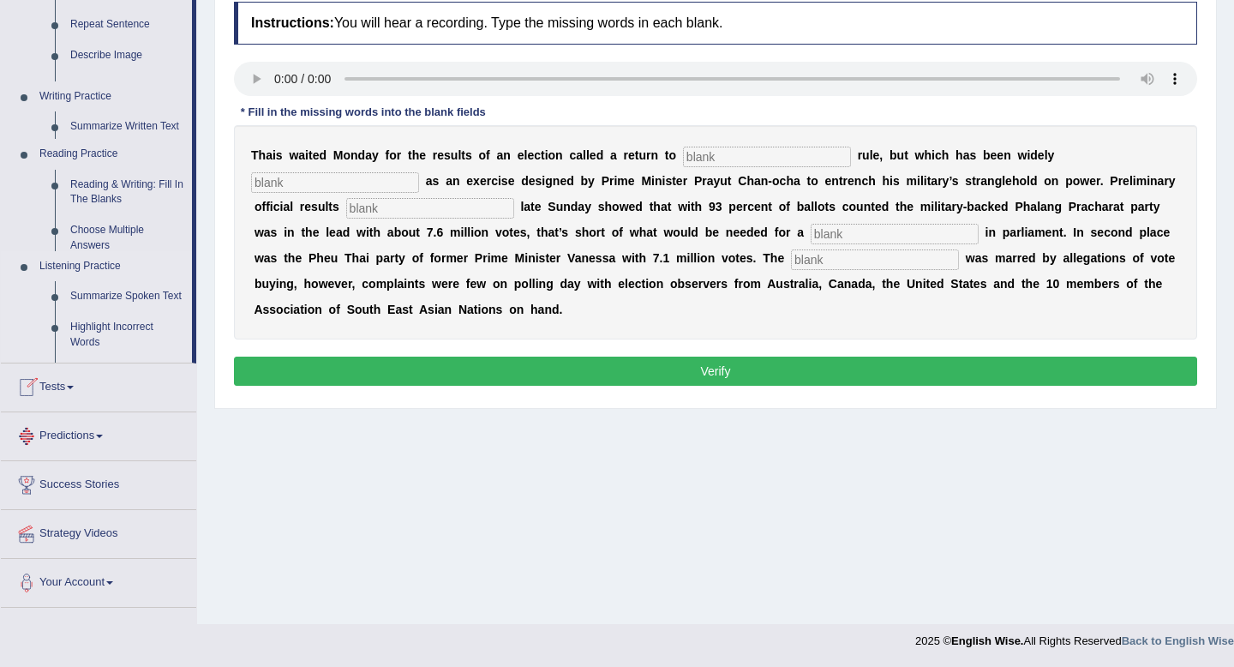
scroll to position [233, 0]
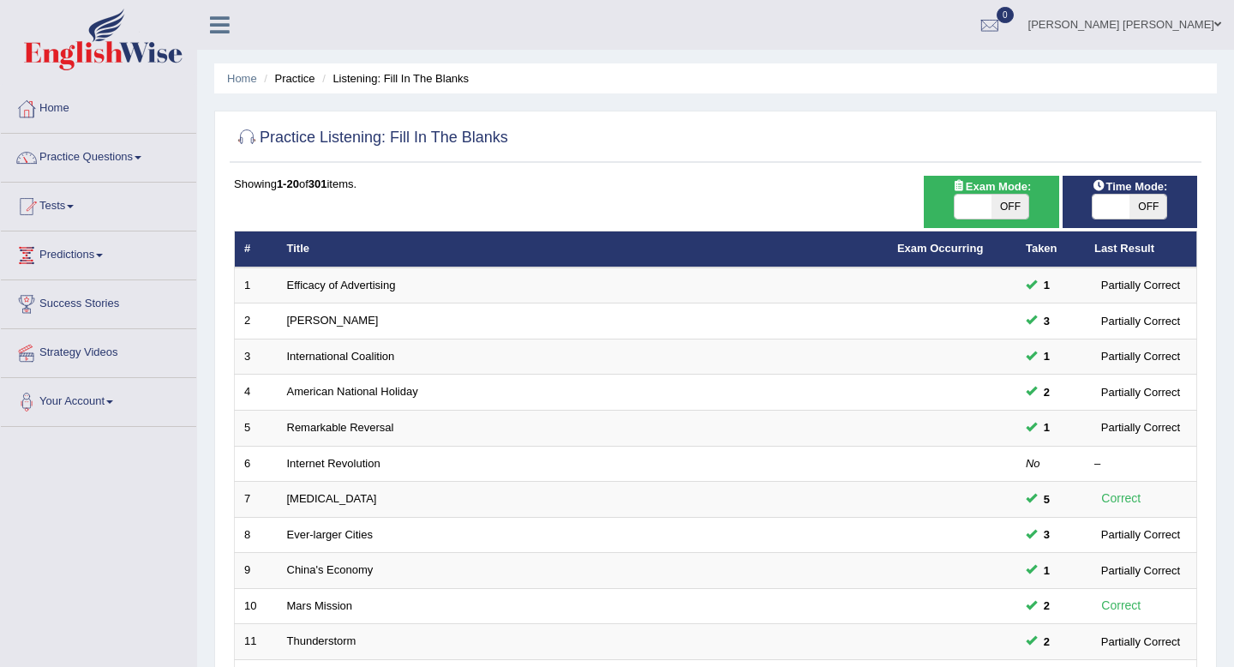
scroll to position [468, 0]
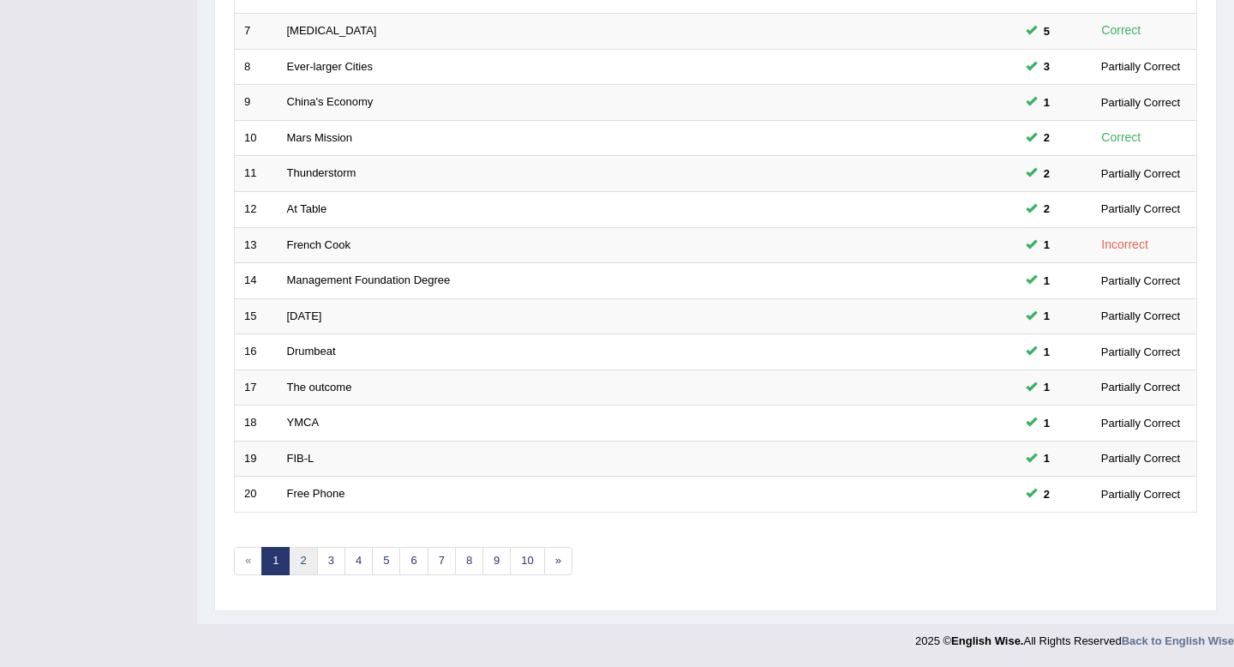
click at [306, 561] on link "2" at bounding box center [303, 561] width 28 height 28
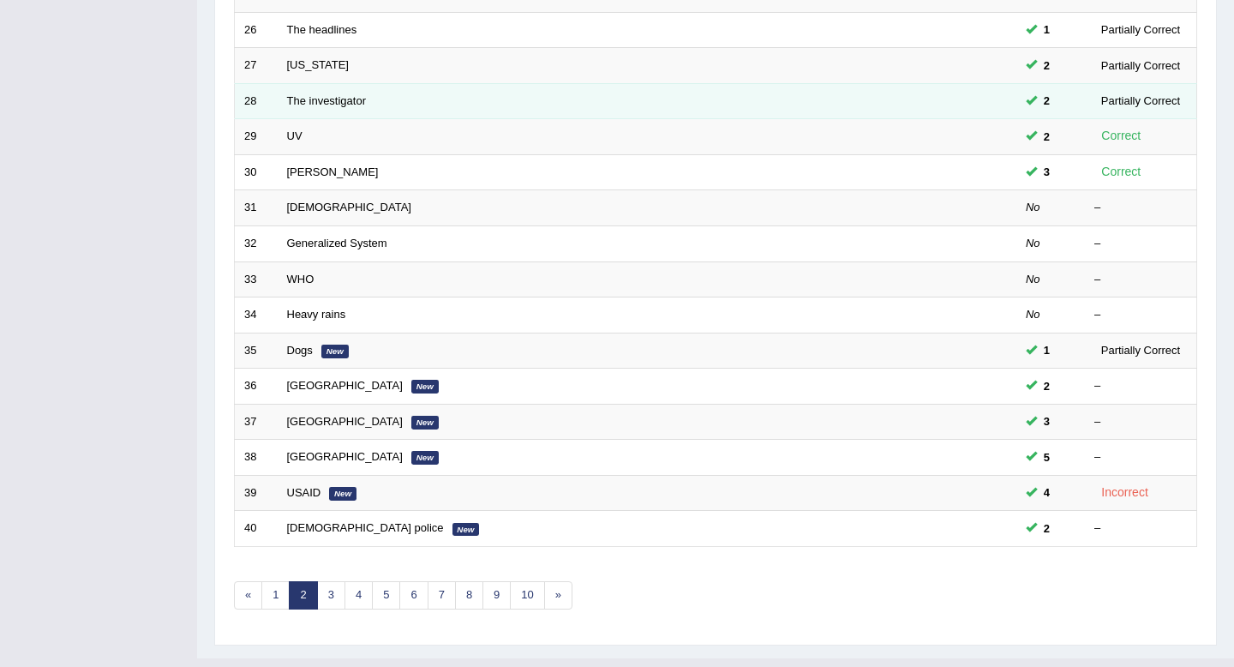
scroll to position [423, 0]
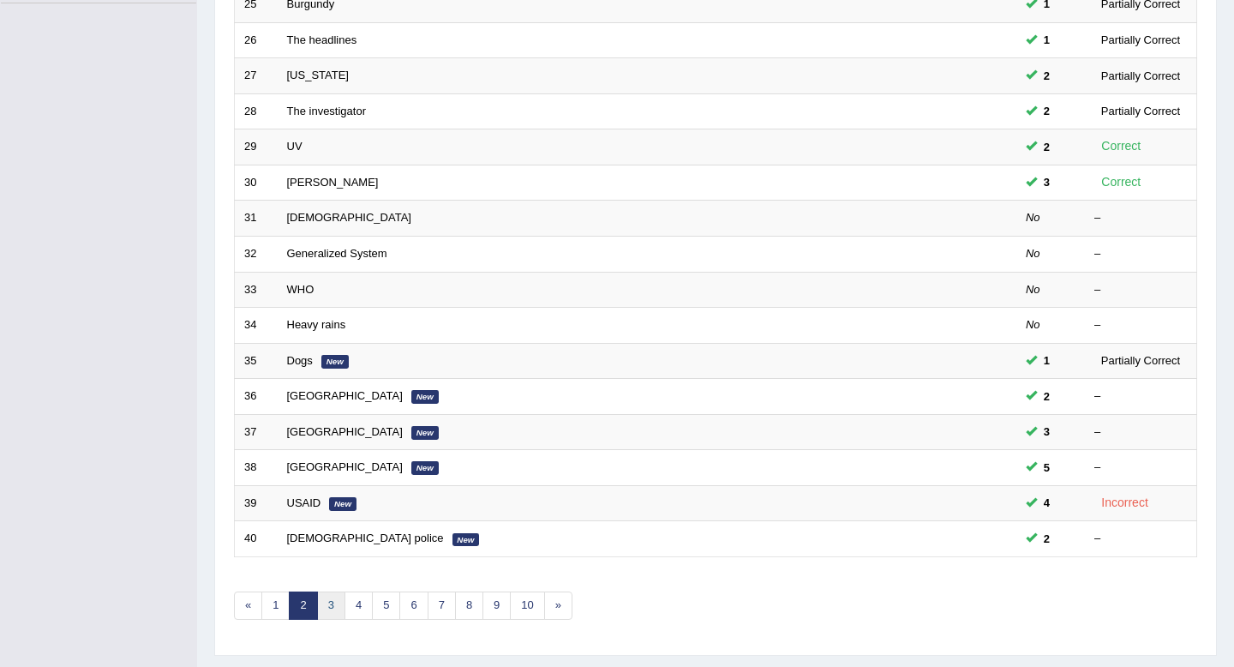
click at [331, 615] on link "3" at bounding box center [331, 606] width 28 height 28
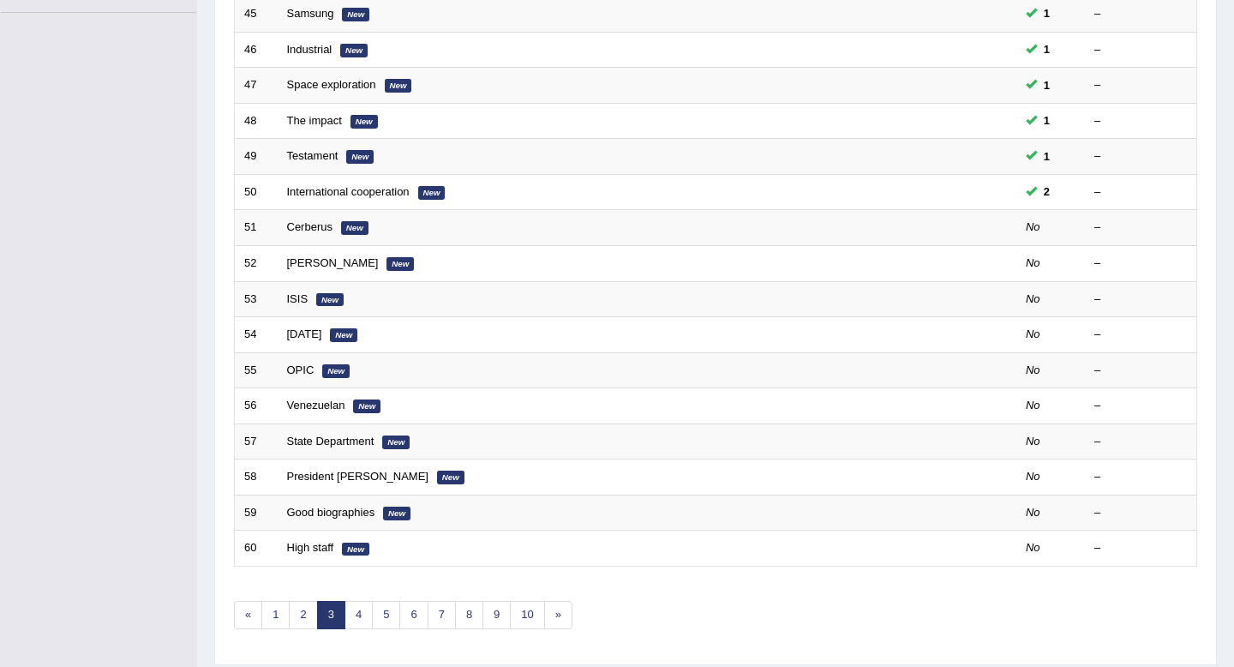
scroll to position [423, 0]
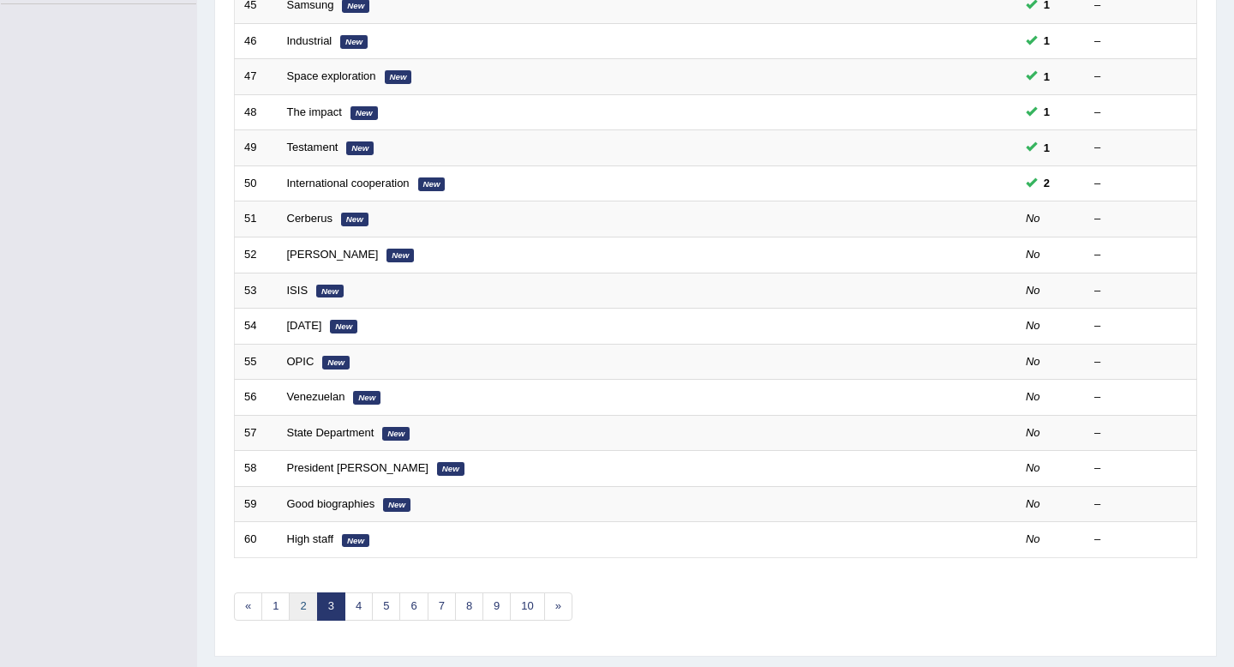
click at [304, 608] on link "2" at bounding box center [303, 606] width 28 height 28
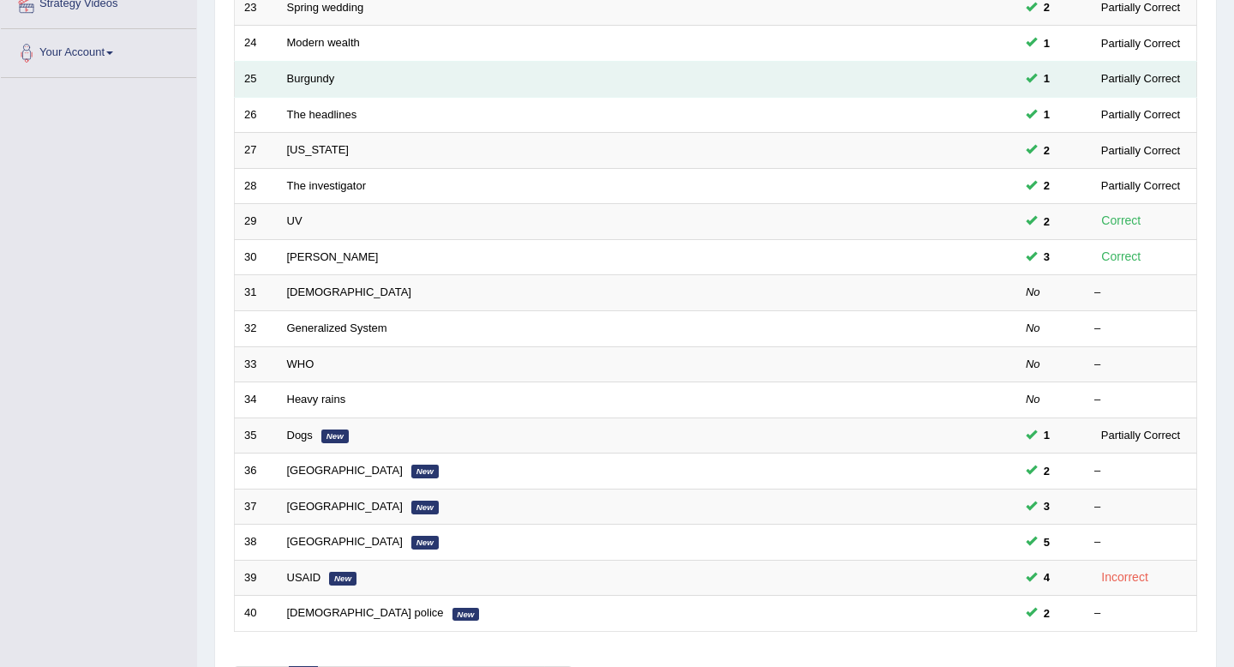
scroll to position [351, 0]
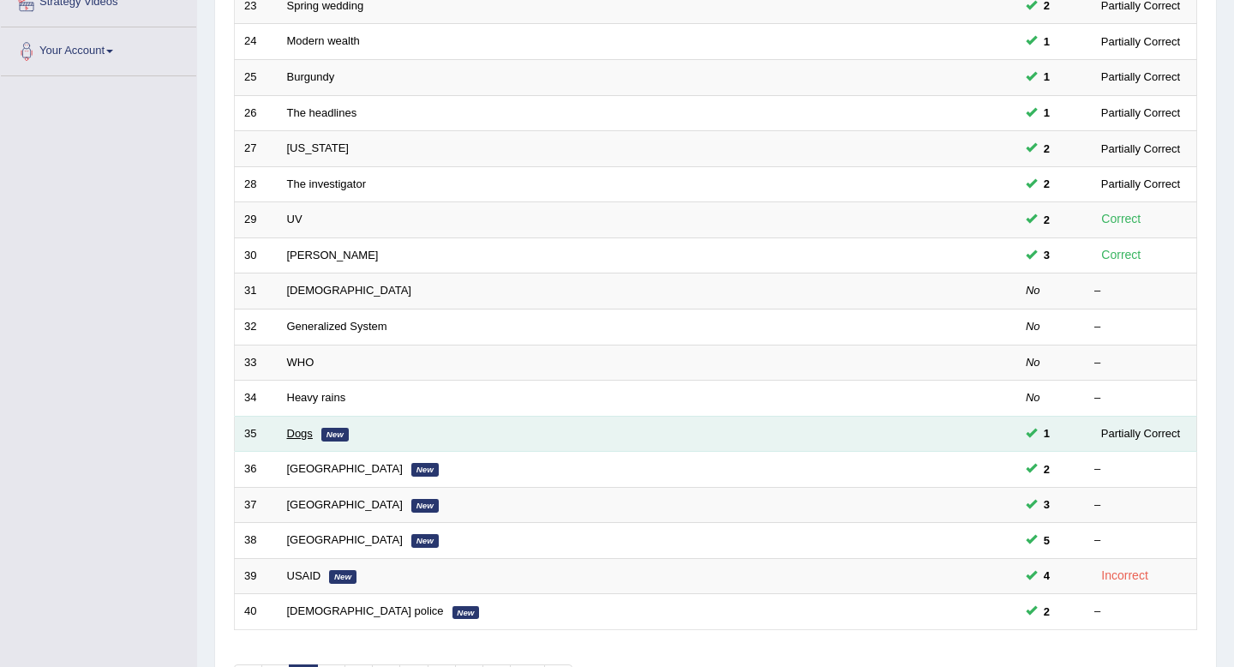
click at [302, 433] on link "Dogs" at bounding box center [300, 433] width 26 height 13
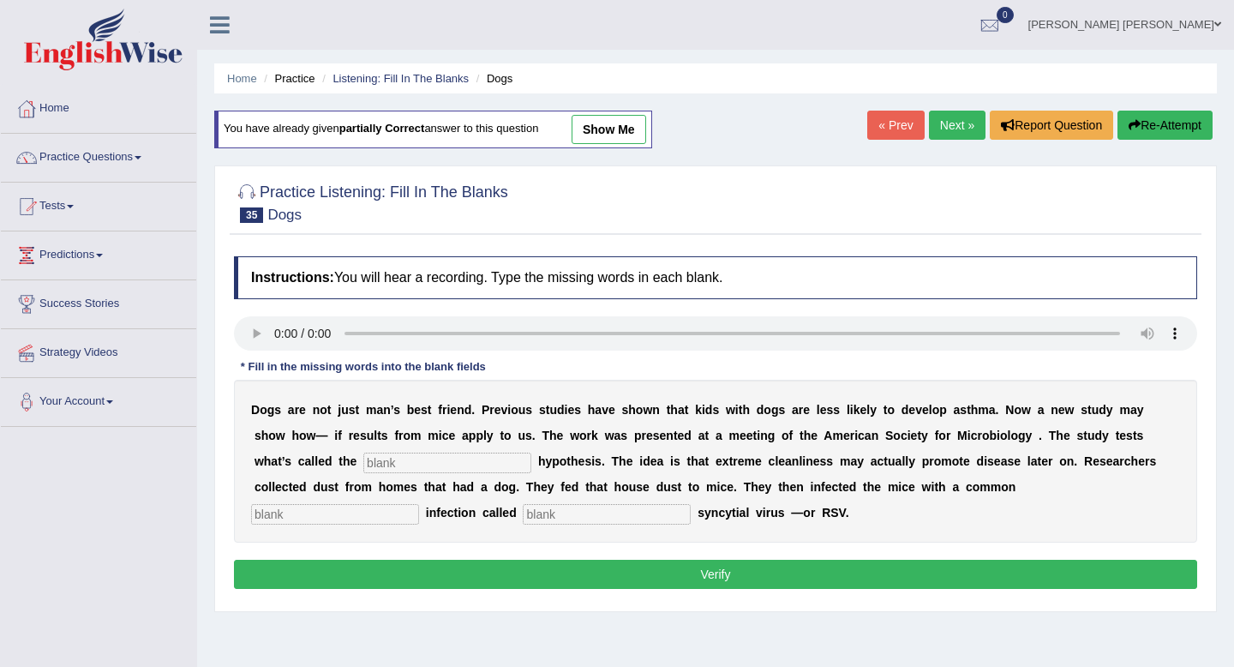
click at [395, 463] on input "text" at bounding box center [447, 463] width 168 height 21
click at [381, 458] on input "text" at bounding box center [447, 463] width 168 height 21
type input "hygeine"
click at [419, 504] on input "text" at bounding box center [335, 514] width 168 height 21
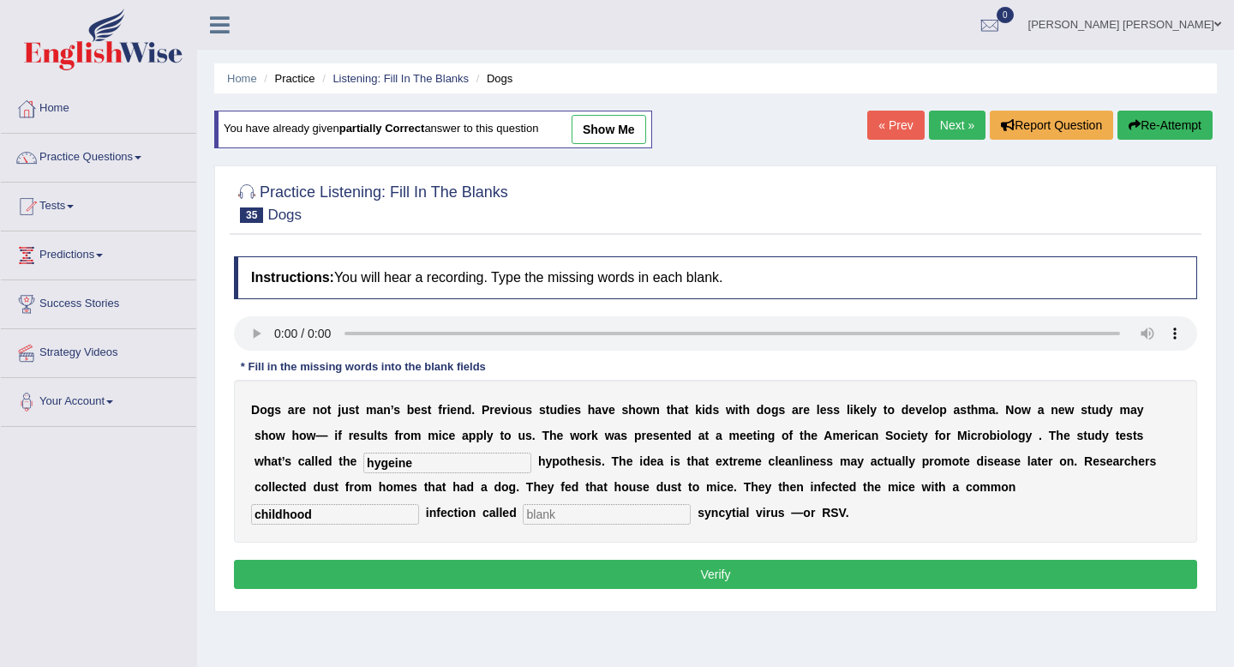
type input "childhood"
click at [523, 516] on input "text" at bounding box center [607, 514] width 168 height 21
click at [523, 508] on input "text" at bounding box center [607, 514] width 168 height 21
type input "sd"
click at [493, 586] on button "Verify" at bounding box center [716, 574] width 964 height 29
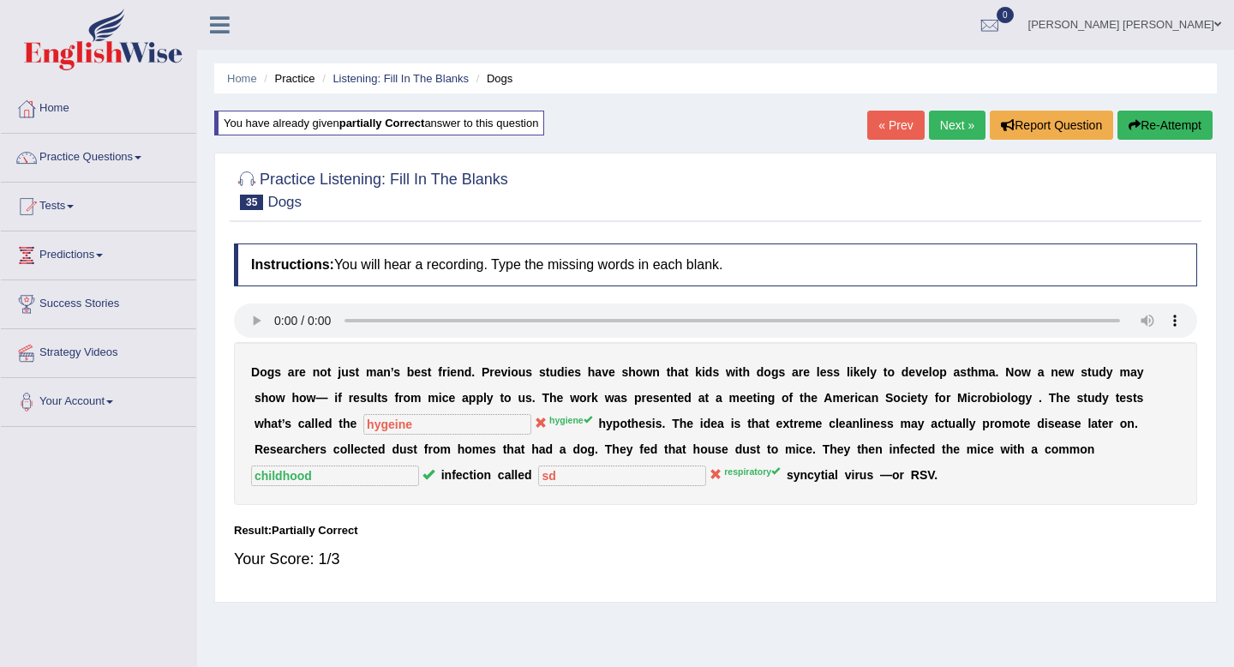
click at [957, 132] on link "Next »" at bounding box center [957, 125] width 57 height 29
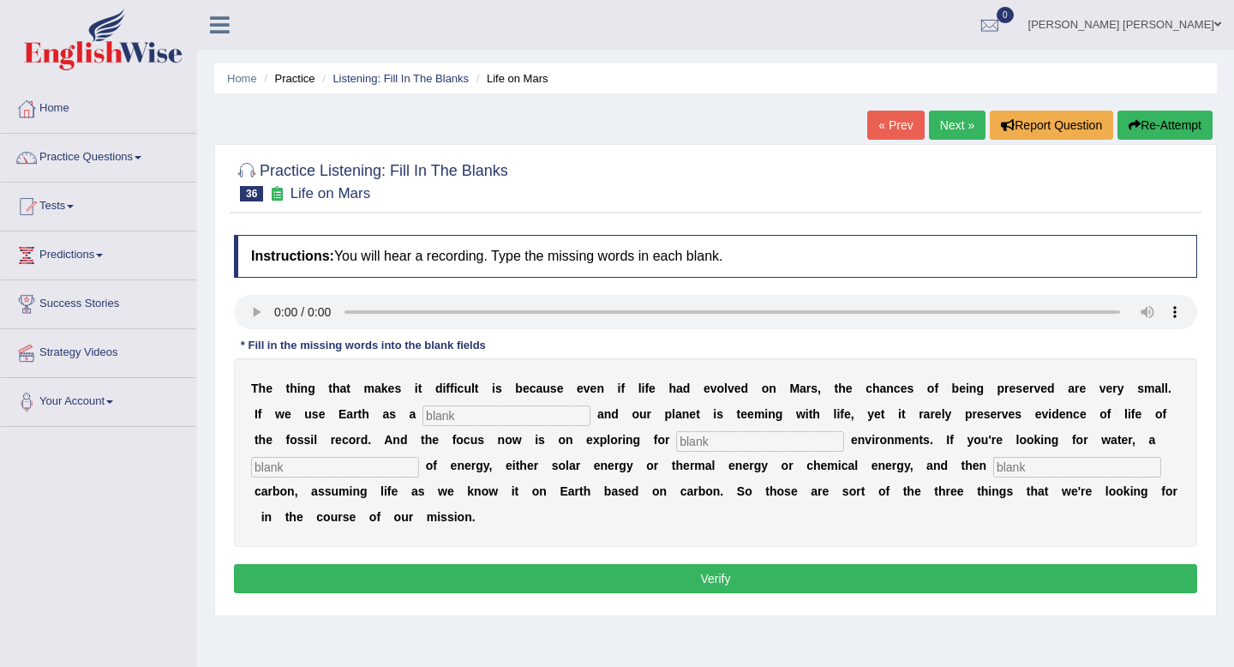
click at [497, 422] on input "text" at bounding box center [507, 415] width 168 height 21
type input "refrence"
click at [680, 438] on input "text" at bounding box center [760, 441] width 168 height 21
type input "happend"
click at [325, 469] on input "text" at bounding box center [335, 467] width 168 height 21
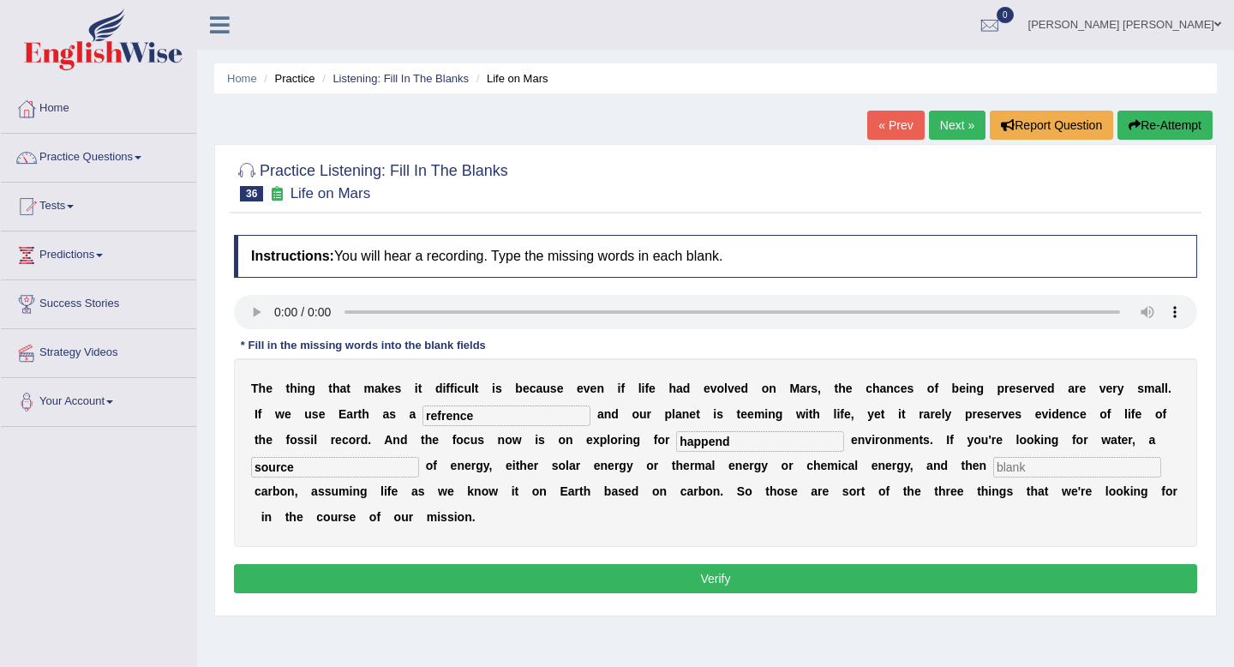
type input "source"
click at [1006, 471] on input "text" at bounding box center [1078, 467] width 168 height 21
type input "organic"
click at [628, 577] on button "Verify" at bounding box center [716, 578] width 964 height 29
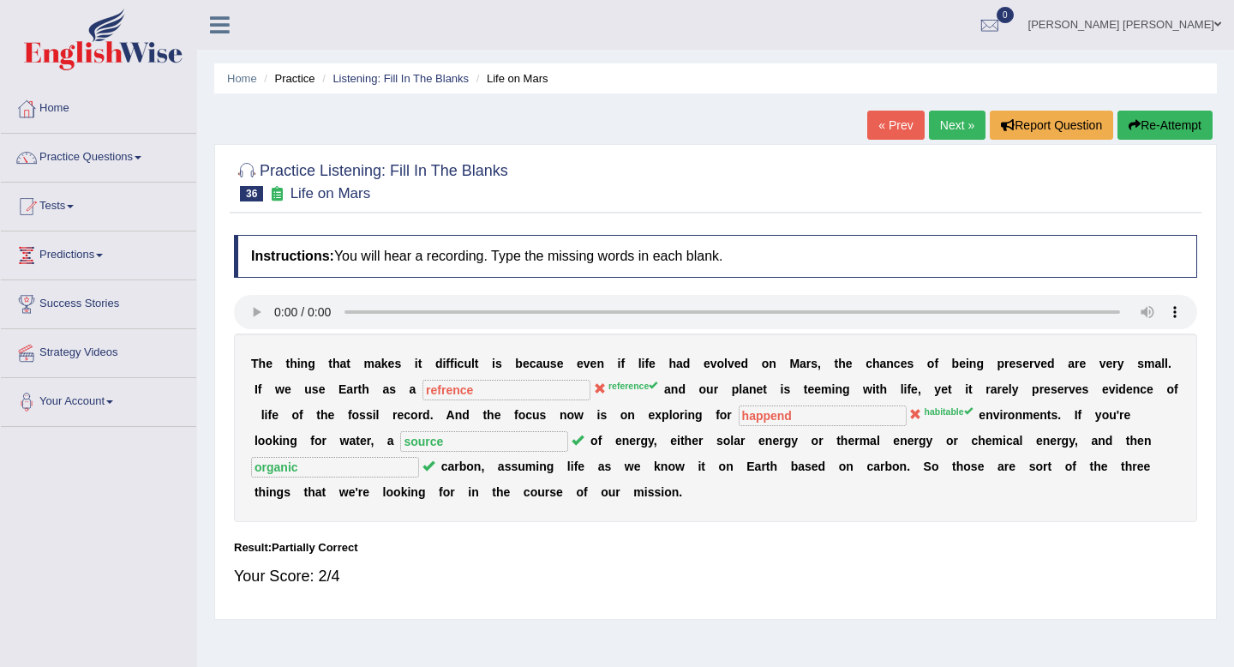
click at [953, 133] on link "Next »" at bounding box center [957, 125] width 57 height 29
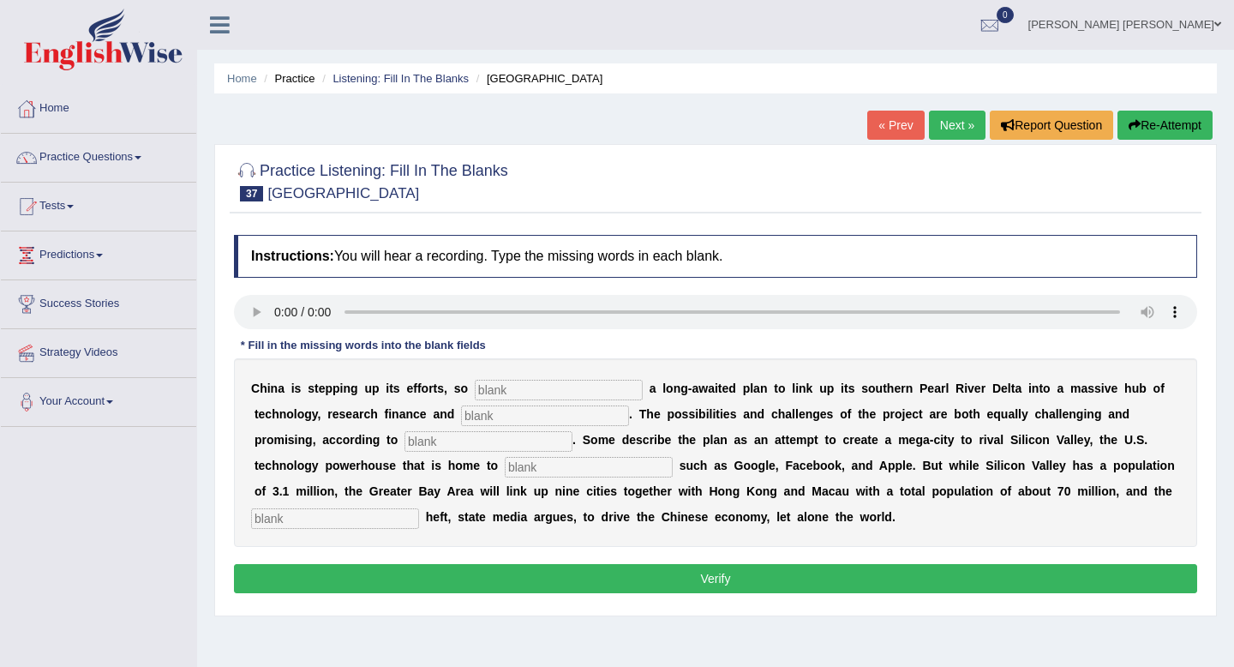
click at [548, 393] on input "text" at bounding box center [559, 390] width 168 height 21
type input "annoucing"
click at [511, 415] on input "text" at bounding box center [545, 415] width 168 height 21
type input "innovation"
click at [432, 449] on input "text" at bounding box center [489, 441] width 168 height 21
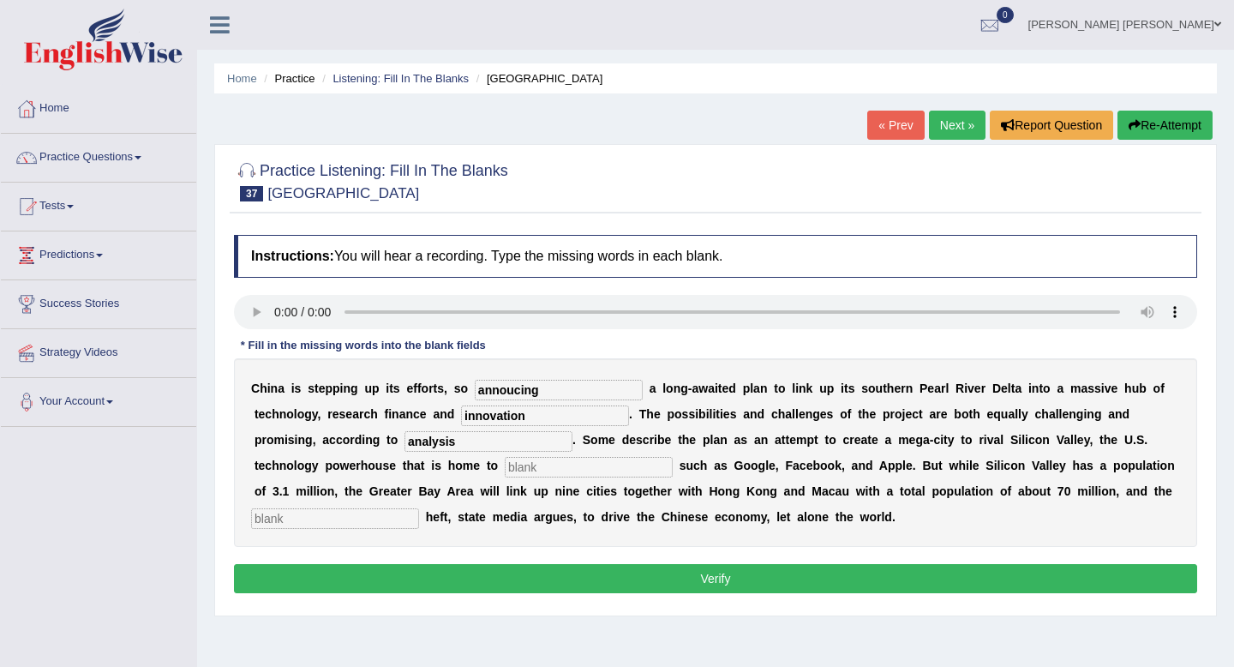
type input "analysis"
click at [505, 466] on input "text" at bounding box center [589, 467] width 168 height 21
type input "companies"
click at [341, 518] on input "text" at bounding box center [335, 518] width 168 height 21
type input "economic"
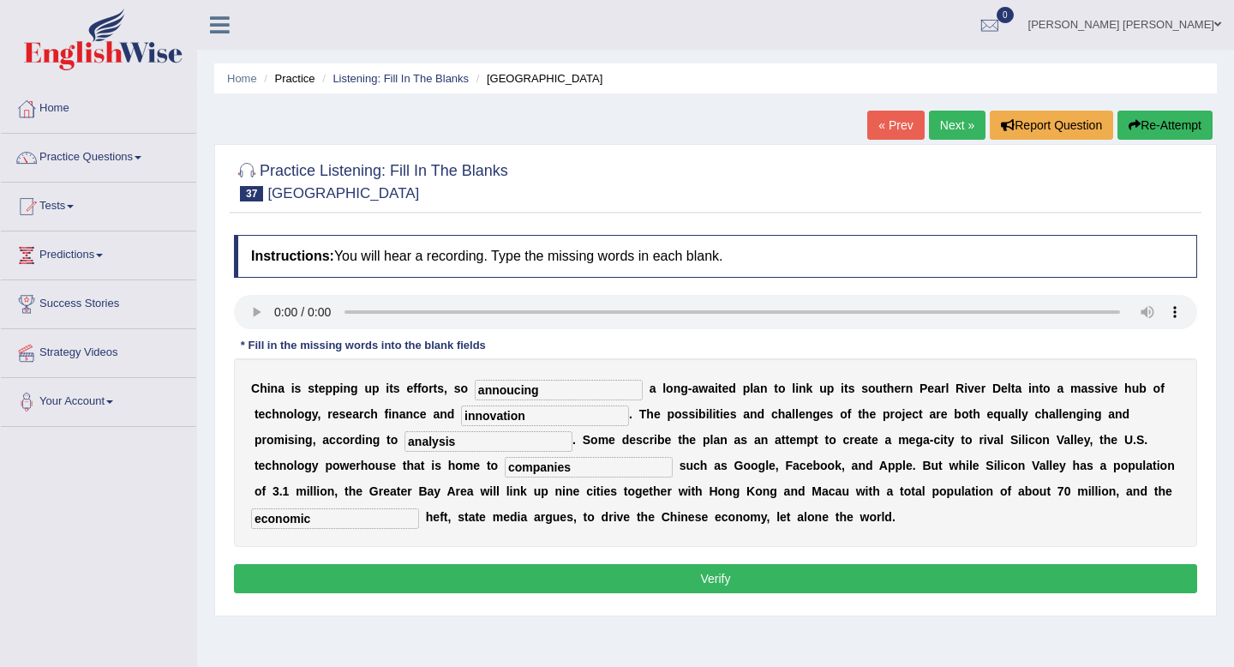
click at [511, 392] on input "annoucing" at bounding box center [559, 390] width 168 height 21
type input "announcing"
click at [398, 580] on button "Verify" at bounding box center [716, 578] width 964 height 29
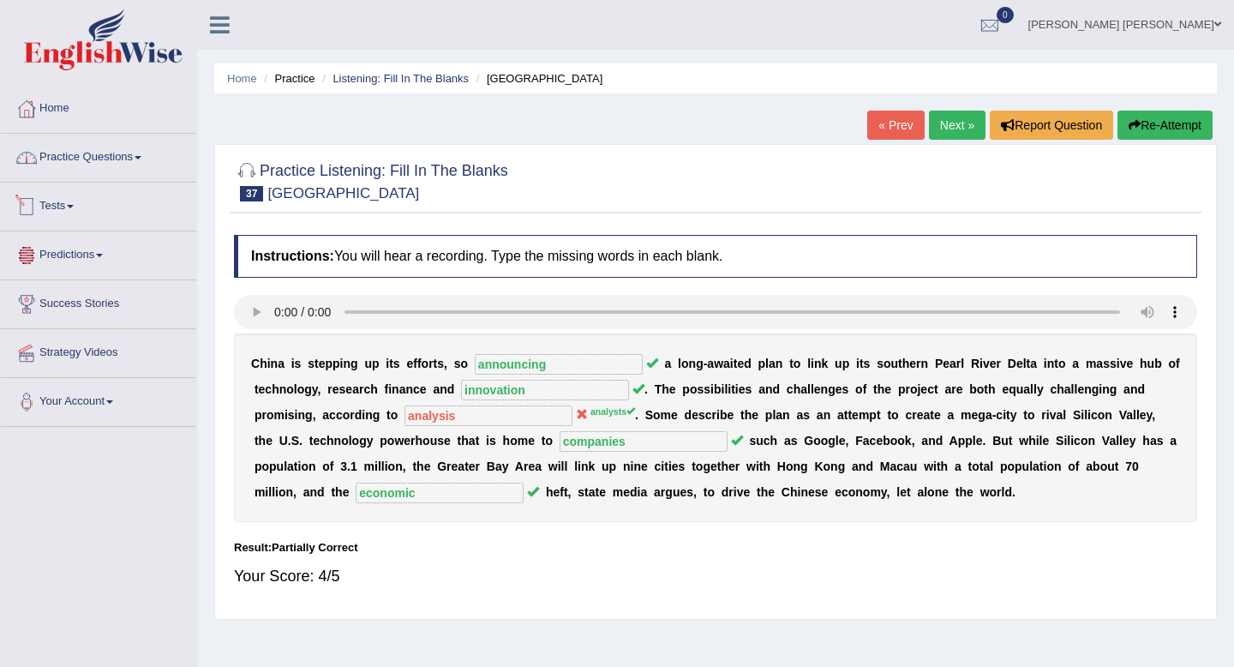
click at [107, 165] on link "Practice Questions" at bounding box center [98, 155] width 195 height 43
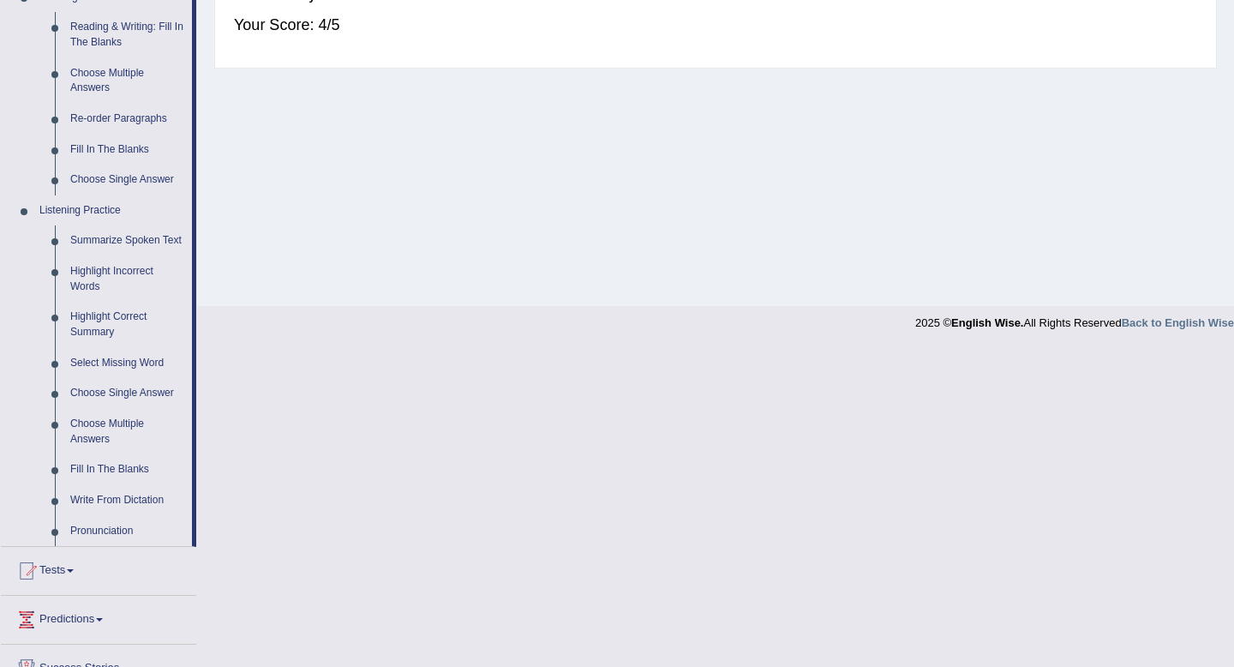
scroll to position [594, 0]
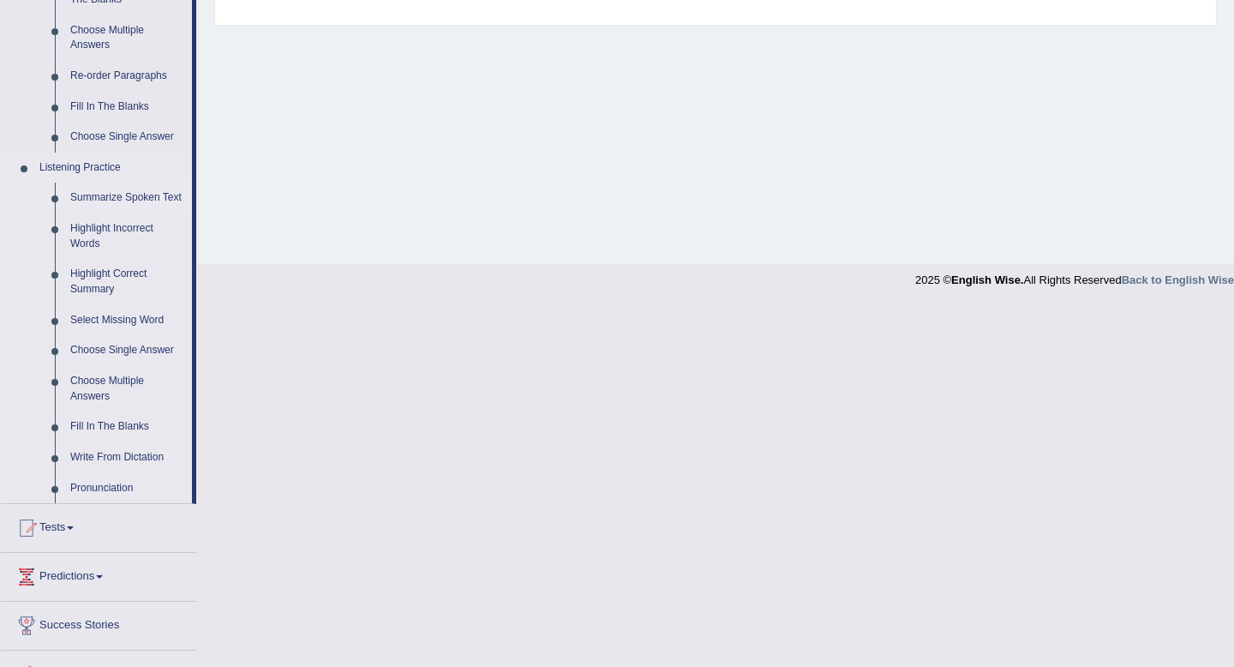
click at [99, 195] on link "Summarize Spoken Text" at bounding box center [127, 198] width 129 height 31
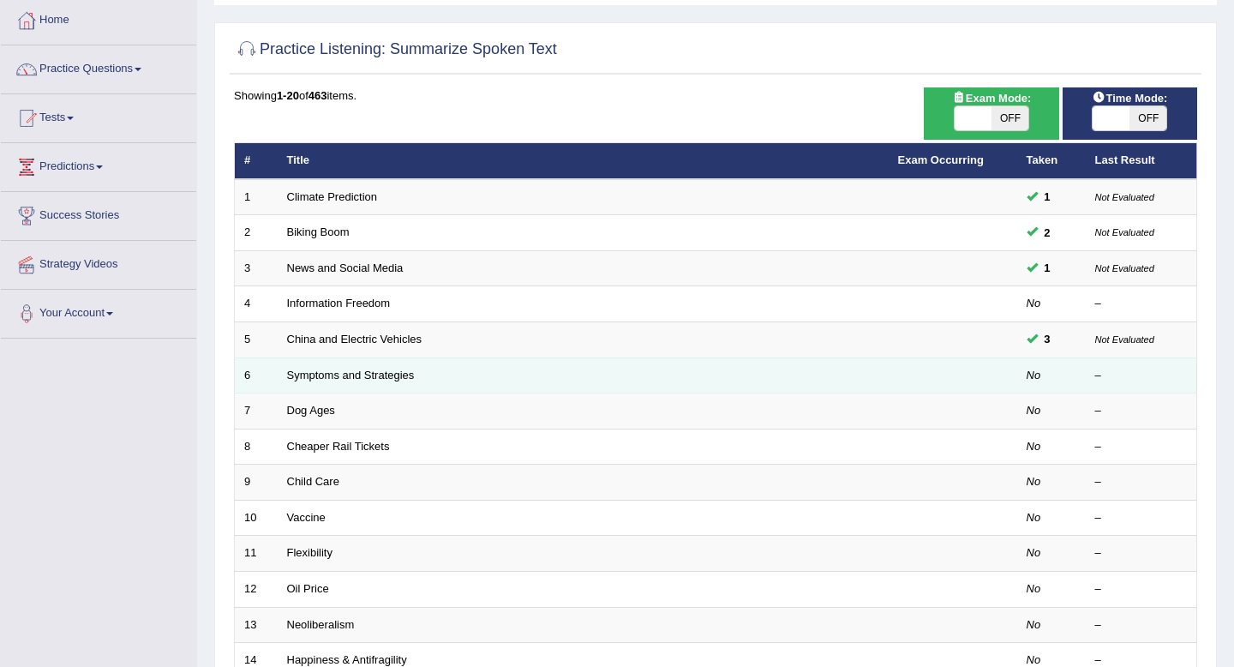
scroll to position [107, 0]
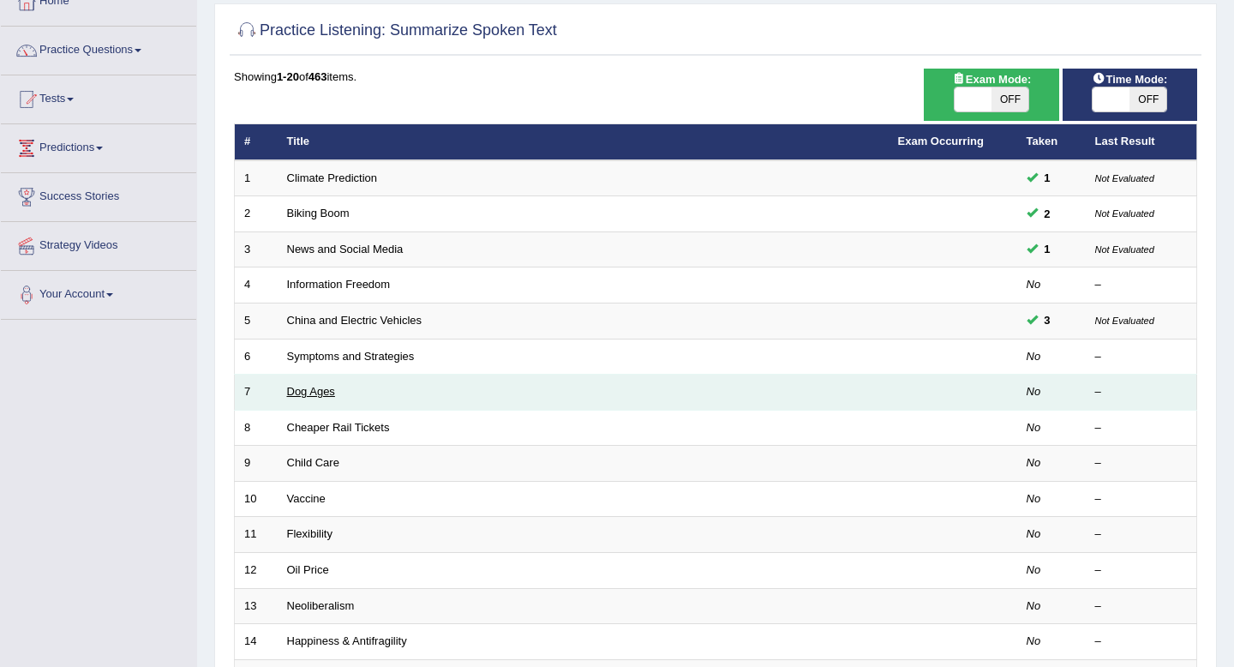
click at [321, 390] on link "Dog Ages" at bounding box center [311, 391] width 48 height 13
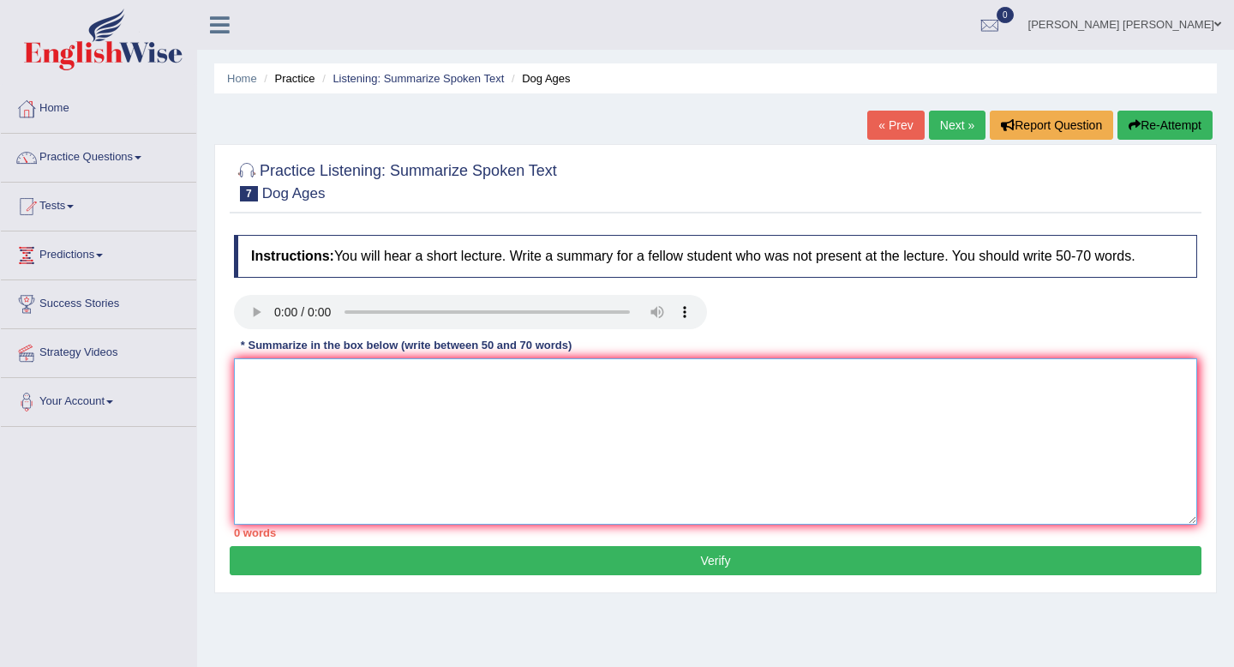
click at [297, 385] on textarea at bounding box center [716, 441] width 964 height 166
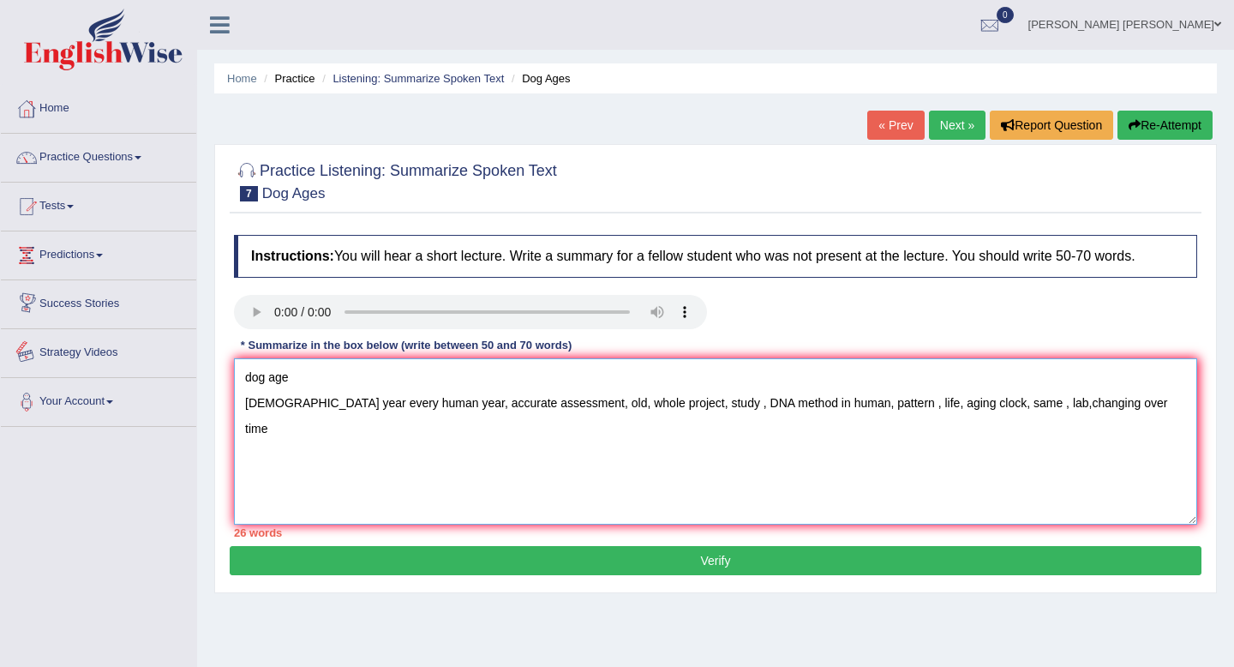
click at [300, 375] on textarea "dog age [DEMOGRAPHIC_DATA] year every human year, accurate assessment, old, who…" at bounding box center [716, 441] width 964 height 166
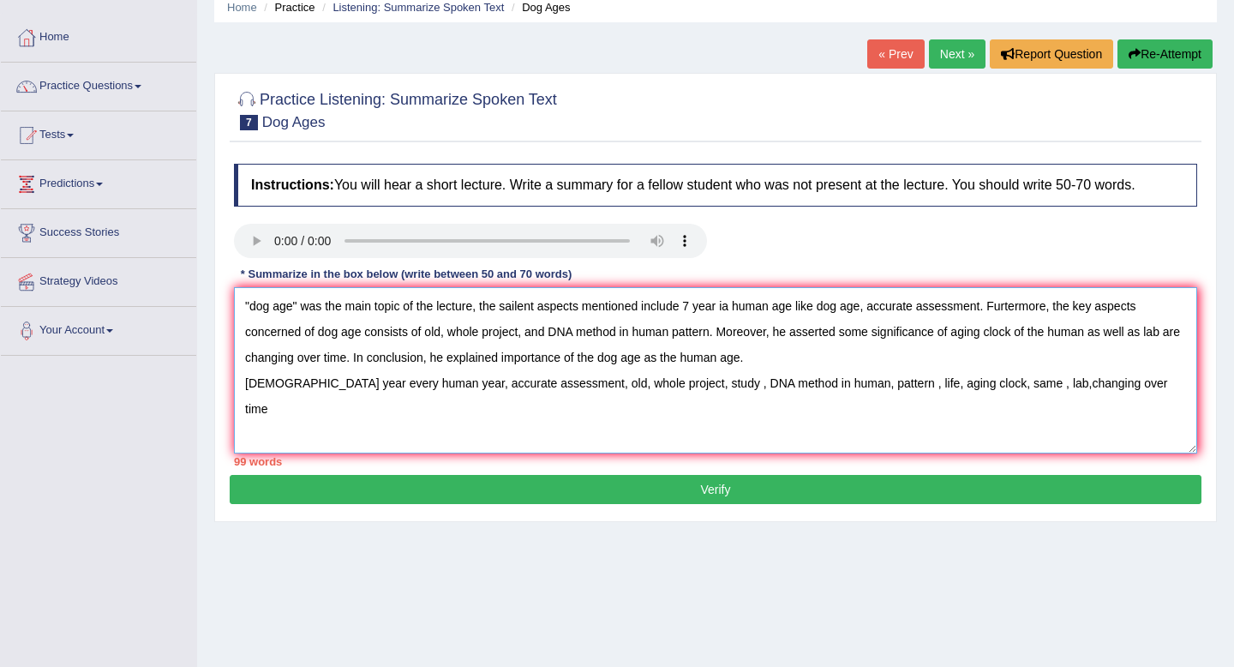
scroll to position [72, 0]
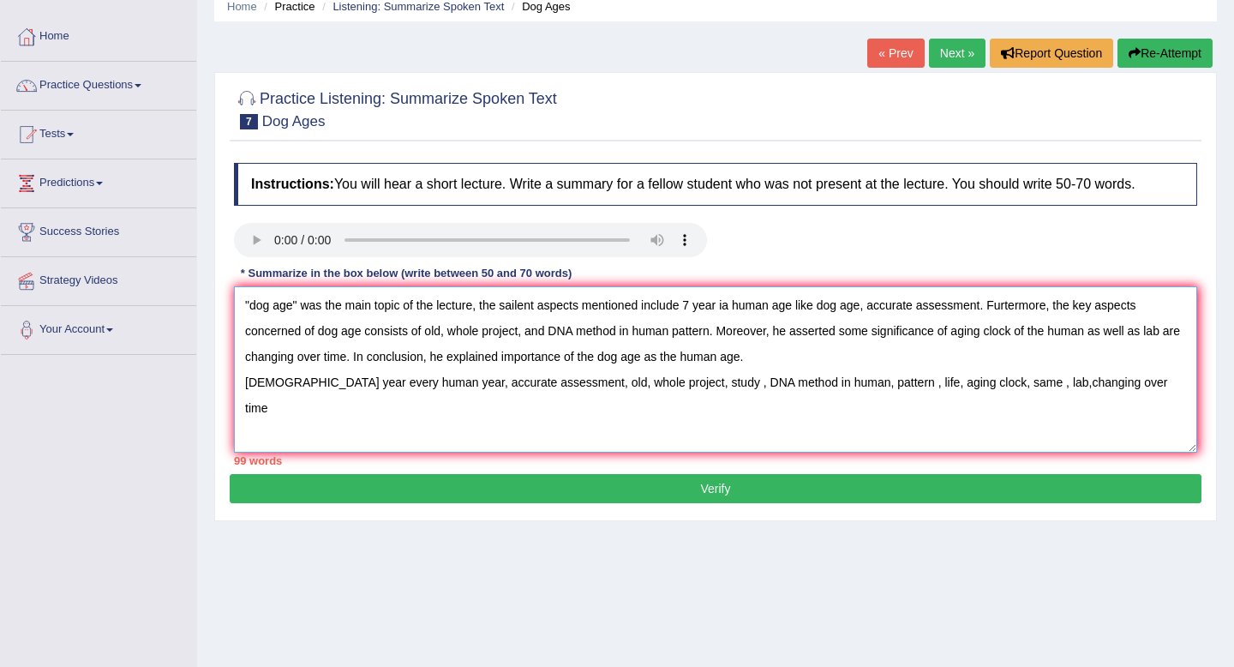
drag, startPoint x: 1090, startPoint y: 385, endPoint x: 248, endPoint y: 381, distance: 842.7
click at [248, 381] on textarea ""dog age" was the main topic of the lecture, the sailent aspects mentioned incl…" at bounding box center [716, 369] width 964 height 166
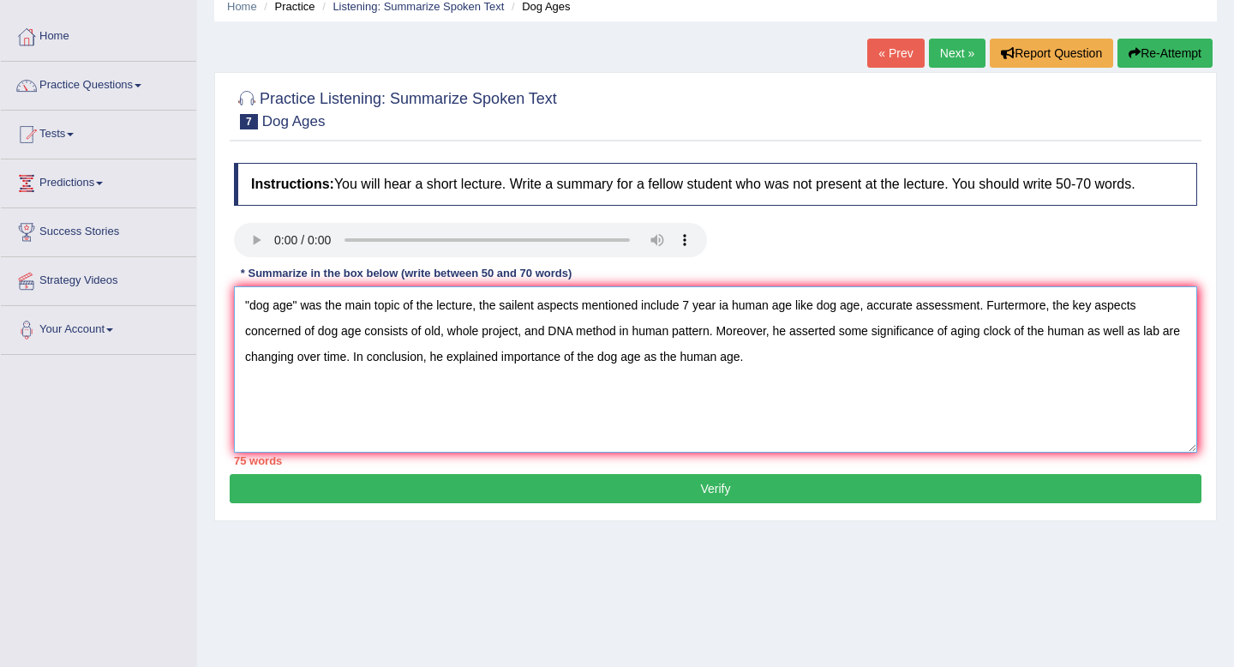
drag, startPoint x: 767, startPoint y: 362, endPoint x: 668, endPoint y: 362, distance: 99.4
click at [668, 362] on textarea ""dog age" was the main topic of the lecture, the sailent aspects mentioned incl…" at bounding box center [716, 369] width 964 height 166
click at [1151, 336] on textarea ""dog age" was the main topic of the lecture, the sailent aspects mentioned incl…" at bounding box center [716, 369] width 964 height 166
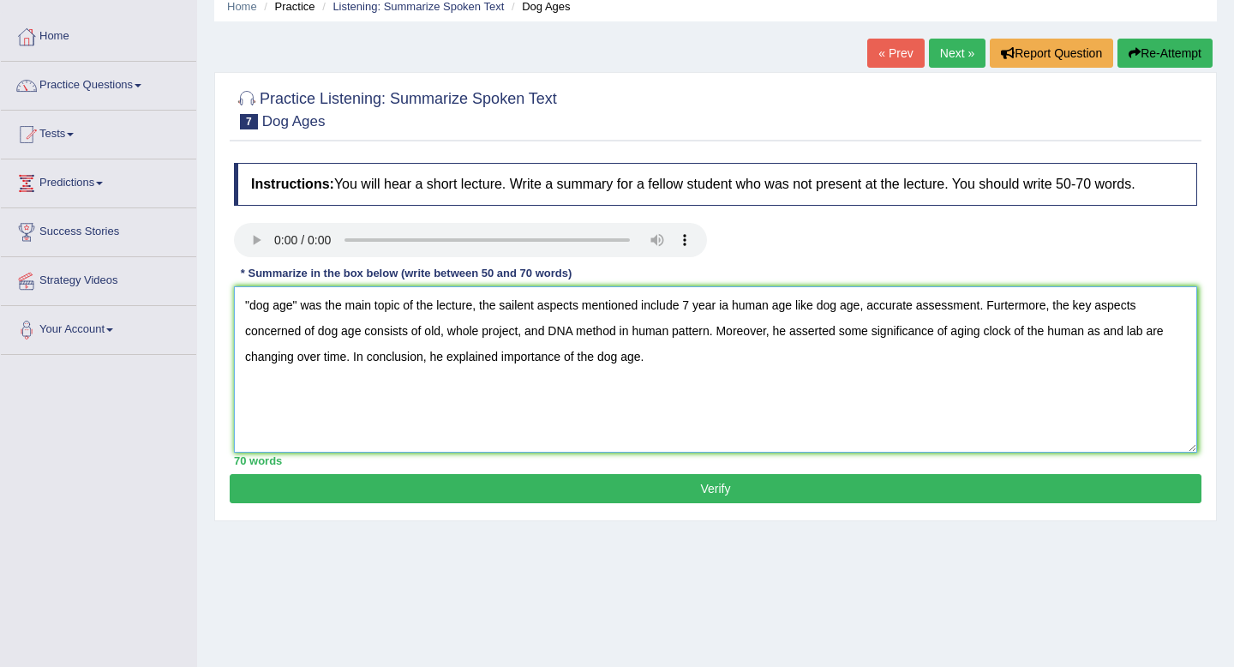
type textarea ""dog age" was the main topic of the lecture, the sailent aspects mentioned incl…"
click at [748, 480] on button "Verify" at bounding box center [716, 488] width 972 height 29
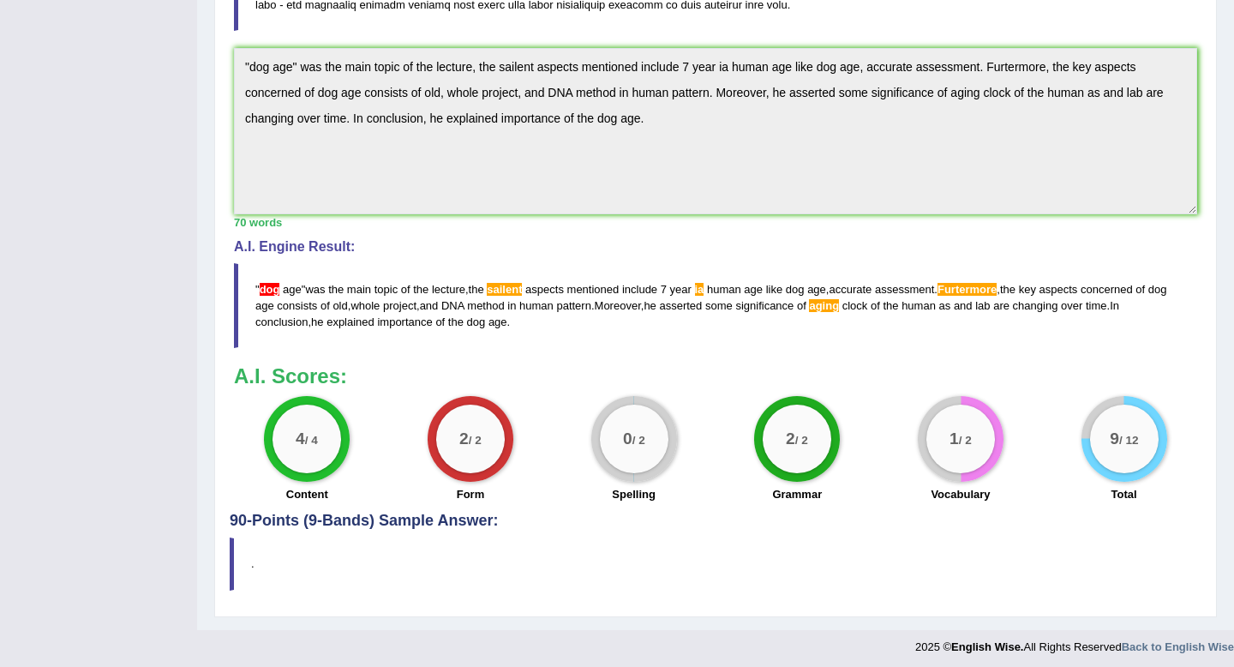
scroll to position [428, 0]
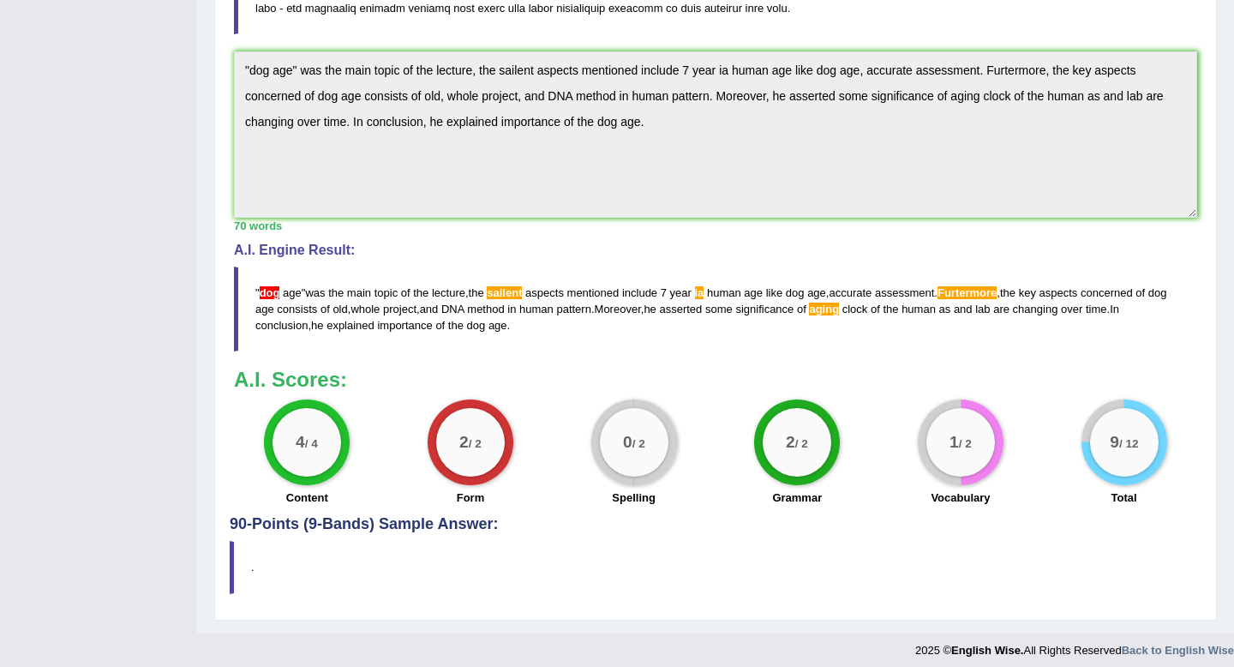
click at [866, 300] on blockquote "" dog age " was the main topic of the lecture , the sailent aspects mentioned i…" at bounding box center [716, 309] width 964 height 85
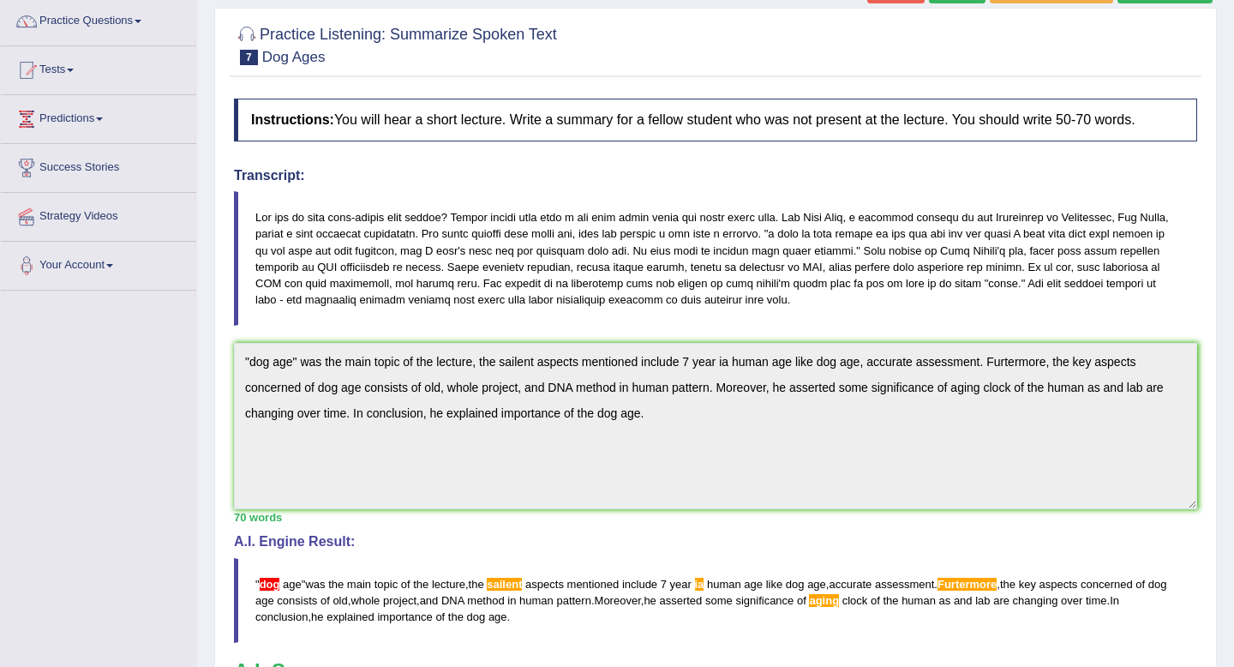
scroll to position [111, 0]
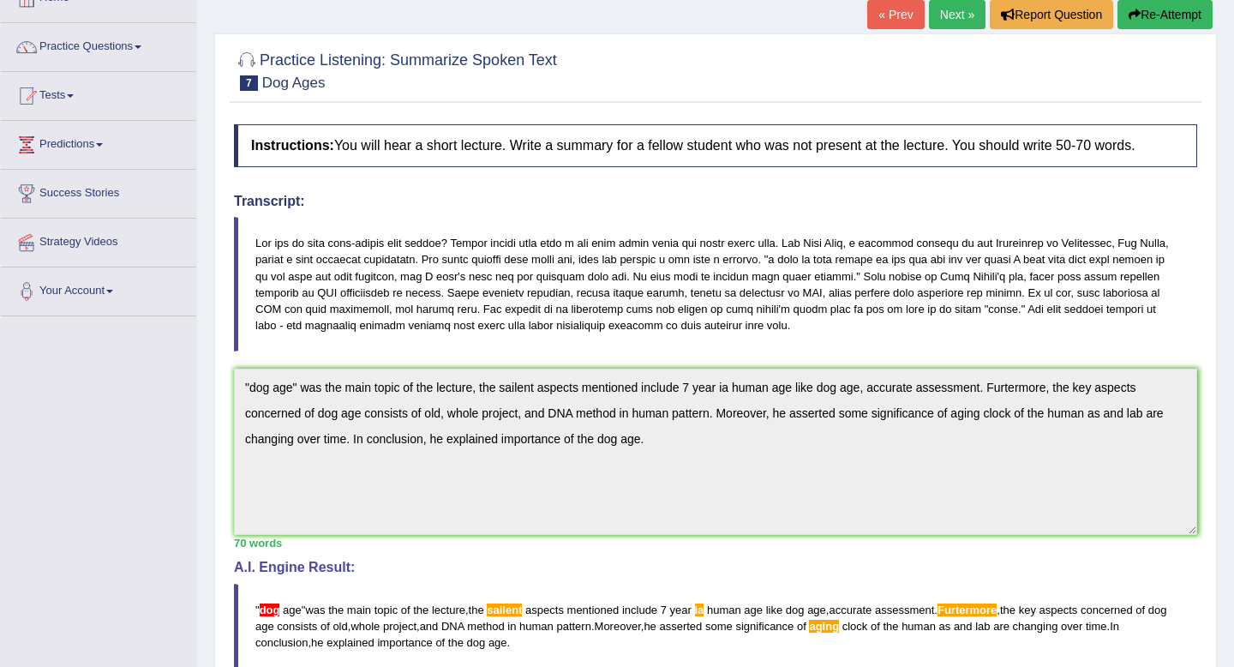
click at [1162, 19] on button "Re-Attempt" at bounding box center [1165, 14] width 95 height 29
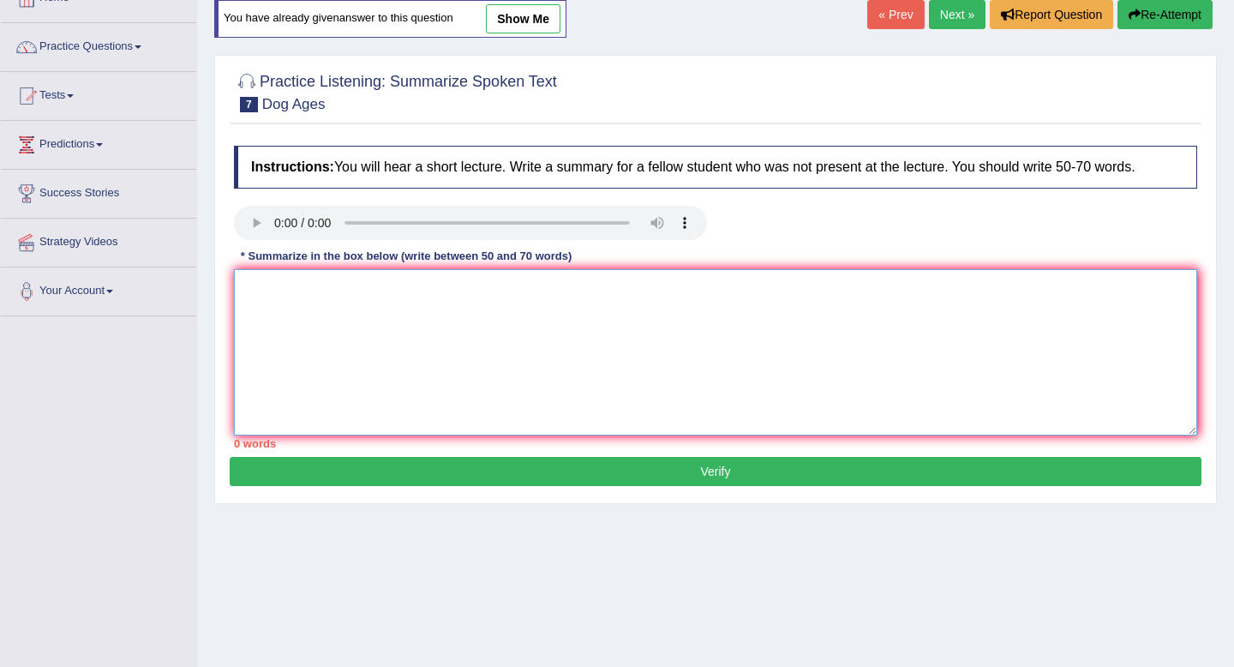
click at [525, 381] on textarea at bounding box center [716, 352] width 964 height 166
paste textarea ""dog age" was the main topic of the lecture, the sailent aspects mentioned incl…"
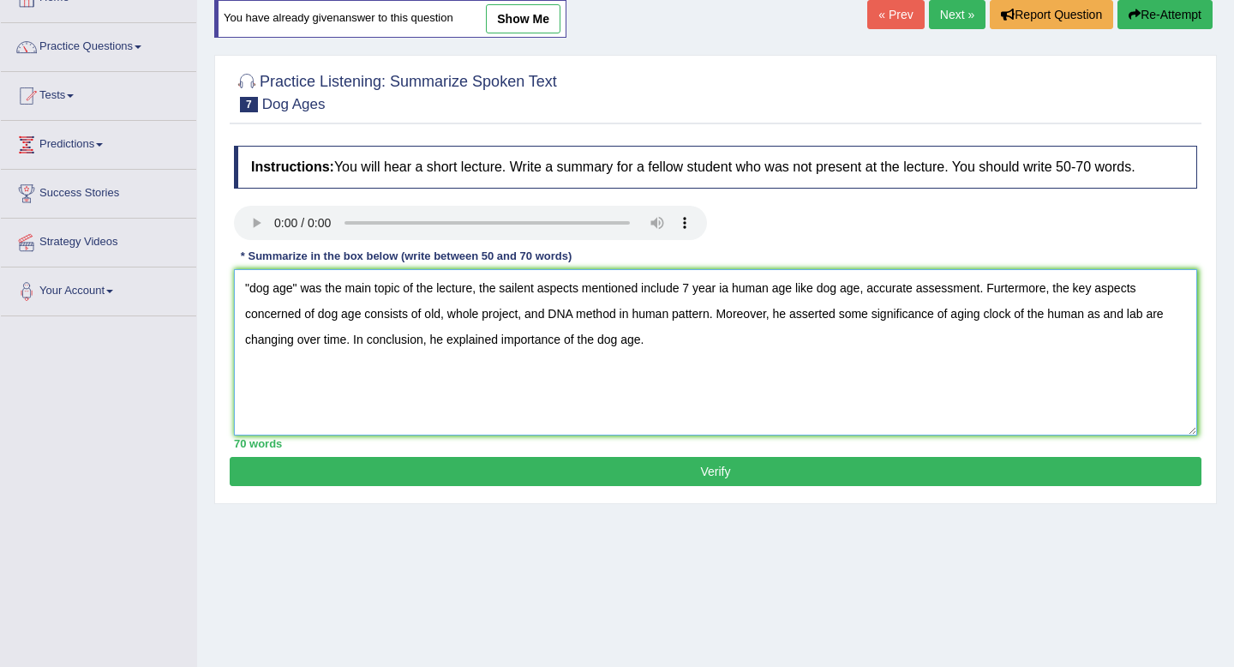
click at [257, 285] on textarea ""dog age" was the main topic of the lecture, the sailent aspects mentioned incl…" at bounding box center [716, 352] width 964 height 166
click at [280, 288] on textarea ""Dog age" was the main topic of the lecture, the sailent aspects mentioned incl…" at bounding box center [716, 352] width 964 height 166
click at [1020, 292] on textarea ""Dog Age" was the main topic of the lecture, the sailent aspects mentioned incl…" at bounding box center [716, 352] width 964 height 166
click at [983, 318] on textarea ""Dog Age" was the main topic of the lecture, the sailent aspects mentioned incl…" at bounding box center [716, 352] width 964 height 166
type textarea ""Dog Age" was the main topic of the lecture, the sailent aspects mentioned incl…"
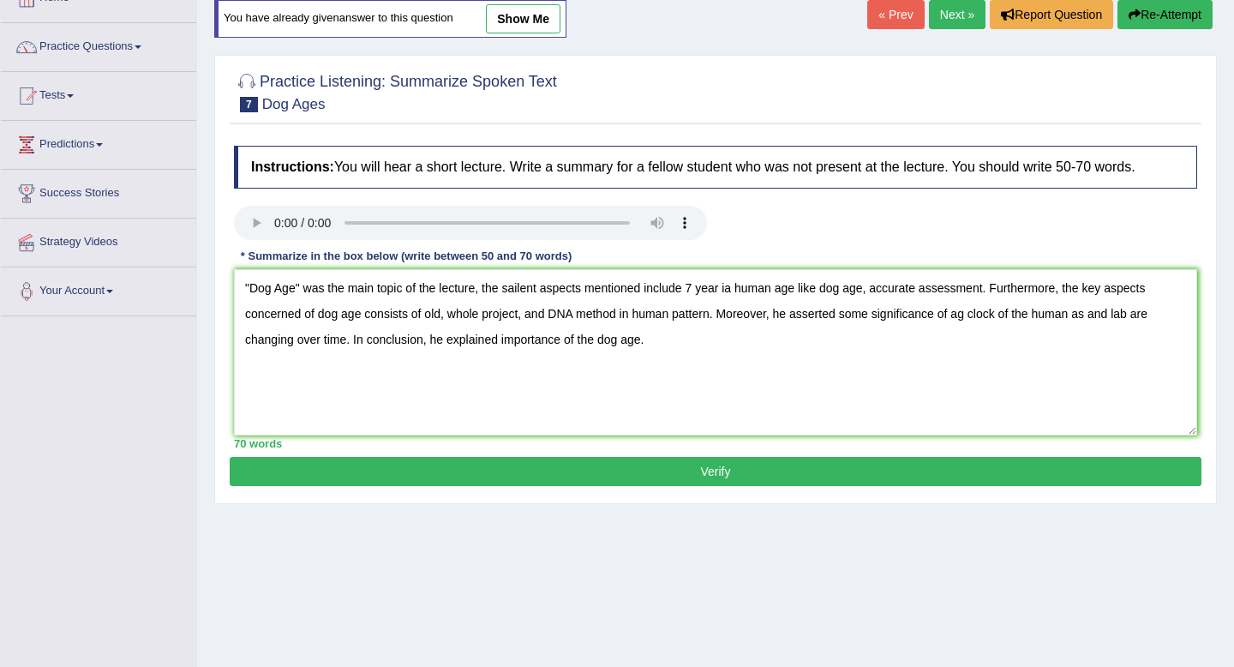
click at [739, 470] on button "Verify" at bounding box center [716, 471] width 972 height 29
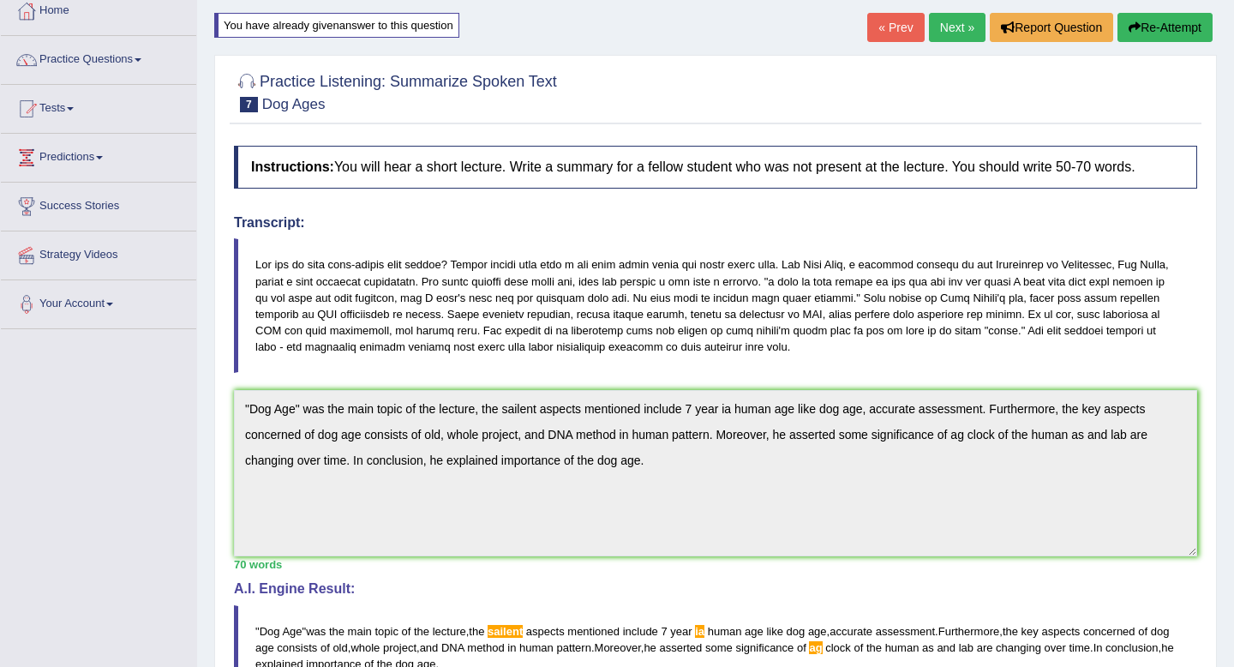
scroll to position [99, 0]
click at [1154, 20] on button "Re-Attempt" at bounding box center [1165, 26] width 95 height 29
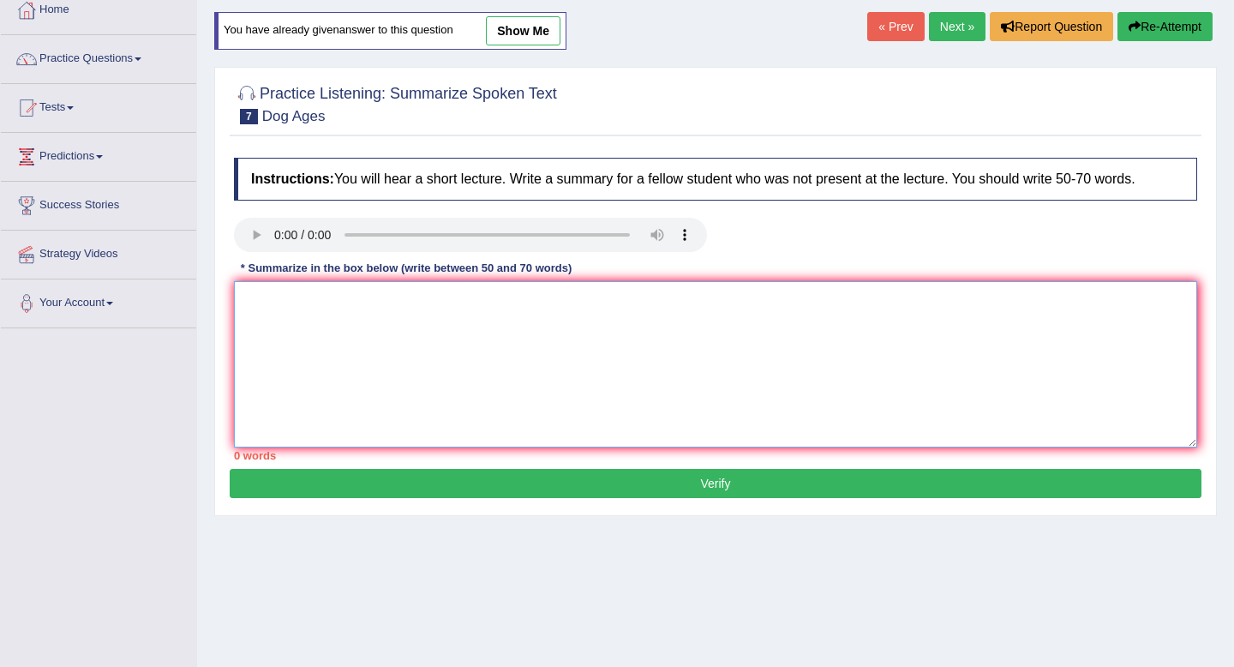
click at [754, 367] on textarea at bounding box center [716, 364] width 964 height 166
paste textarea ""Dog Age" was the main topic of the lecture, the sailent aspects mentioned incl…"
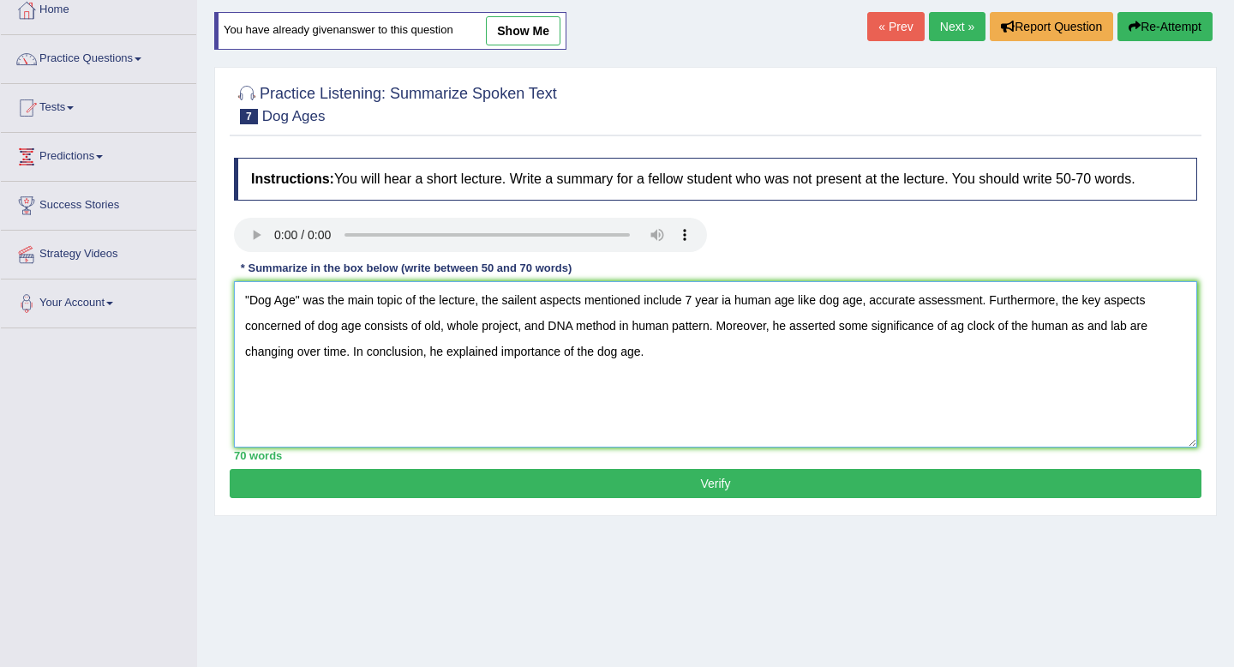
click at [524, 305] on textarea ""Dog Age" was the main topic of the lecture, the sailent aspects mentioned incl…" at bounding box center [716, 364] width 964 height 166
click at [739, 303] on textarea ""Dog Age" was the main topic of the lecture, the salient aspects mentioned incl…" at bounding box center [716, 364] width 964 height 166
click at [971, 333] on textarea ""Dog Age" was the main topic of the lecture, the salient aspects mentioned incl…" at bounding box center [716, 364] width 964 height 166
type textarea ""Dog Age" was the main topic of the lecture, the salient aspects mentioned incl…"
click at [912, 479] on button "Verify" at bounding box center [716, 483] width 972 height 29
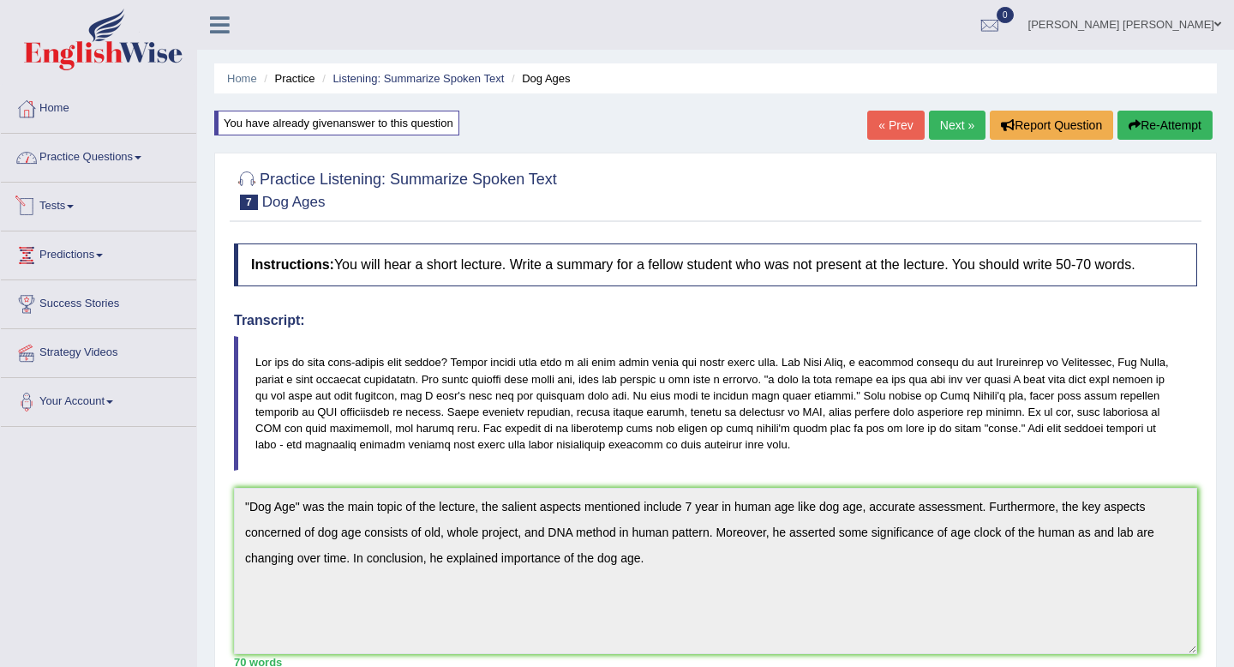
click at [105, 159] on link "Practice Questions" at bounding box center [98, 155] width 195 height 43
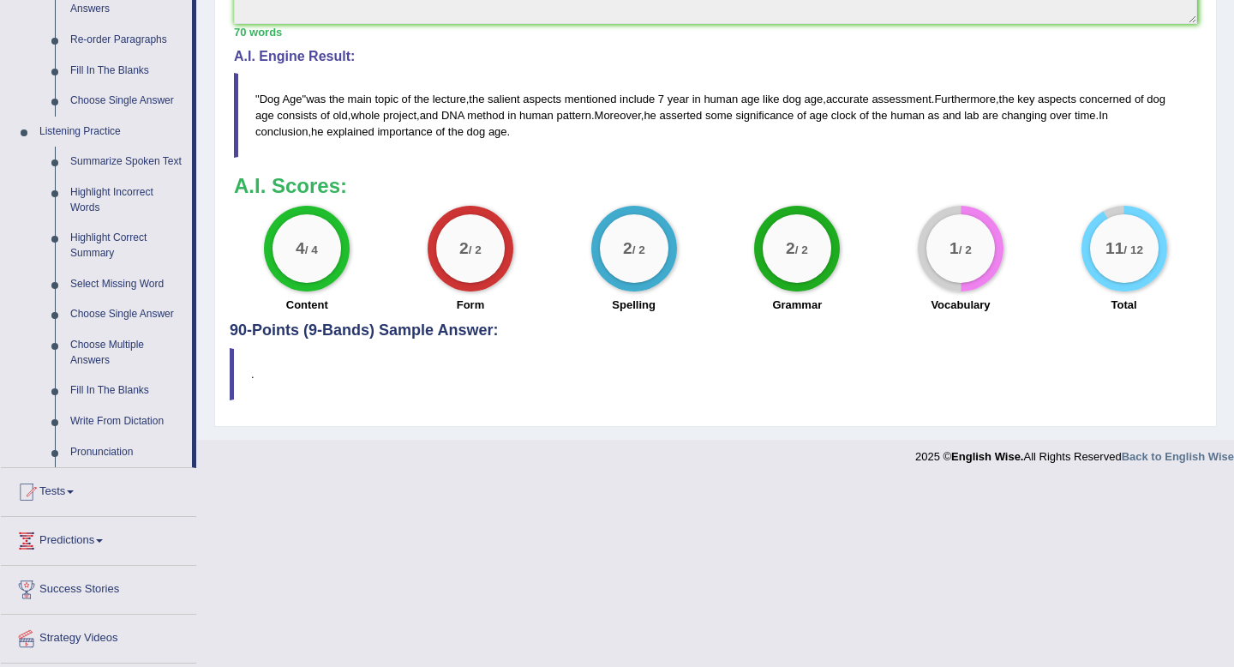
scroll to position [640, 0]
